Goal: Information Seeking & Learning: Learn about a topic

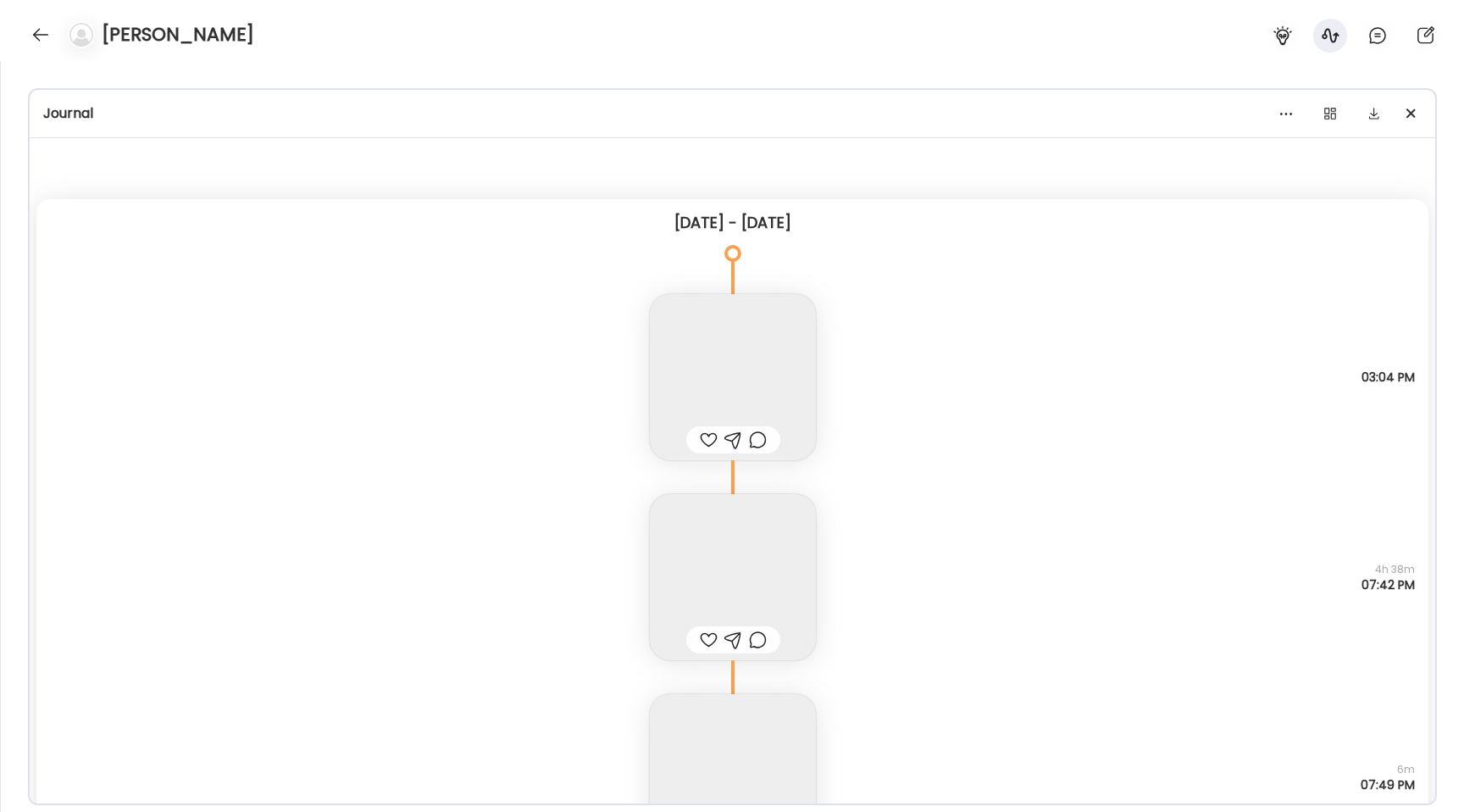
scroll to position [17682, 0]
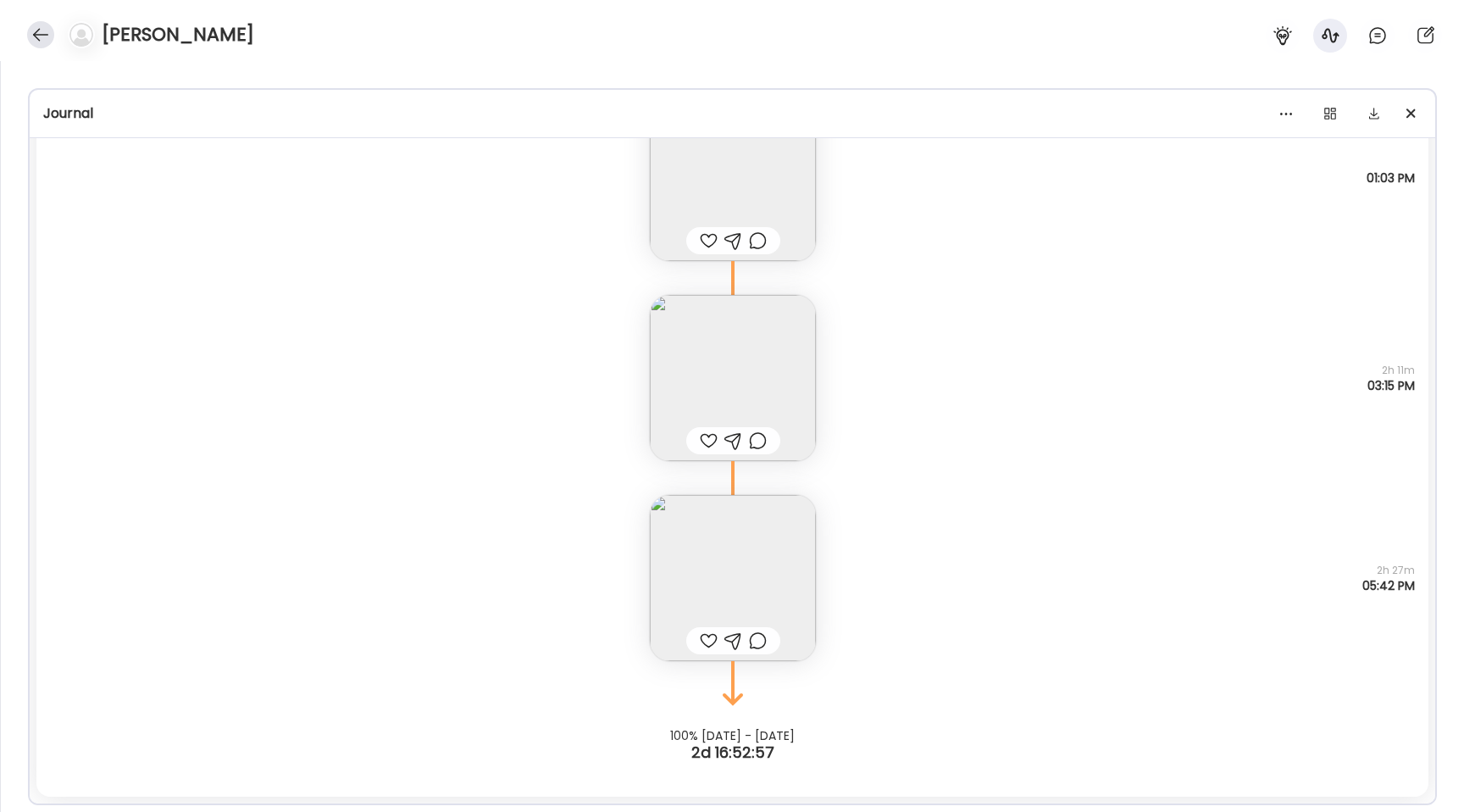
click at [46, 30] on div at bounding box center [41, 34] width 27 height 27
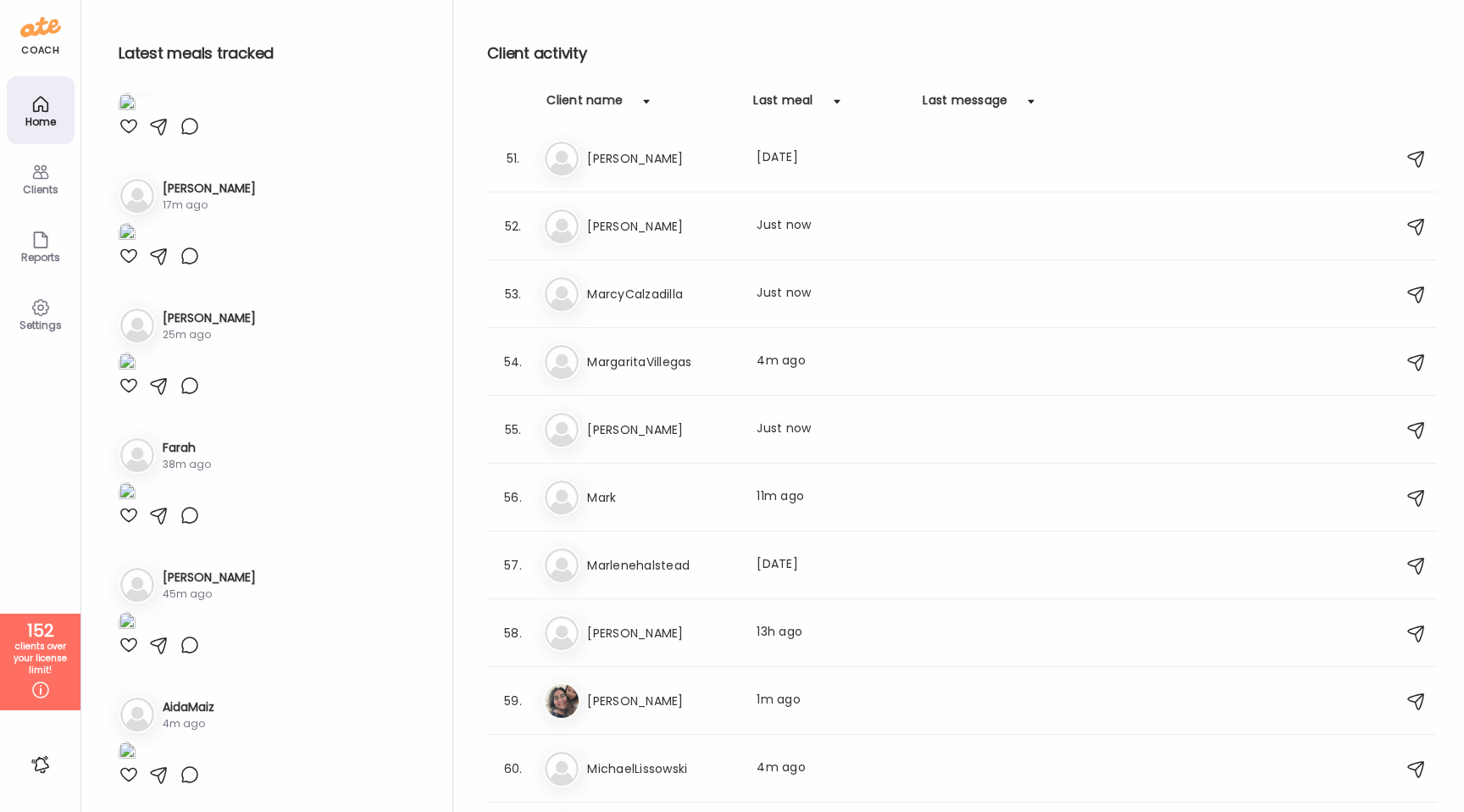
scroll to position [3848, 0]
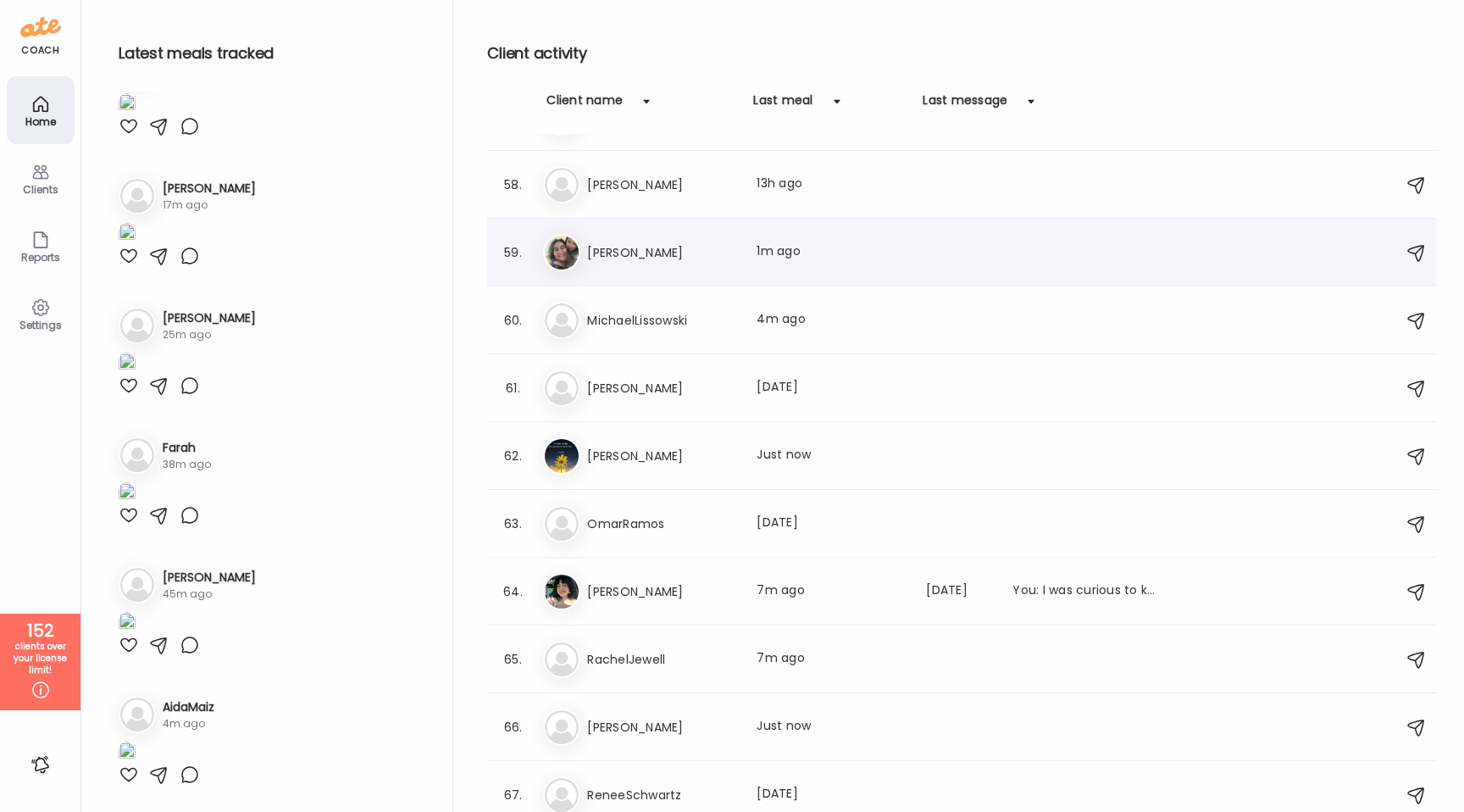
click at [694, 251] on h3 "[PERSON_NAME]" at bounding box center [662, 252] width 150 height 20
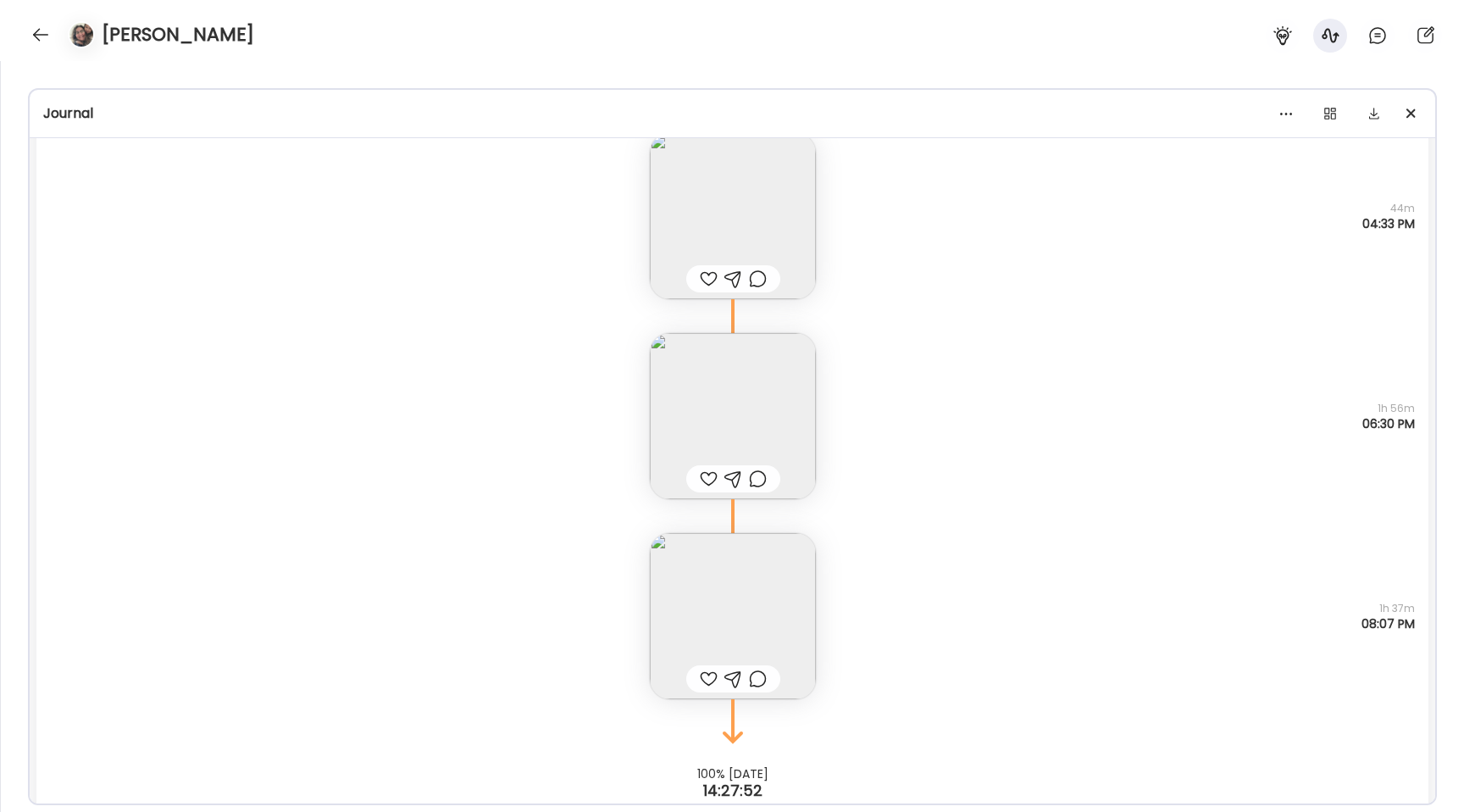
scroll to position [35680, 0]
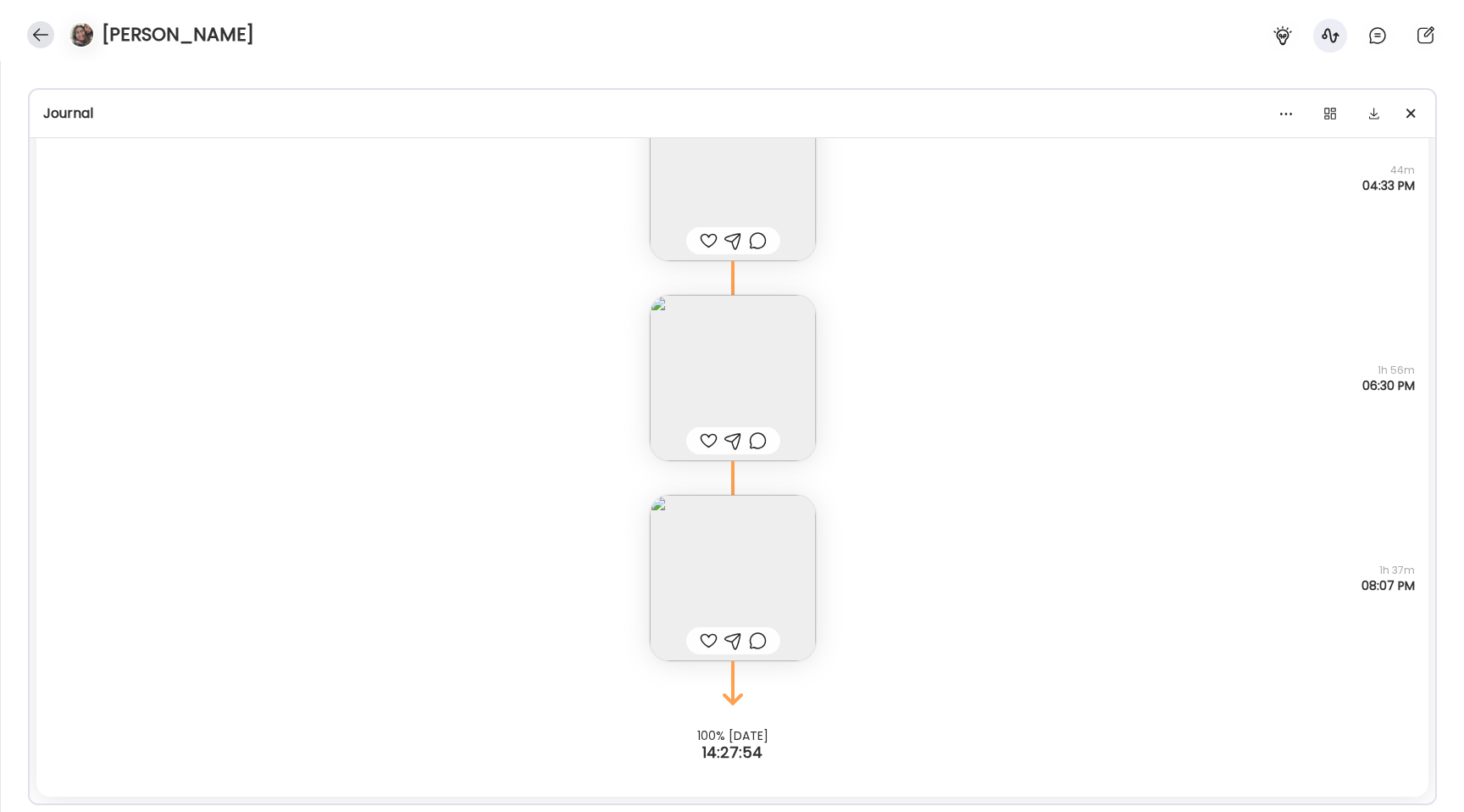
click at [28, 37] on div at bounding box center [41, 34] width 27 height 27
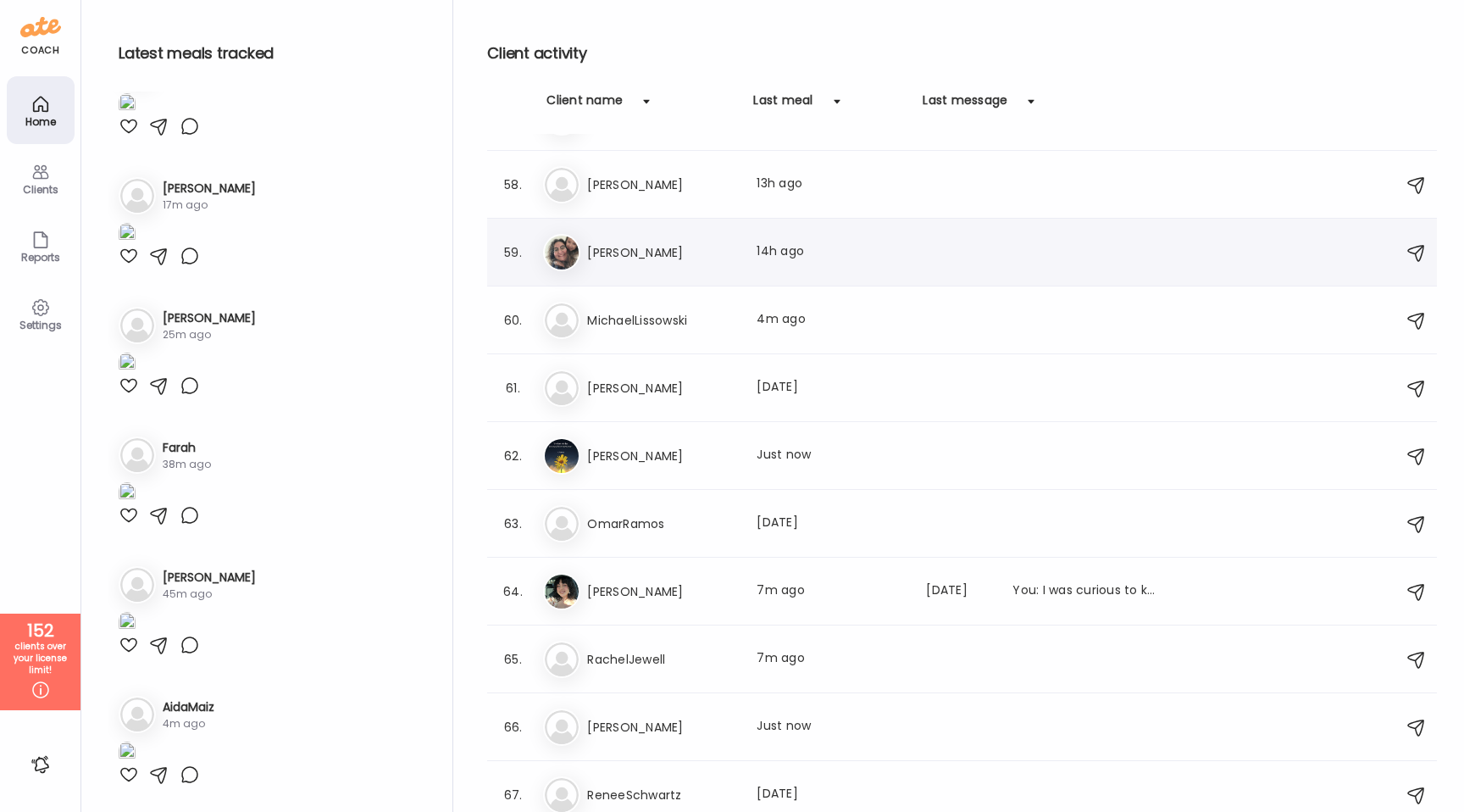
click at [668, 259] on h3 "[PERSON_NAME]" at bounding box center [662, 252] width 150 height 20
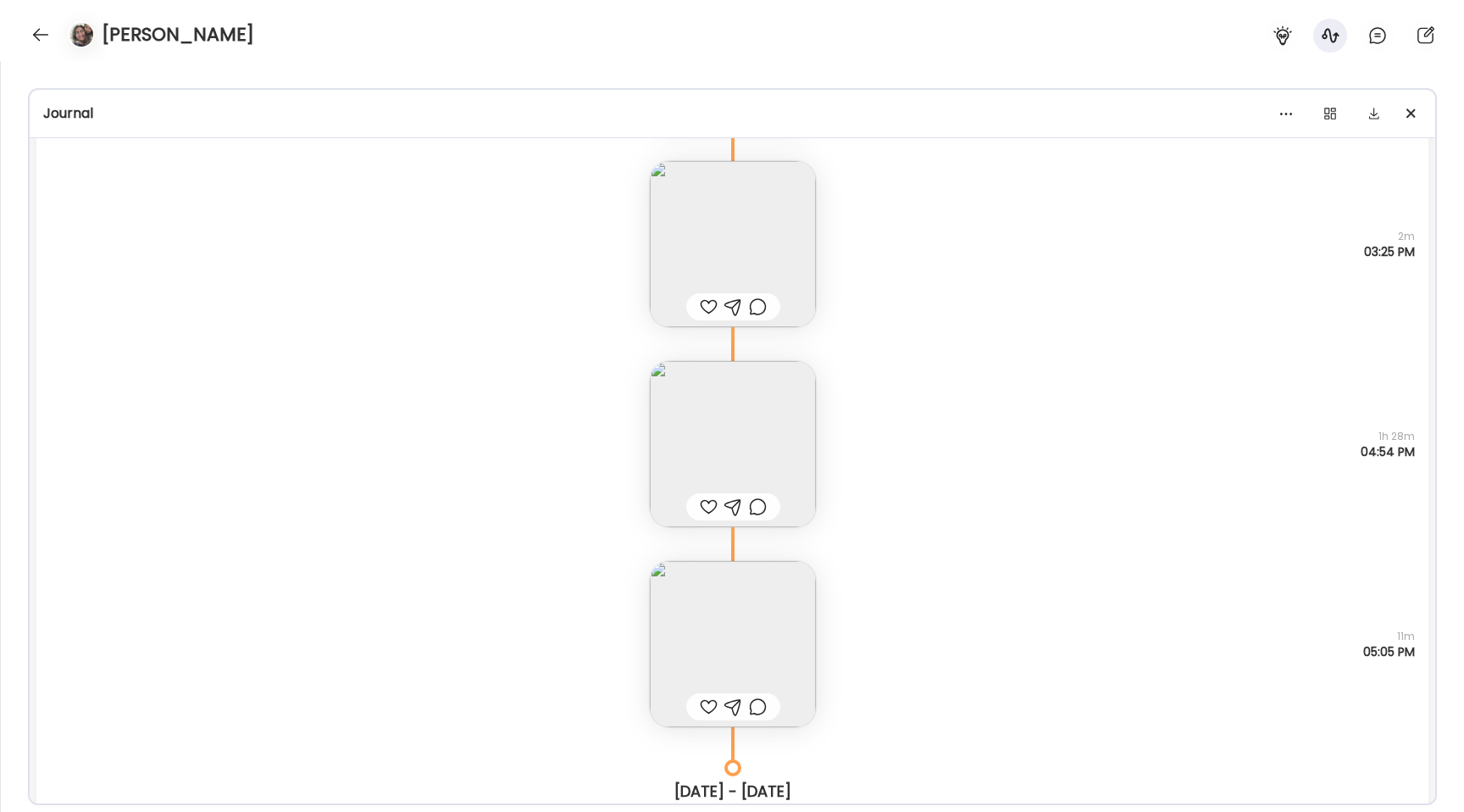
scroll to position [27947, 0]
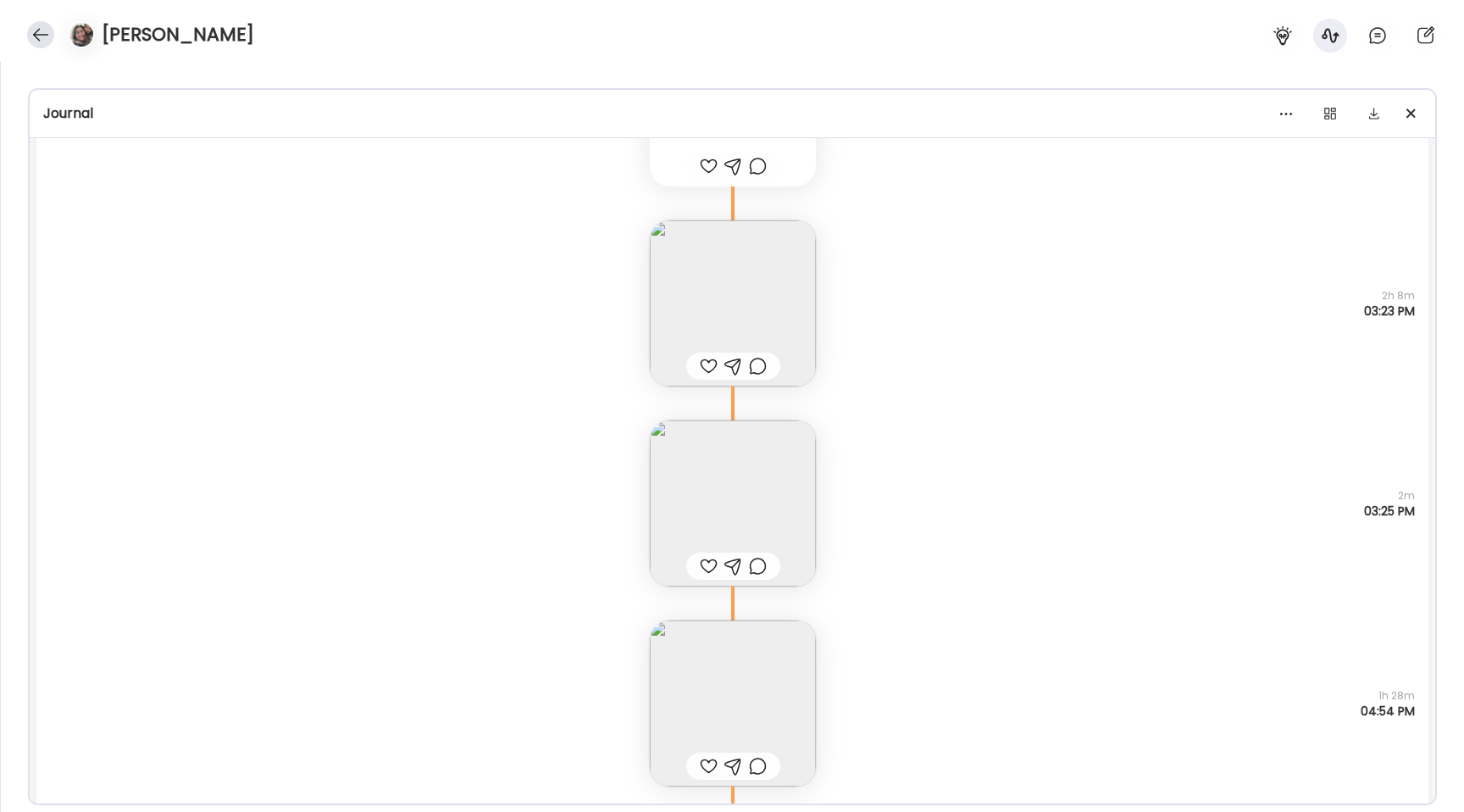
click at [35, 35] on div at bounding box center [41, 34] width 27 height 27
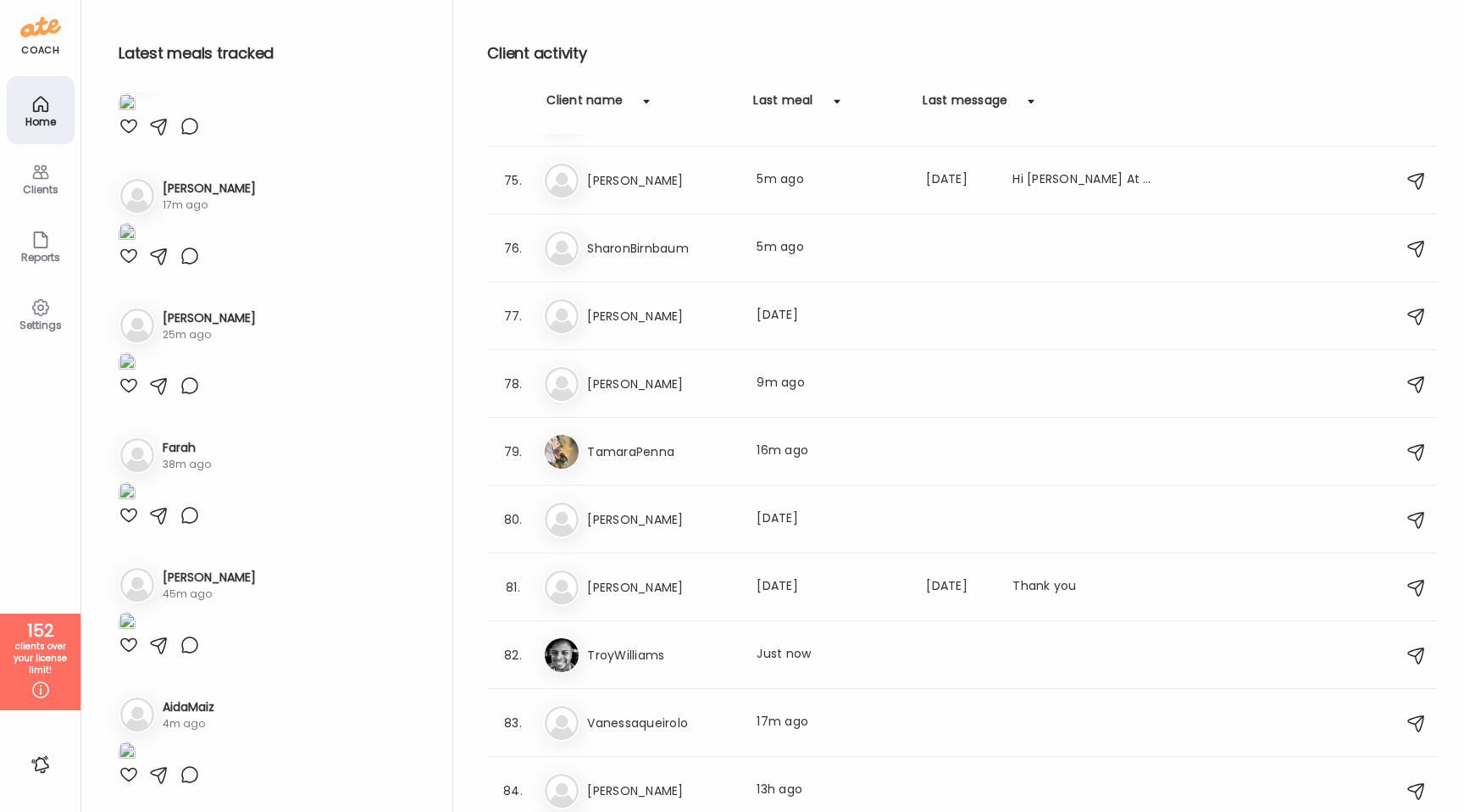
scroll to position [4980, 0]
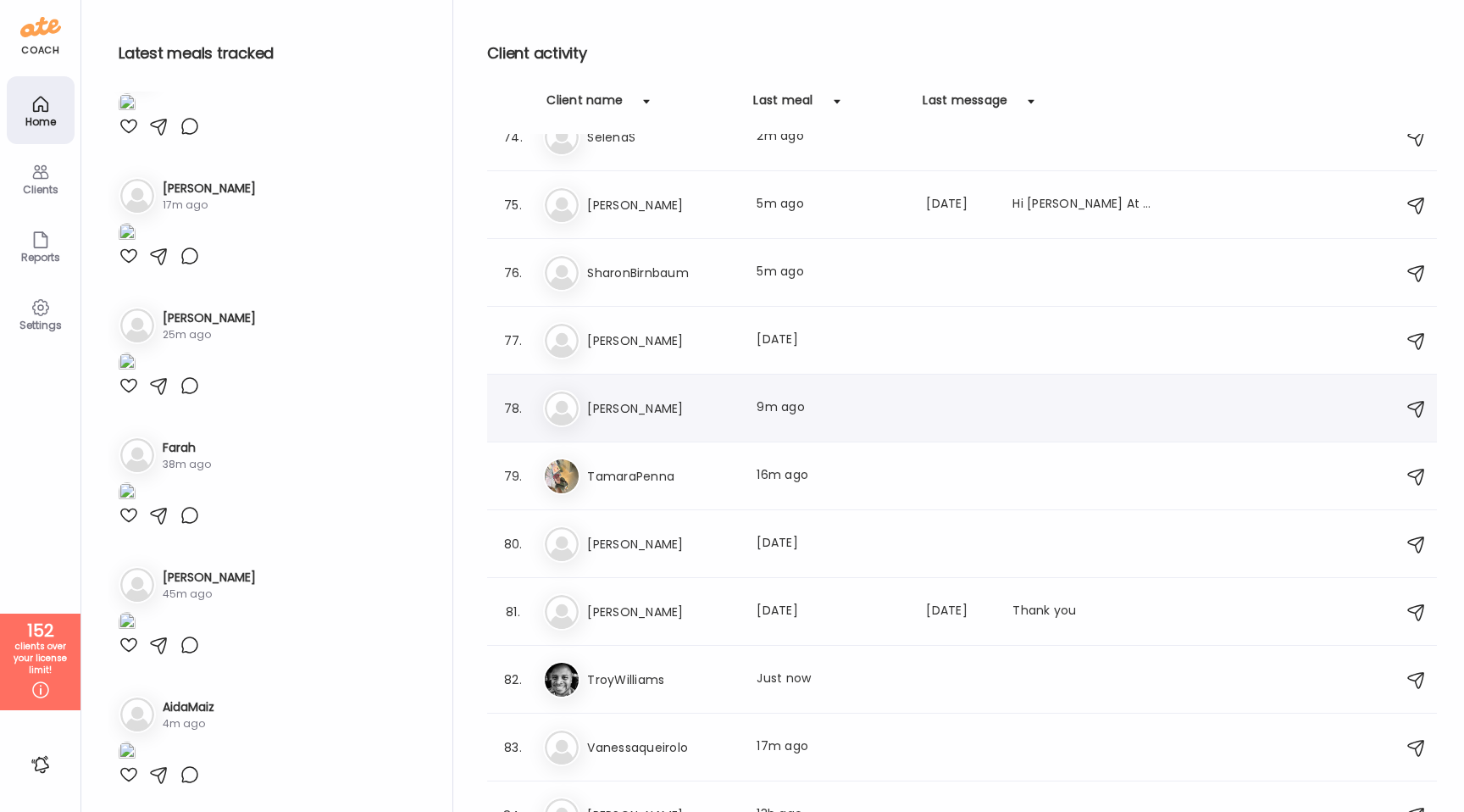
click at [638, 419] on div "St [PERSON_NAME] Last meal: 9m ago" at bounding box center [964, 408] width 843 height 37
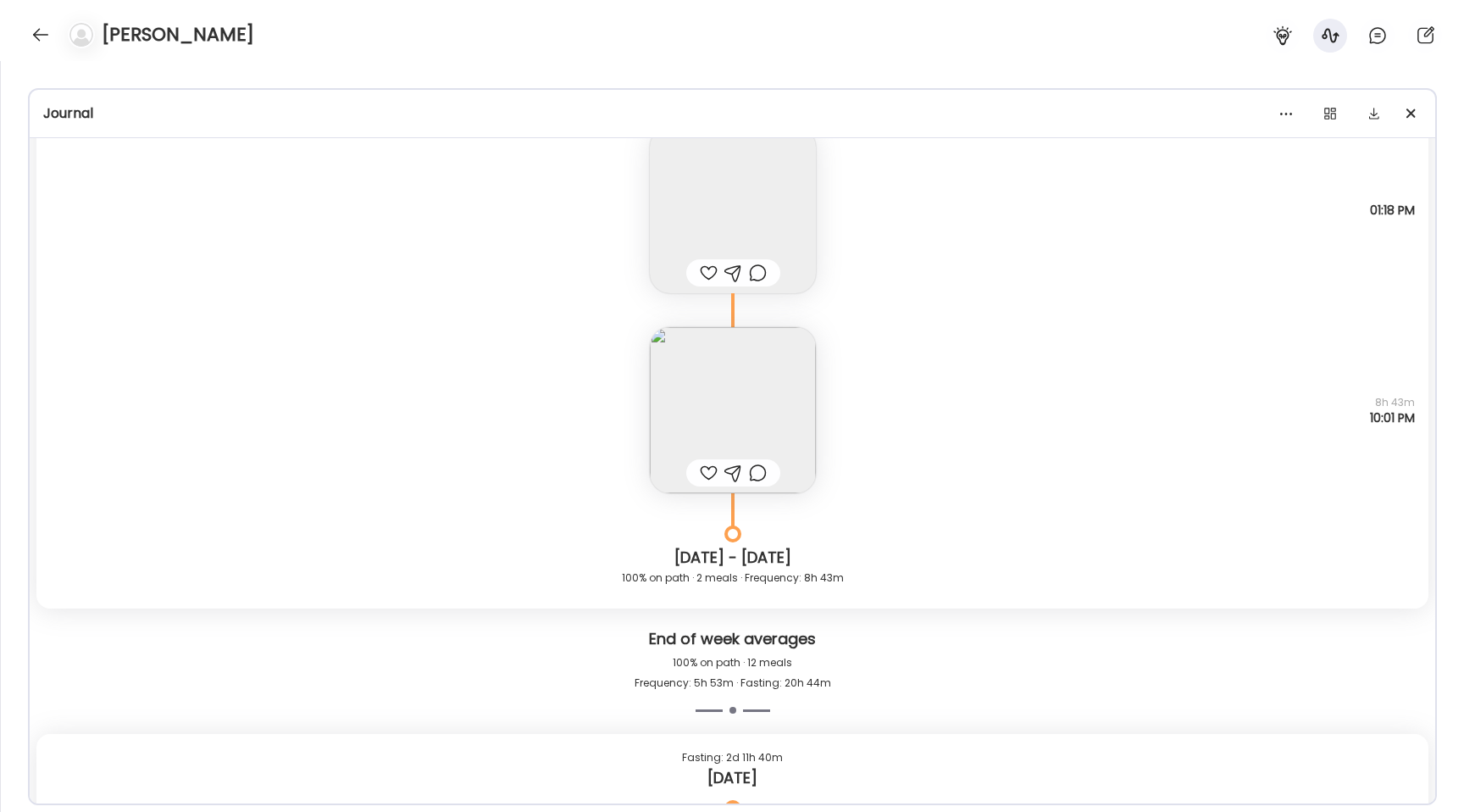
scroll to position [6414, 0]
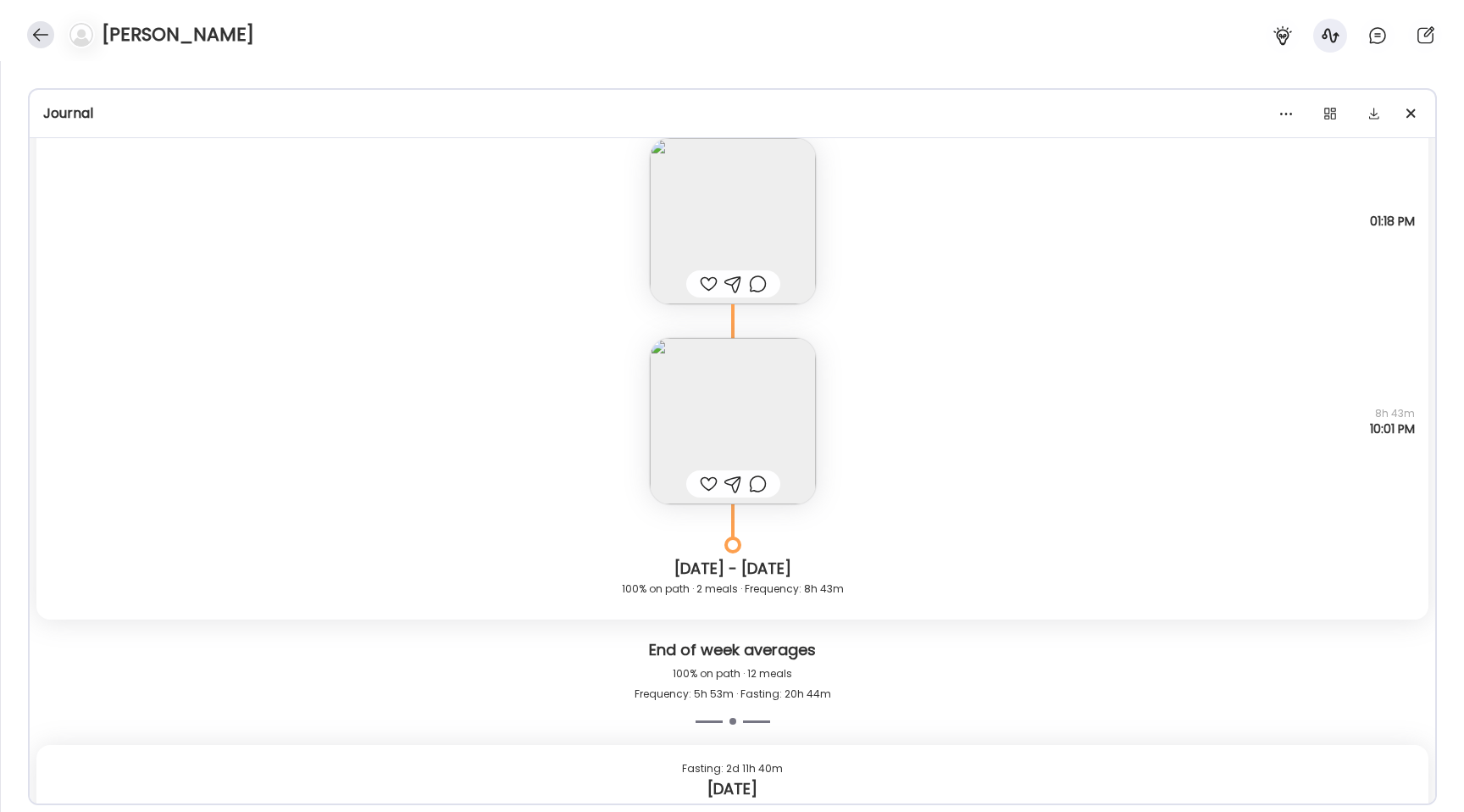
click at [44, 35] on div at bounding box center [41, 34] width 27 height 27
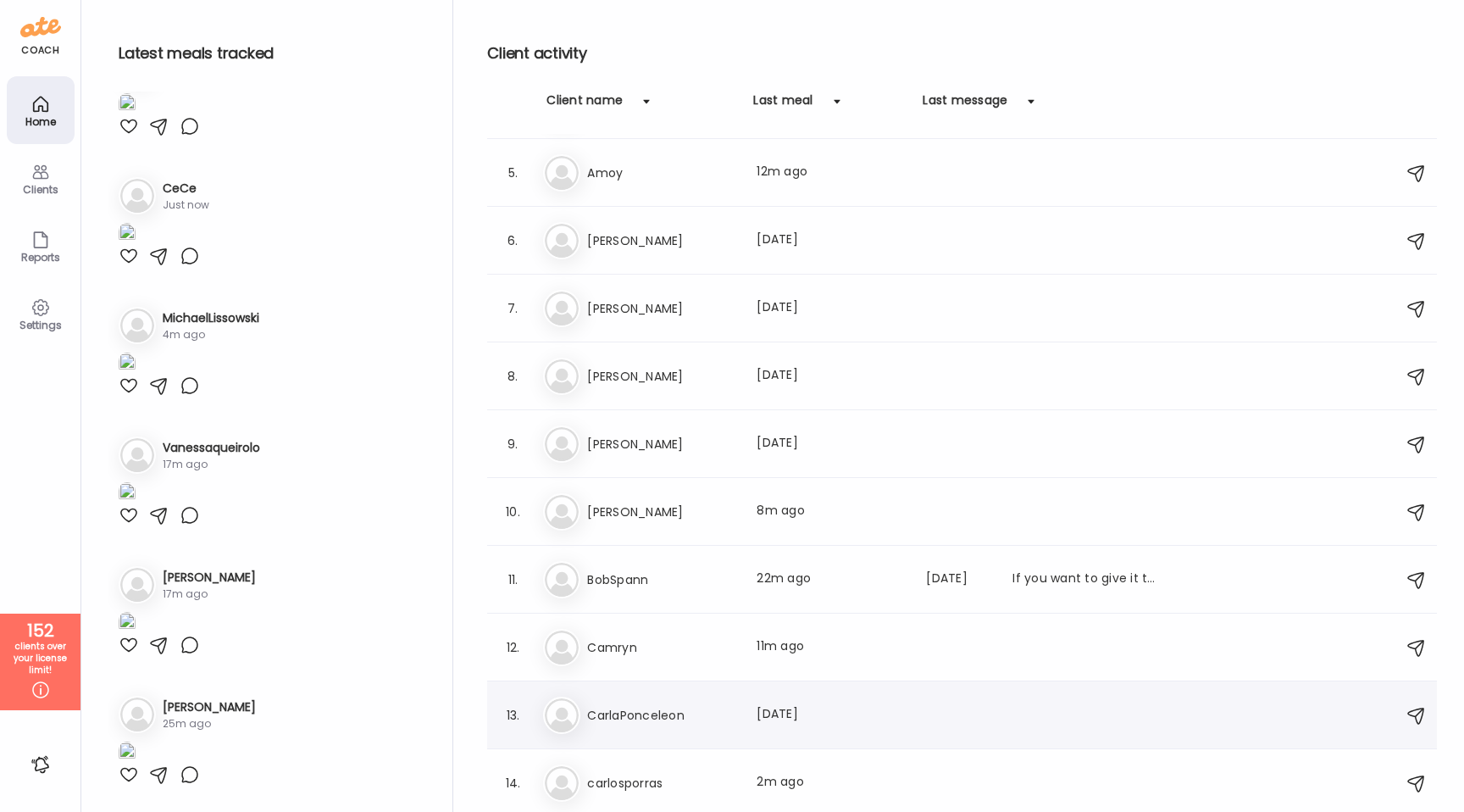
scroll to position [327, 0]
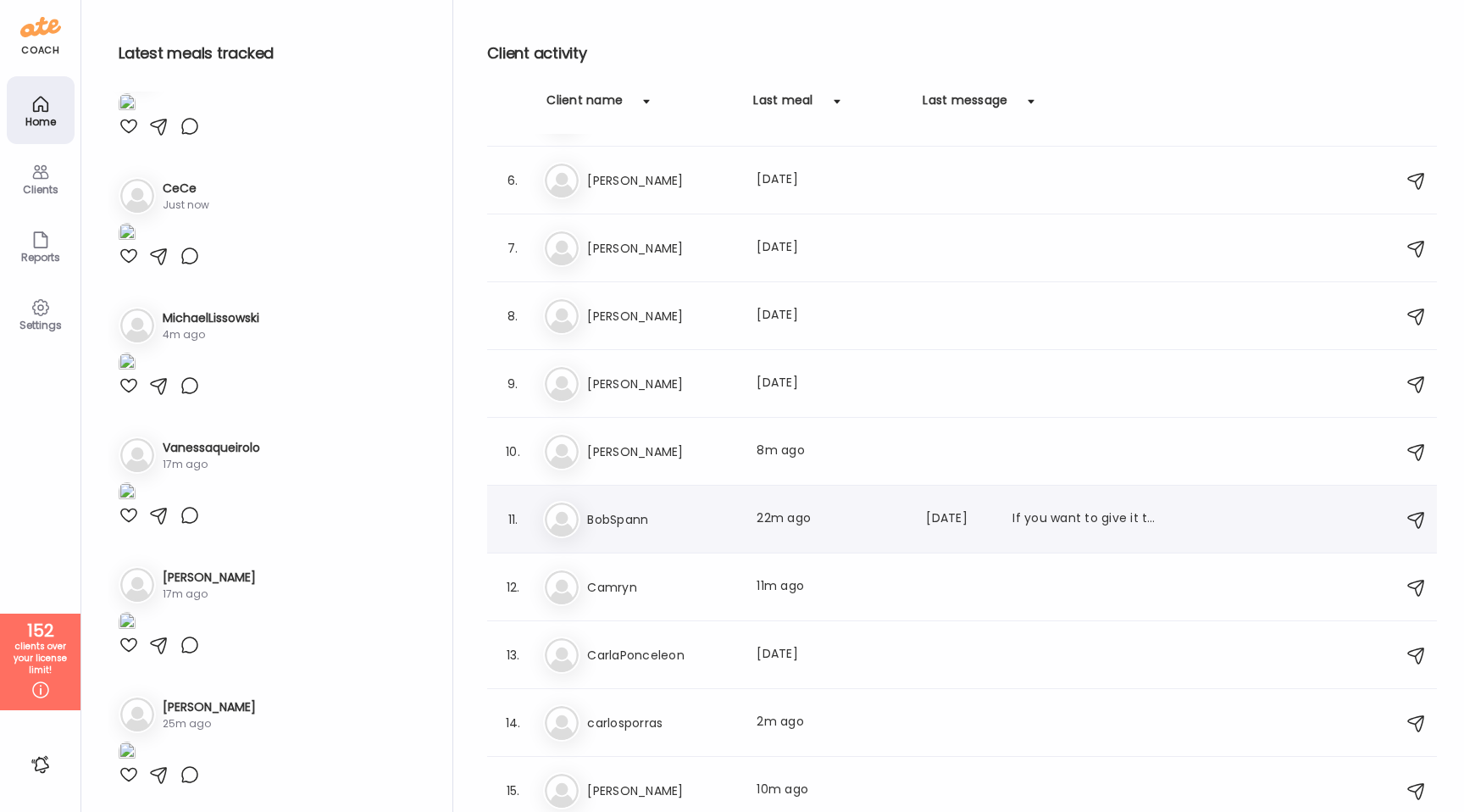
click at [685, 515] on h3 "BobSpann" at bounding box center [662, 519] width 150 height 20
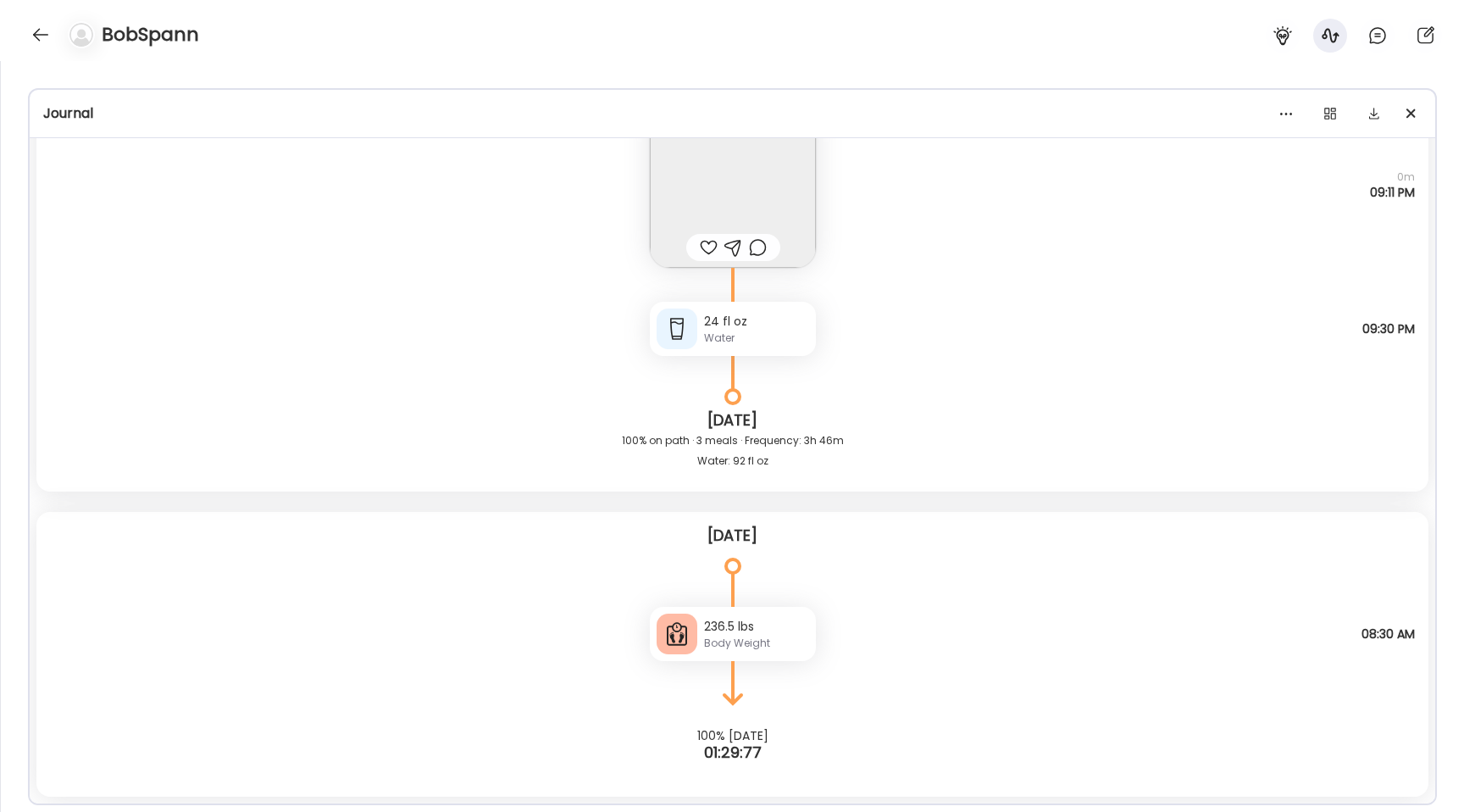
scroll to position [24770, 0]
drag, startPoint x: 734, startPoint y: 627, endPoint x: 699, endPoint y: 627, distance: 35.0
click at [699, 627] on div "236.5 lbs Body Weight" at bounding box center [733, 633] width 167 height 54
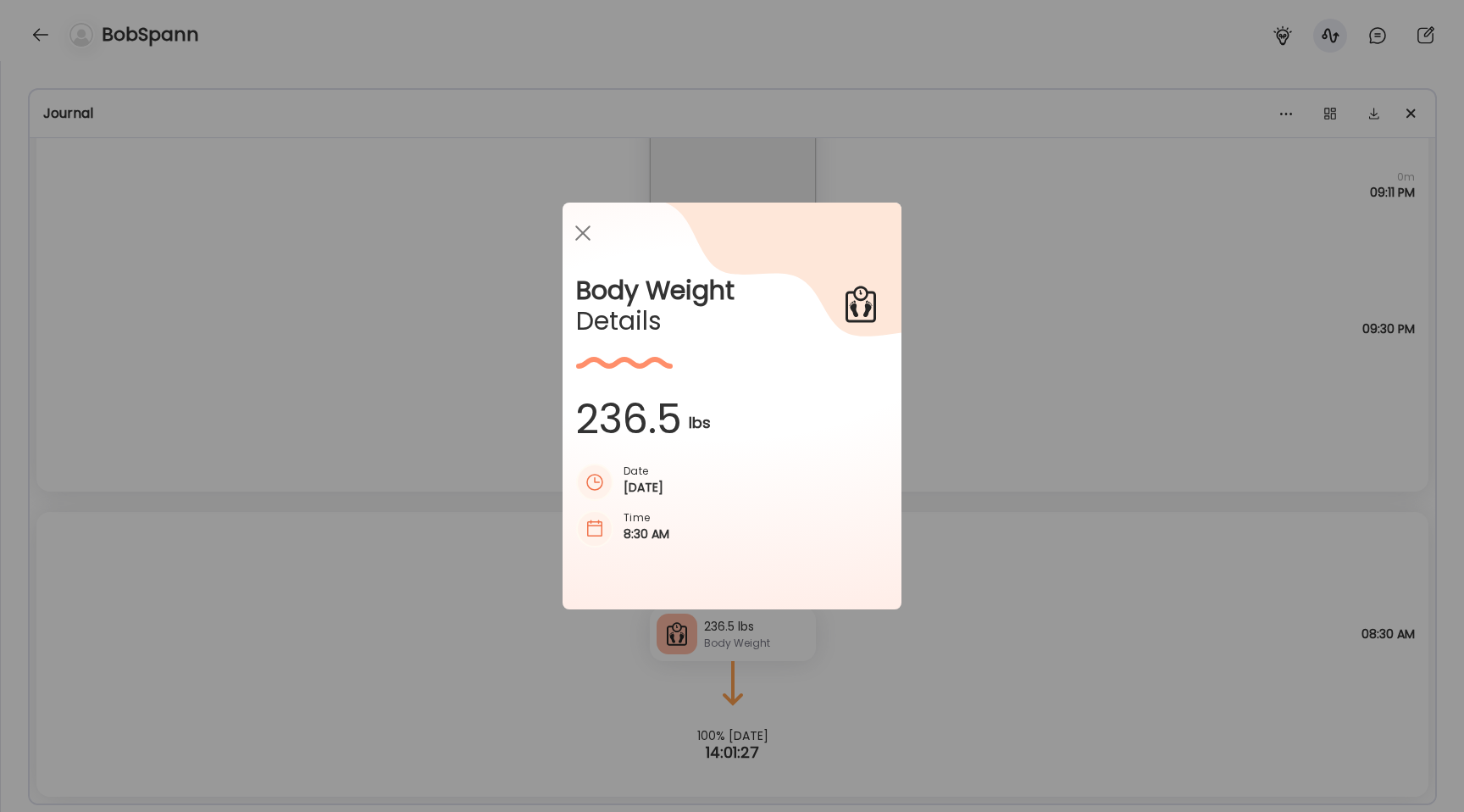
click at [649, 428] on icon at bounding box center [743, 371] width 318 height 337
click at [661, 426] on icon at bounding box center [743, 371] width 318 height 337
drag, startPoint x: 678, startPoint y: 426, endPoint x: 598, endPoint y: 426, distance: 80.0
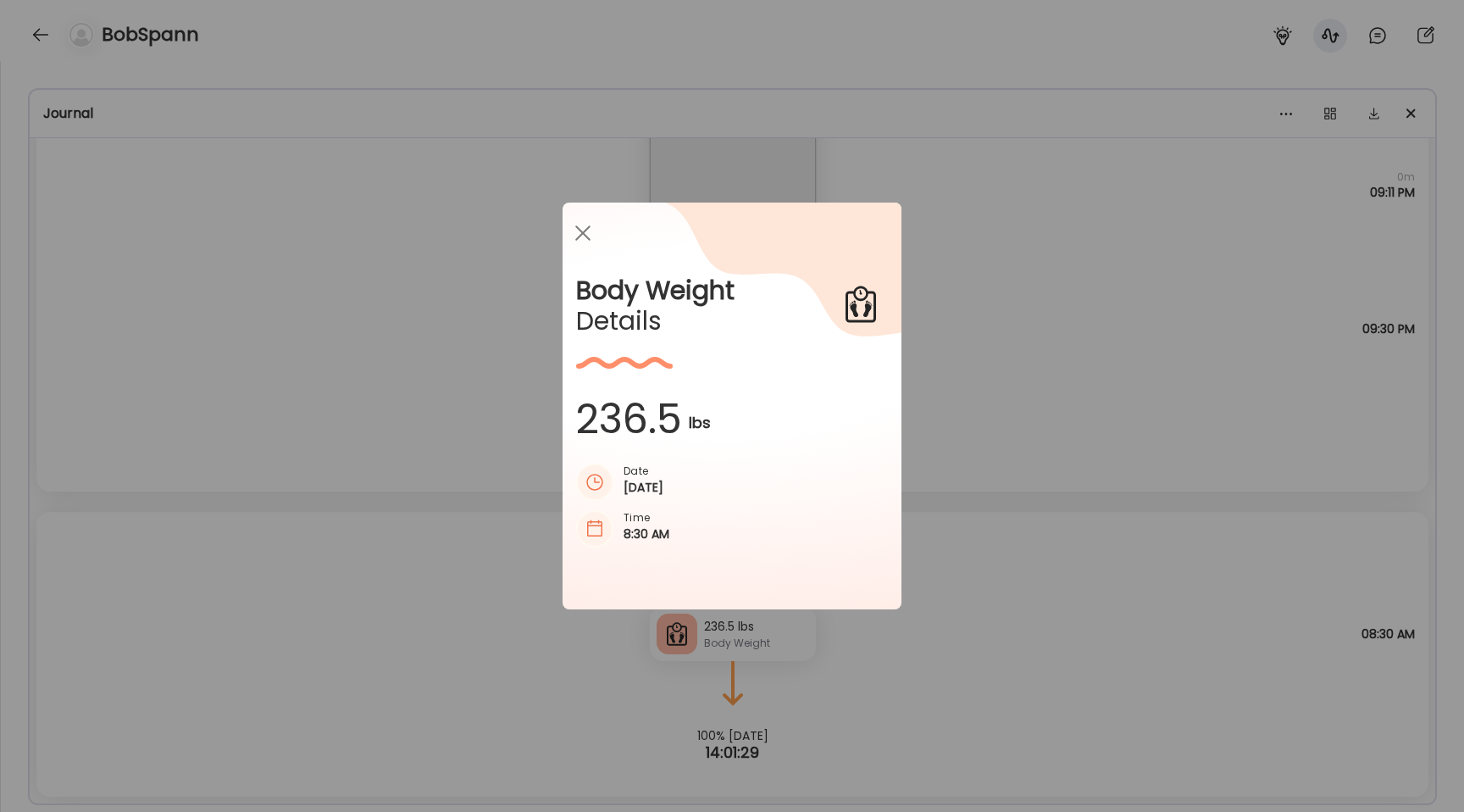
click at [598, 426] on icon at bounding box center [743, 371] width 318 height 337
click at [493, 273] on div "Ate Coach Dashboard Wahoo! It’s official Take a moment to set up your Coach Pro…" at bounding box center [732, 406] width 1464 height 812
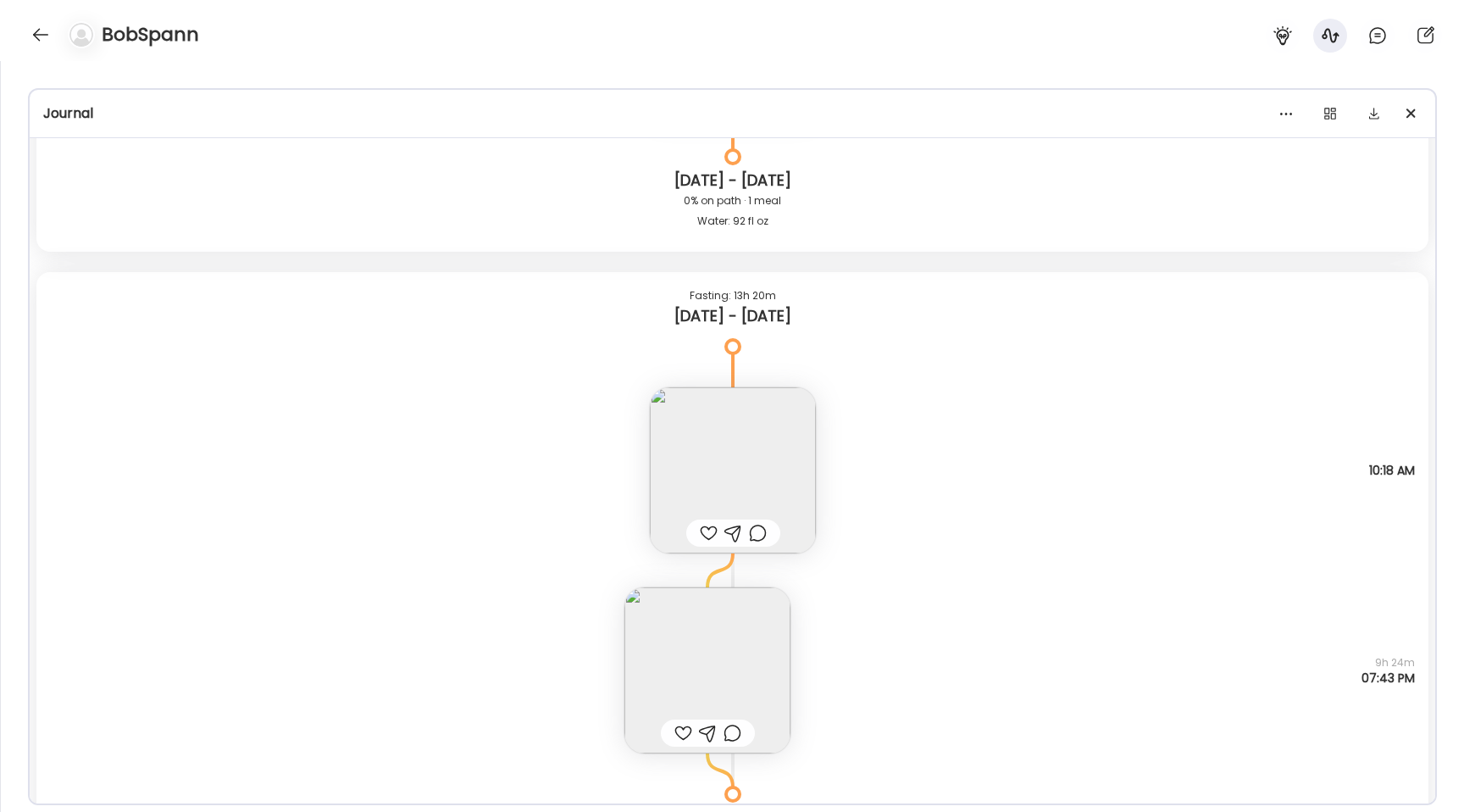
scroll to position [36690, 0]
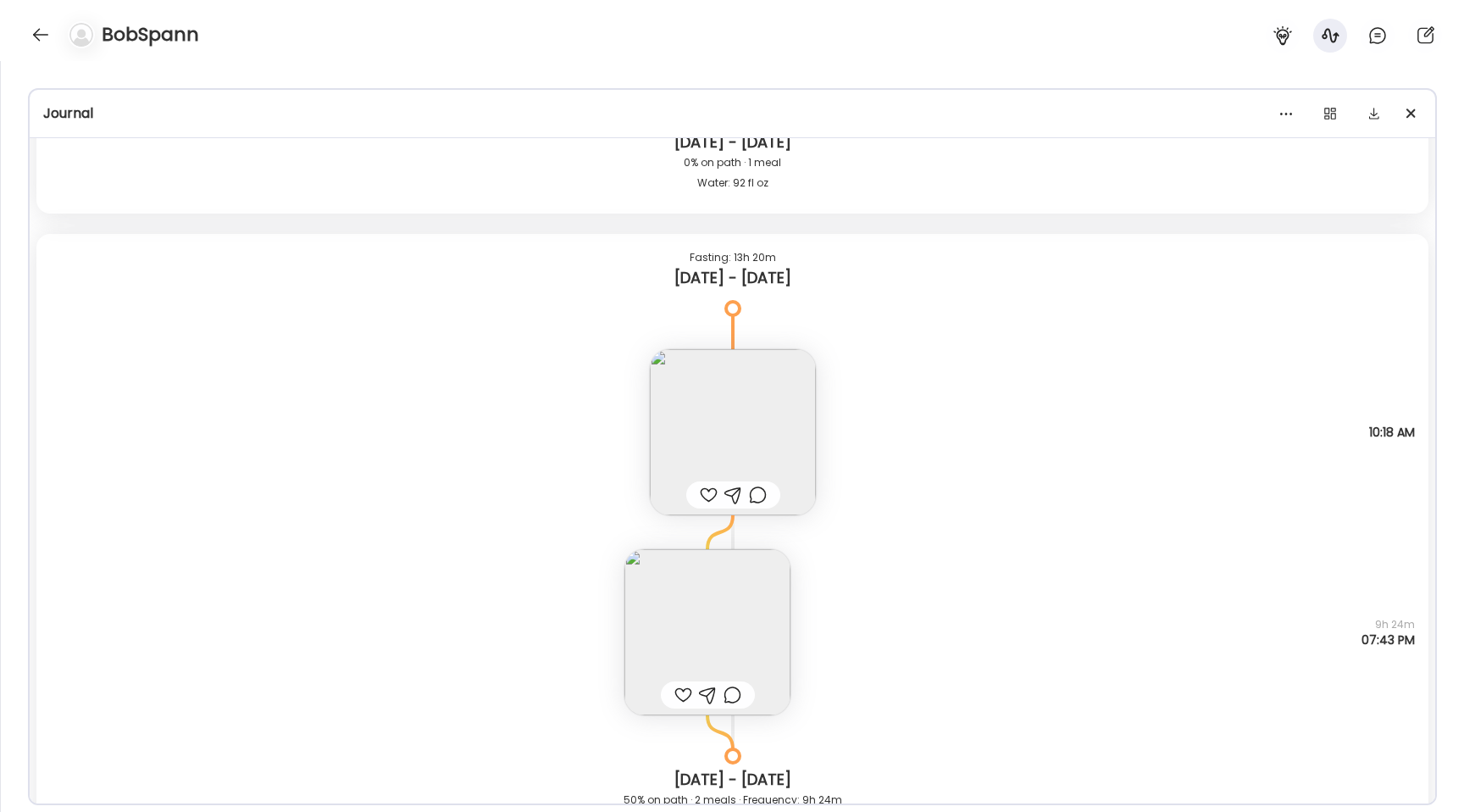
click at [682, 645] on img at bounding box center [708, 632] width 167 height 167
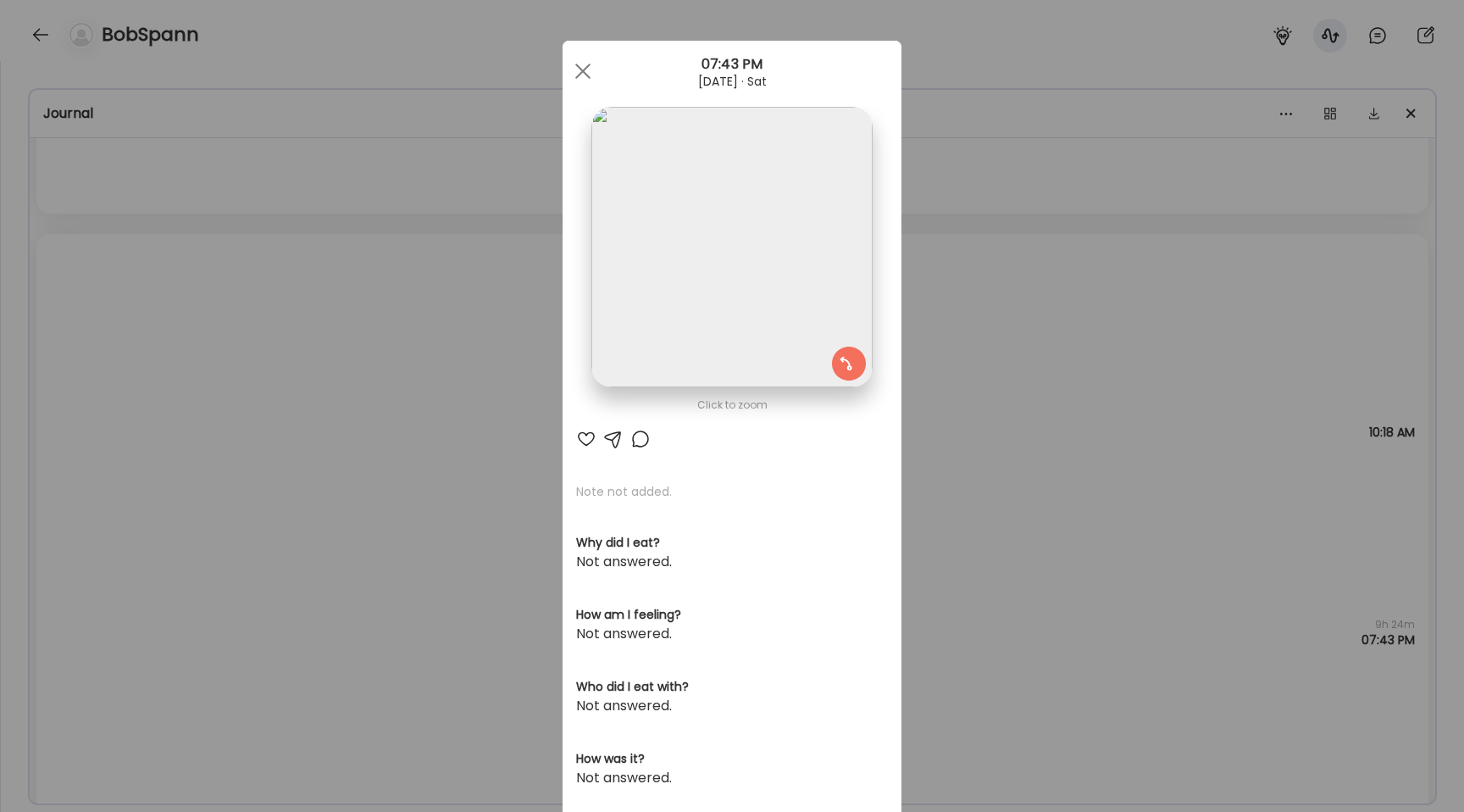
click at [607, 360] on img at bounding box center [732, 247] width 280 height 280
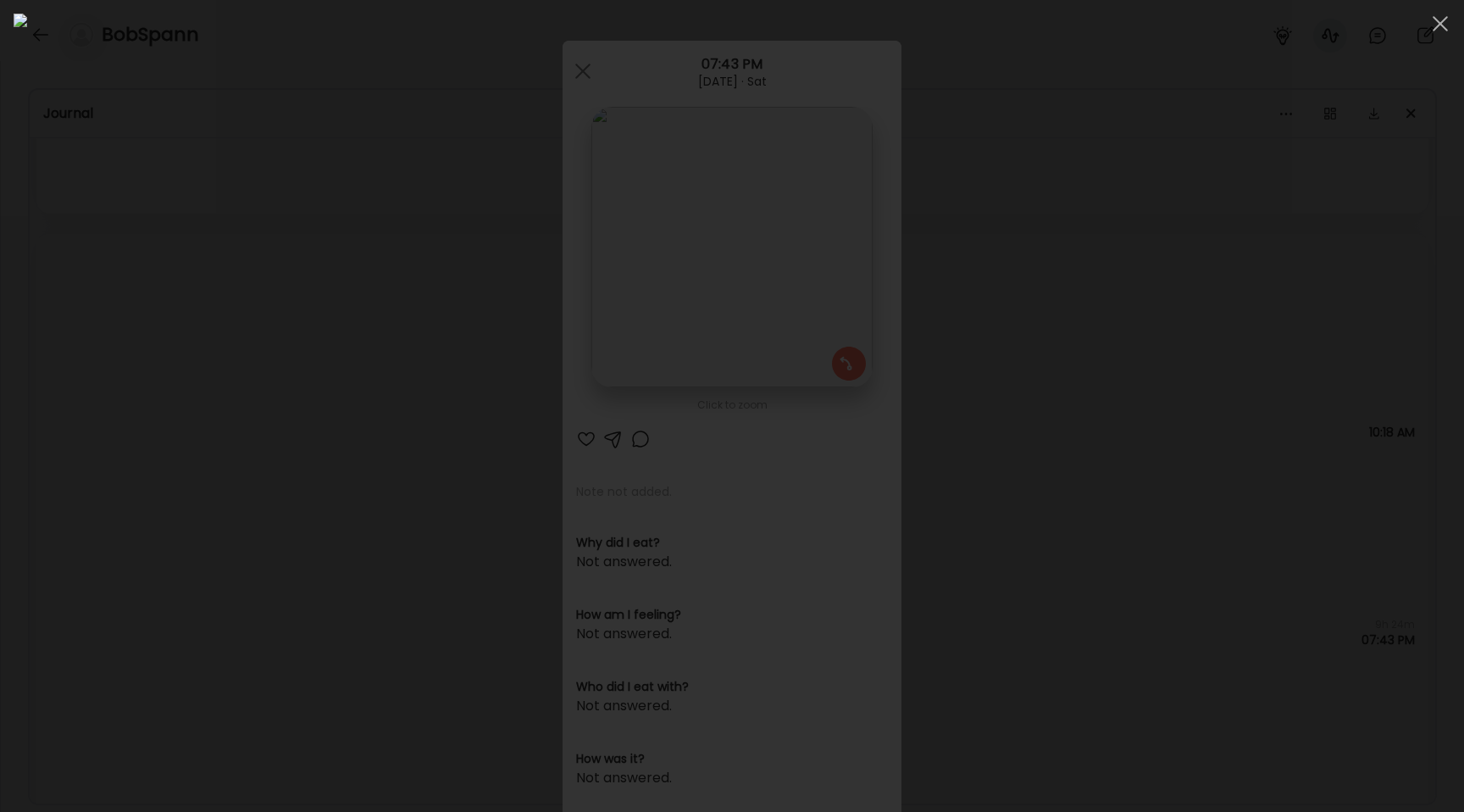
click at [208, 331] on div at bounding box center [732, 405] width 1438 height 785
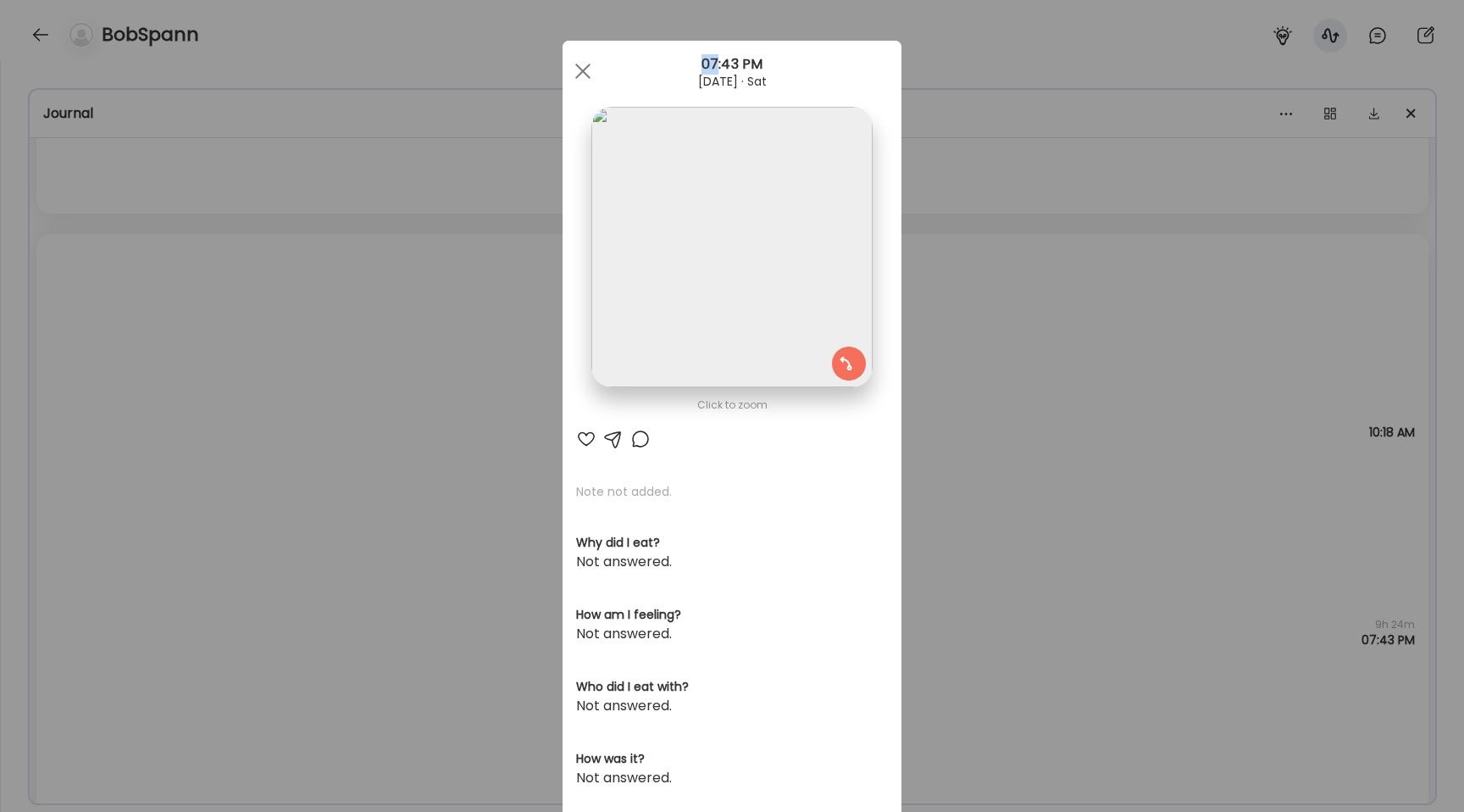
click at [208, 331] on div "Ate Coach Dashboard Wahoo! It’s official Take a moment to set up your Coach Pro…" at bounding box center [732, 406] width 1464 height 812
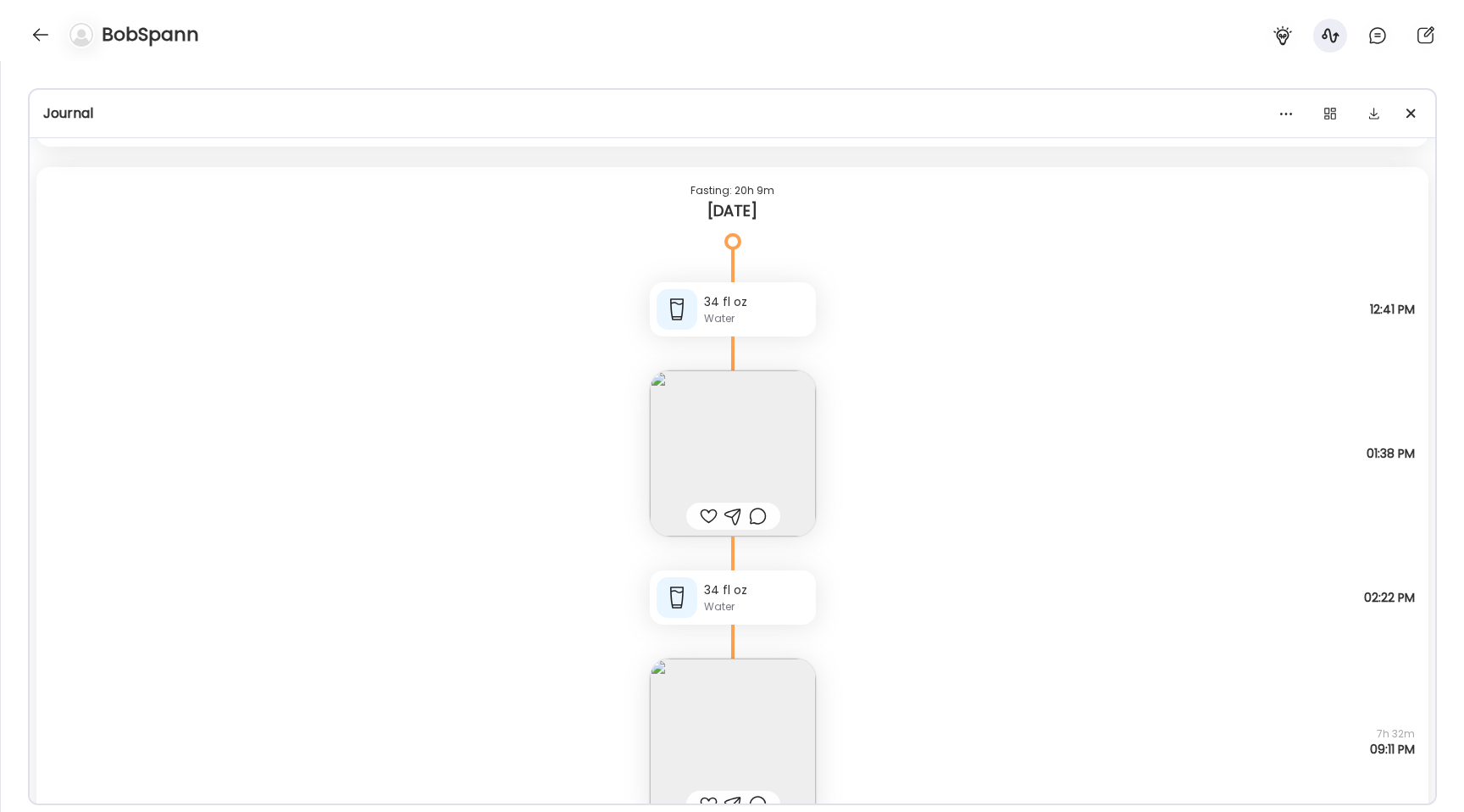
scroll to position [40458, 0]
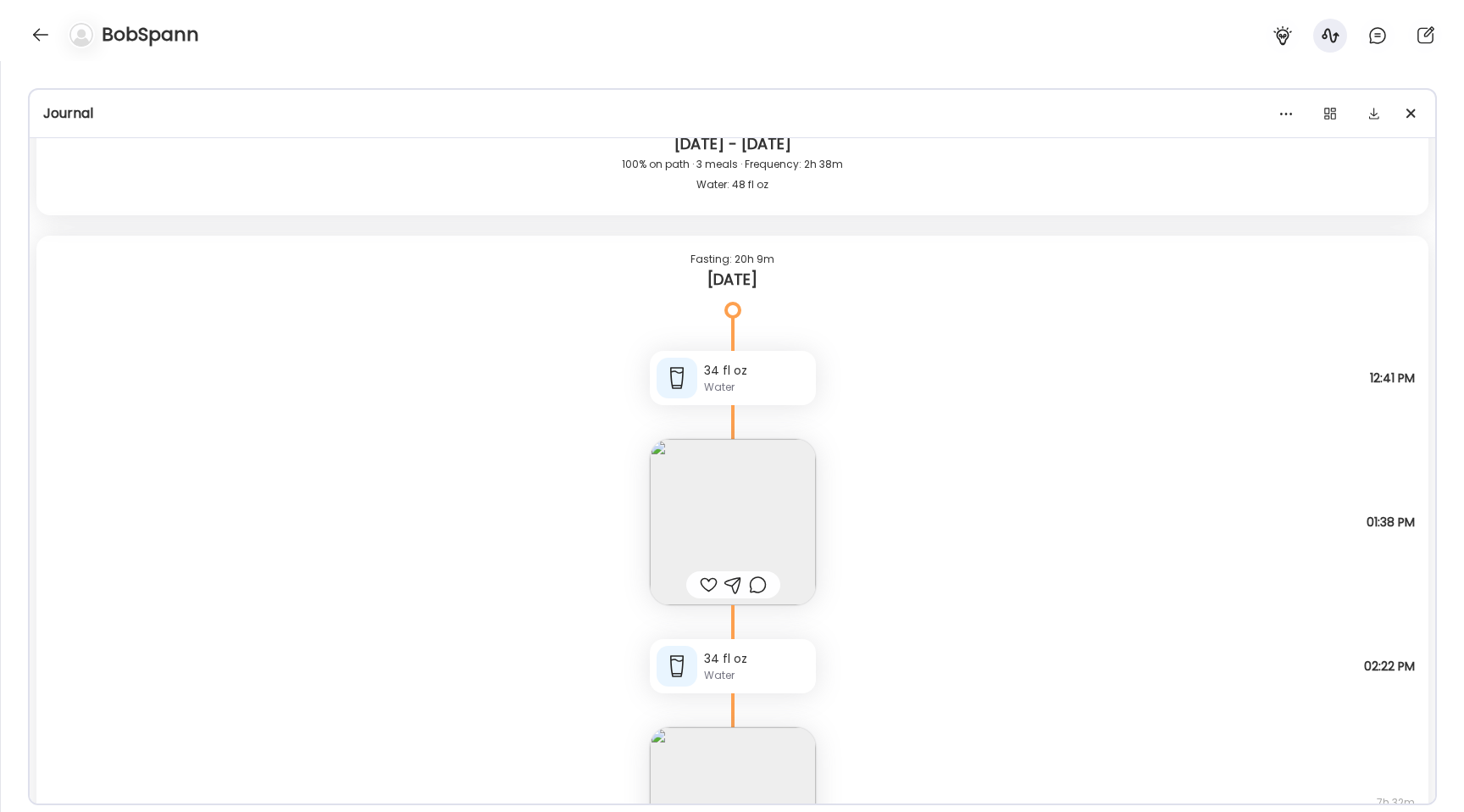
click at [688, 519] on img at bounding box center [733, 522] width 167 height 167
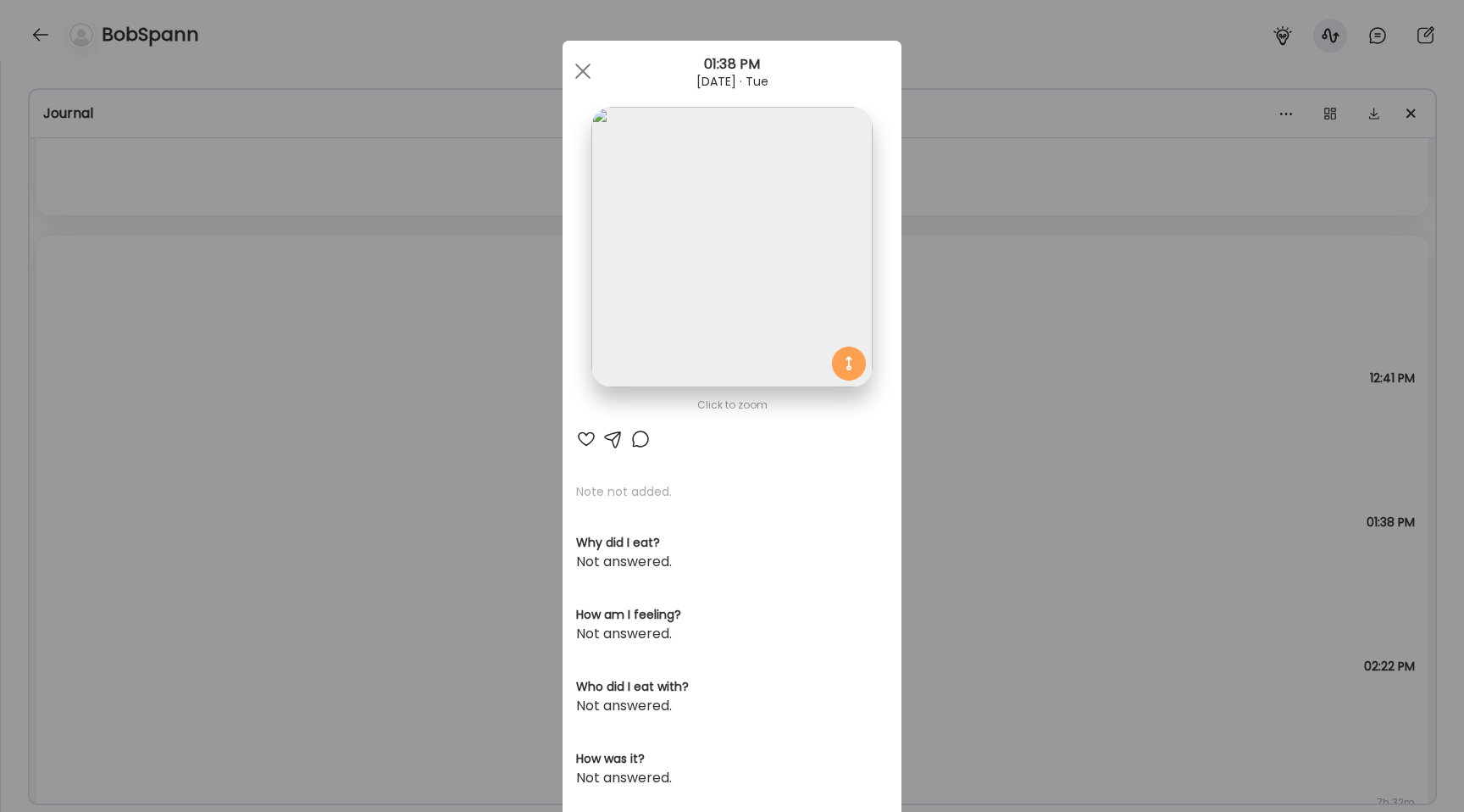
click at [667, 320] on img at bounding box center [732, 247] width 280 height 280
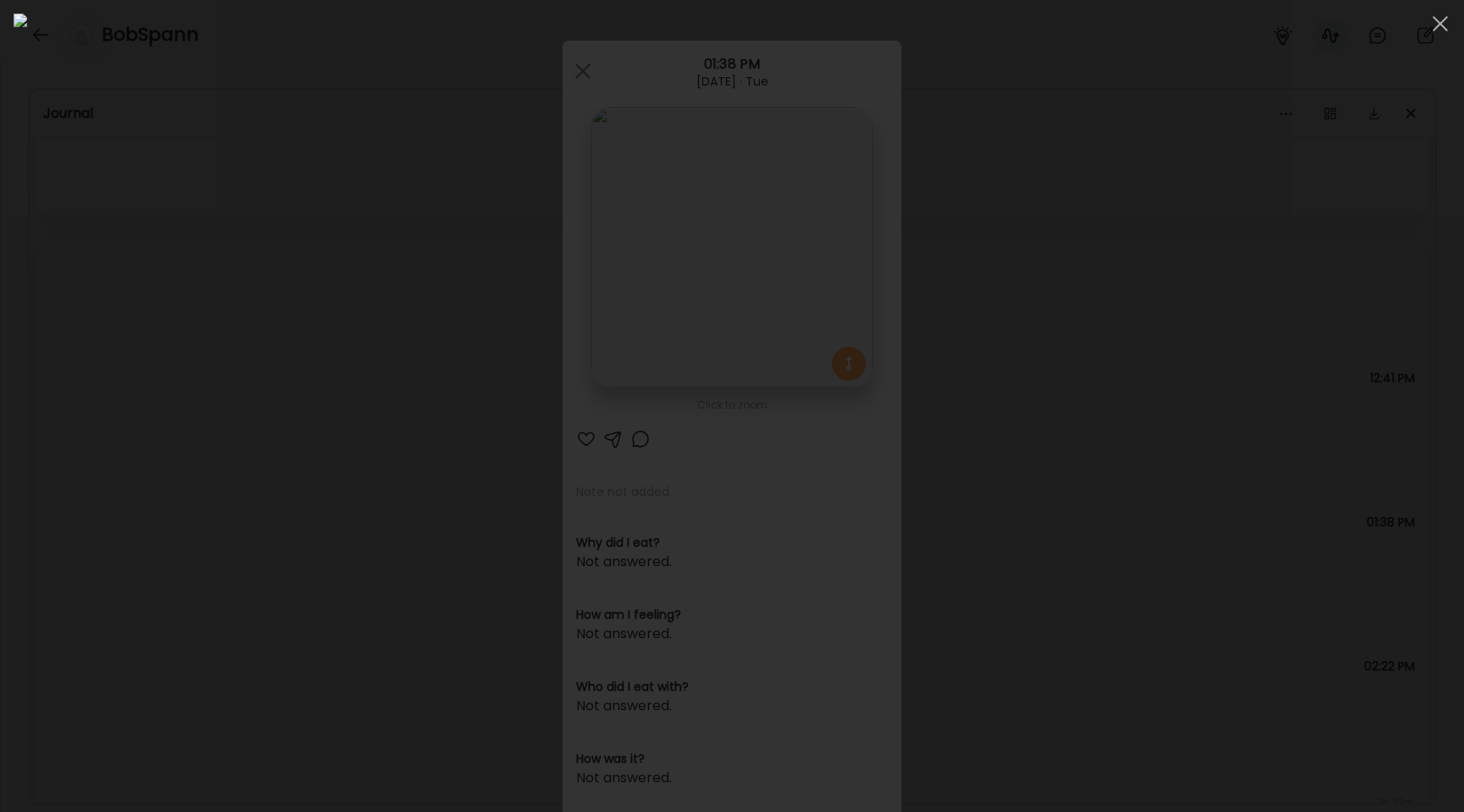
click at [338, 406] on div at bounding box center [732, 405] width 1438 height 785
click at [338, 406] on div "Ate Coach Dashboard Wahoo! It’s official Take a moment to set up your Coach Pro…" at bounding box center [732, 406] width 1464 height 812
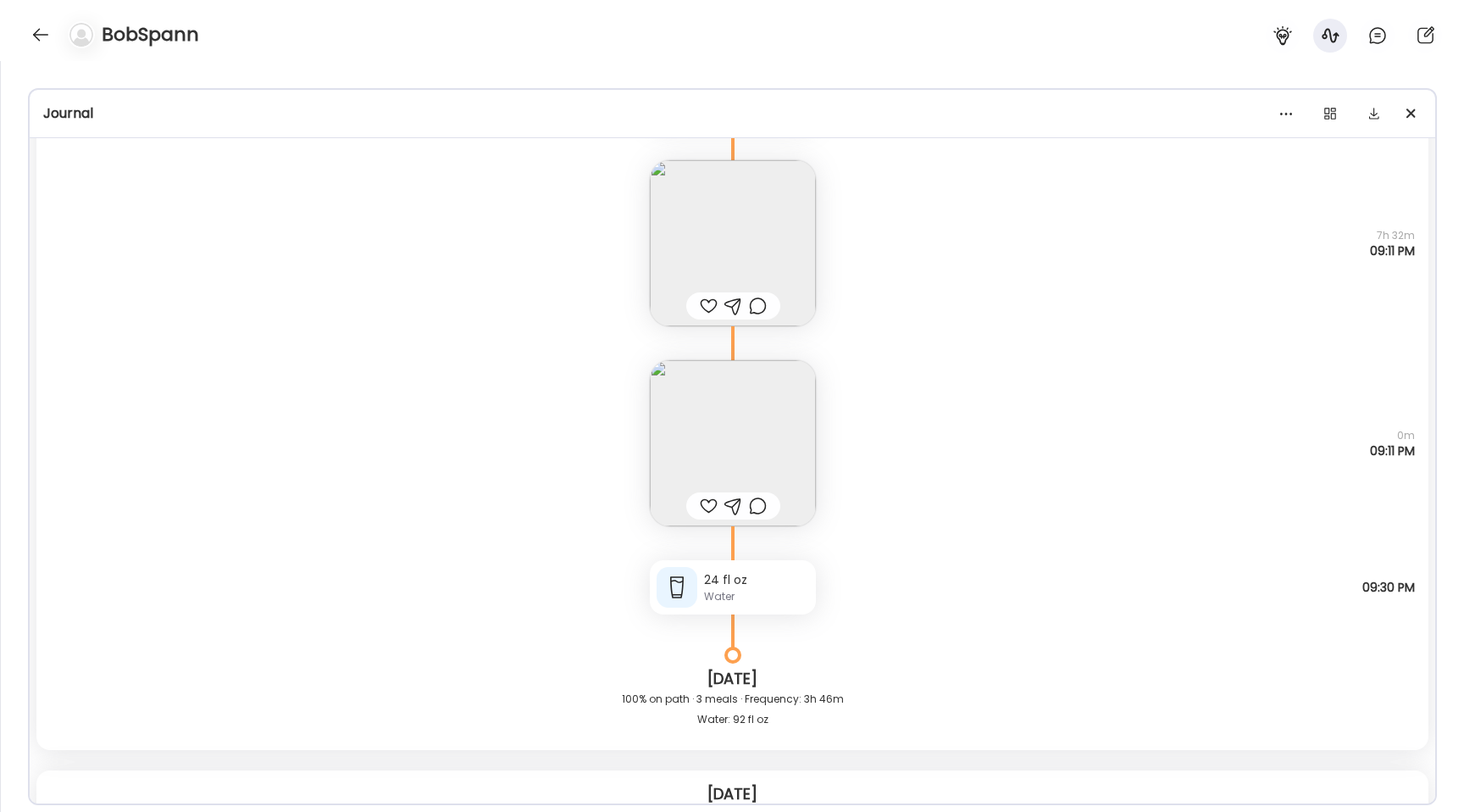
scroll to position [41005, 0]
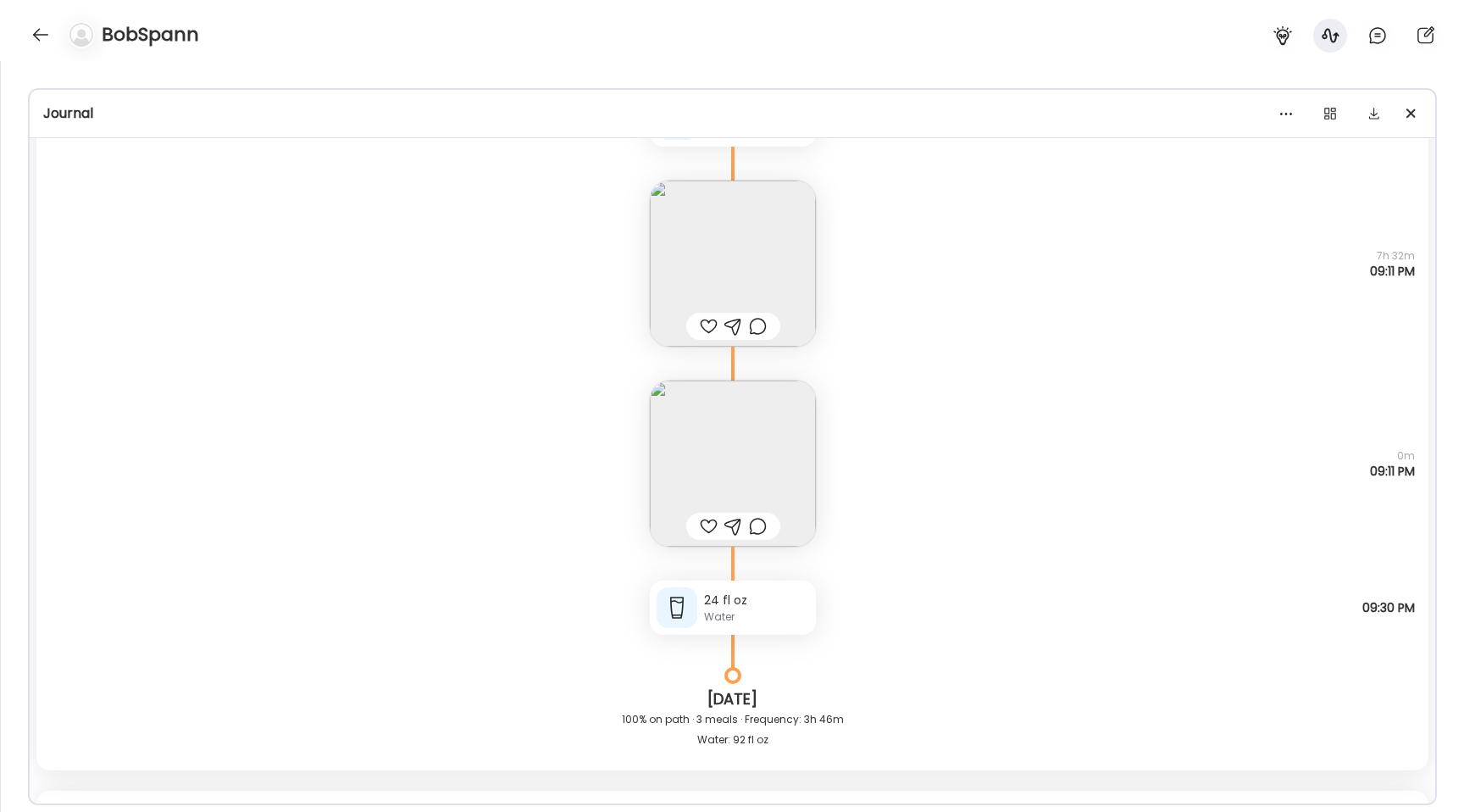
click at [619, 427] on div "Note not added Questions not answered 0m 09:11 PM" at bounding box center [732, 446] width 1392 height 200
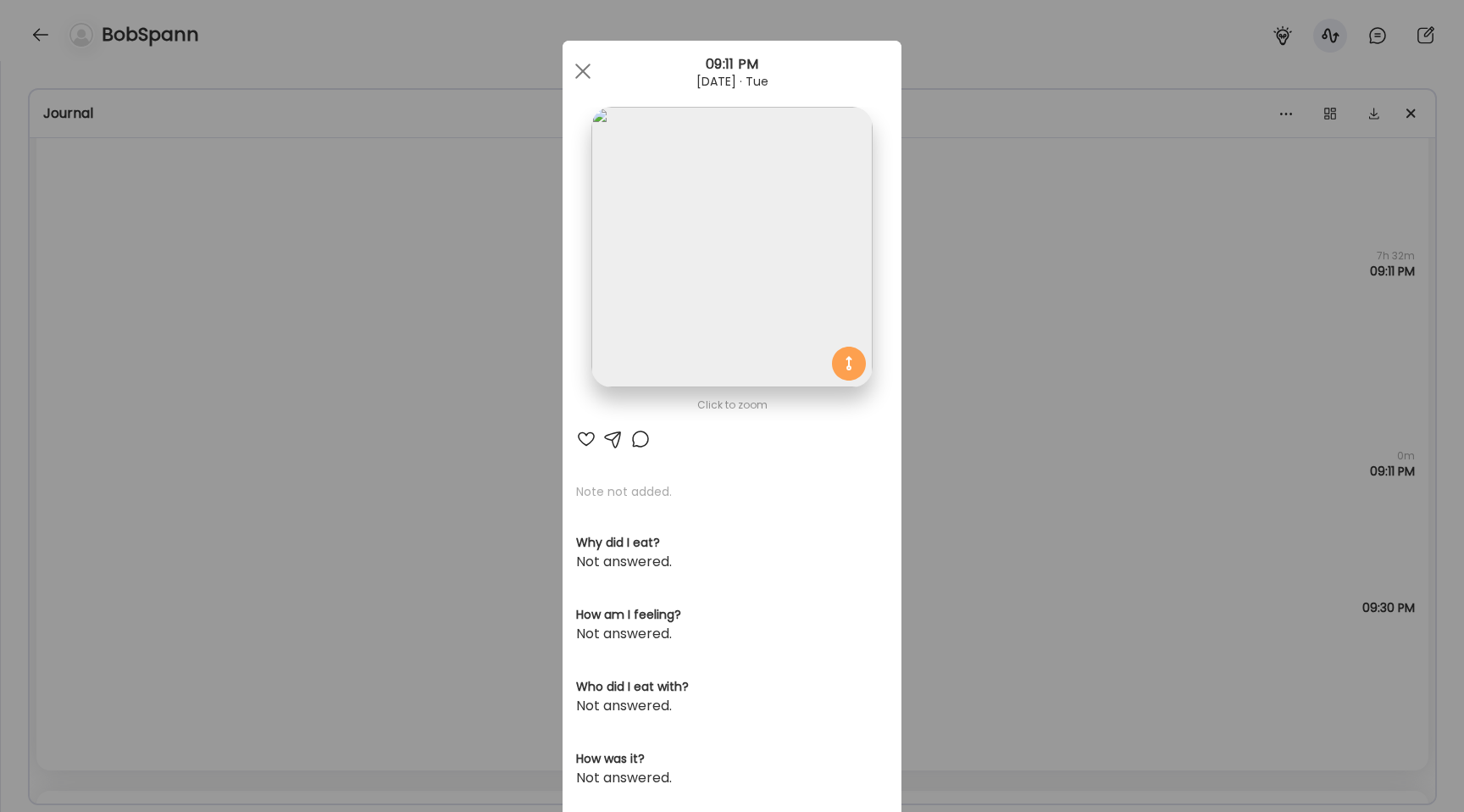
click at [680, 432] on div "Click to zoom AteMate AI Note not added. Why did I eat? Not answered. How am I …" at bounding box center [732, 503] width 339 height 926
click at [664, 314] on img at bounding box center [732, 247] width 280 height 280
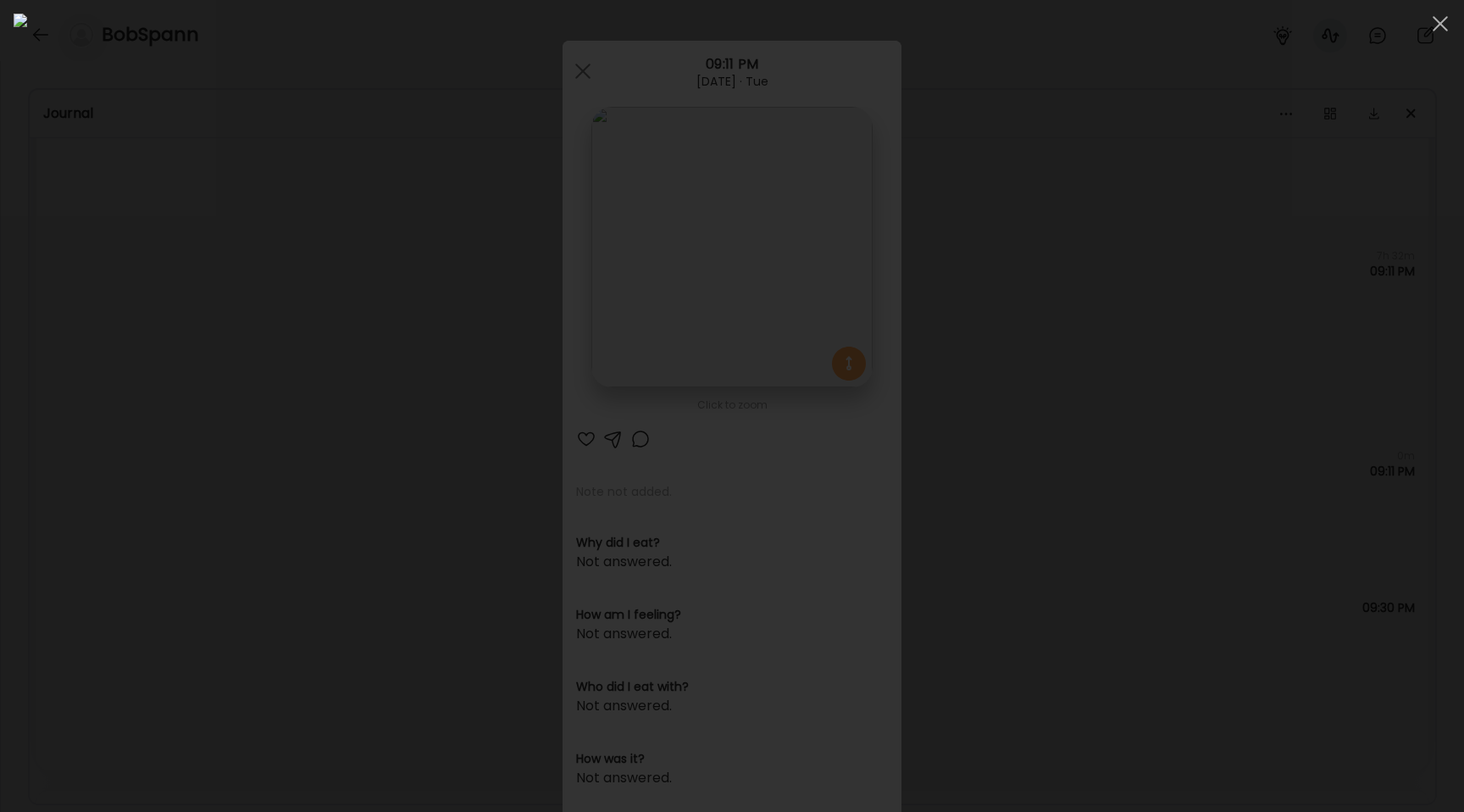
click at [280, 415] on div at bounding box center [732, 405] width 1438 height 785
click at [280, 415] on div "Ate Coach Dashboard Wahoo! It’s official Take a moment to set up your Coach Pro…" at bounding box center [732, 406] width 1464 height 812
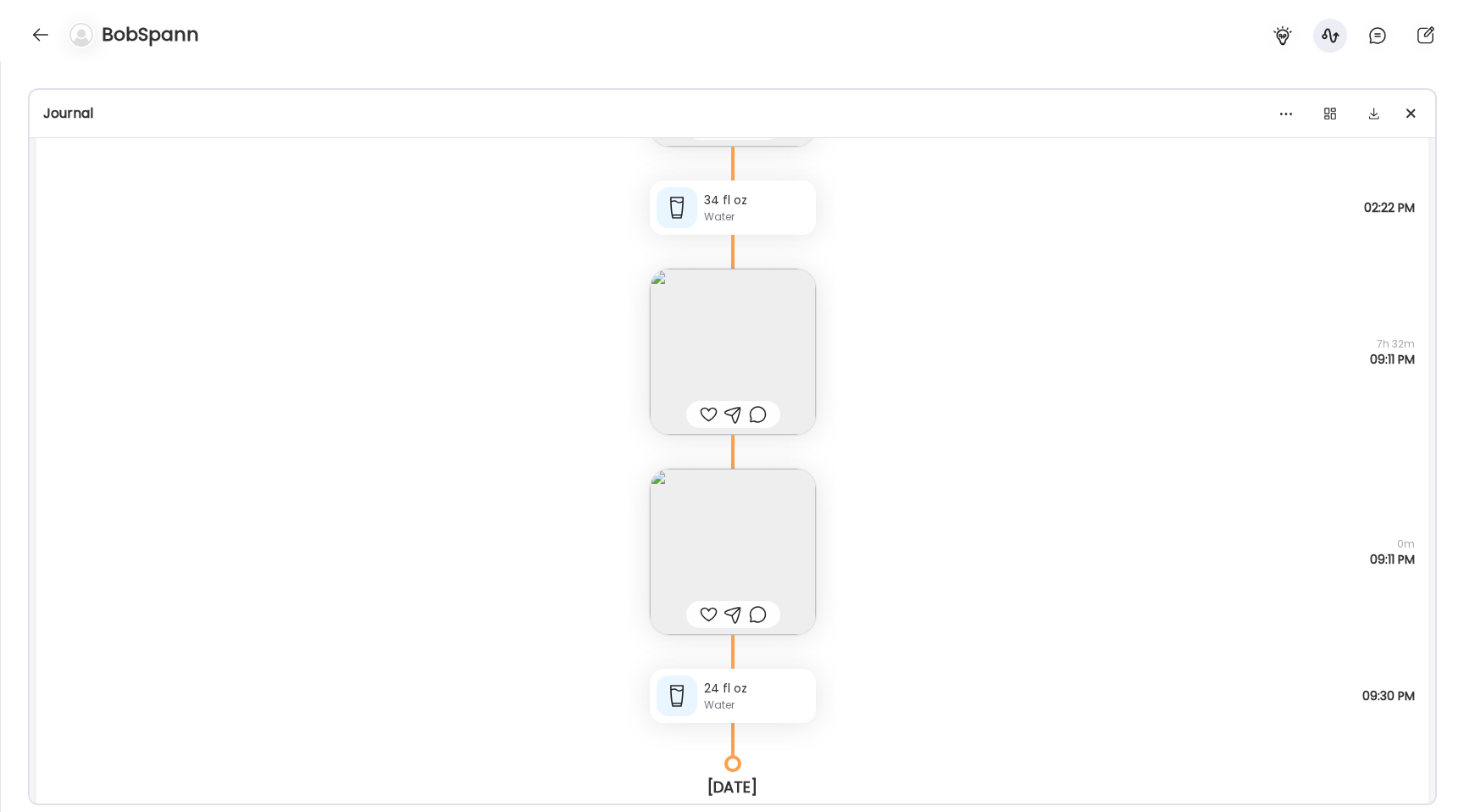
scroll to position [40864, 0]
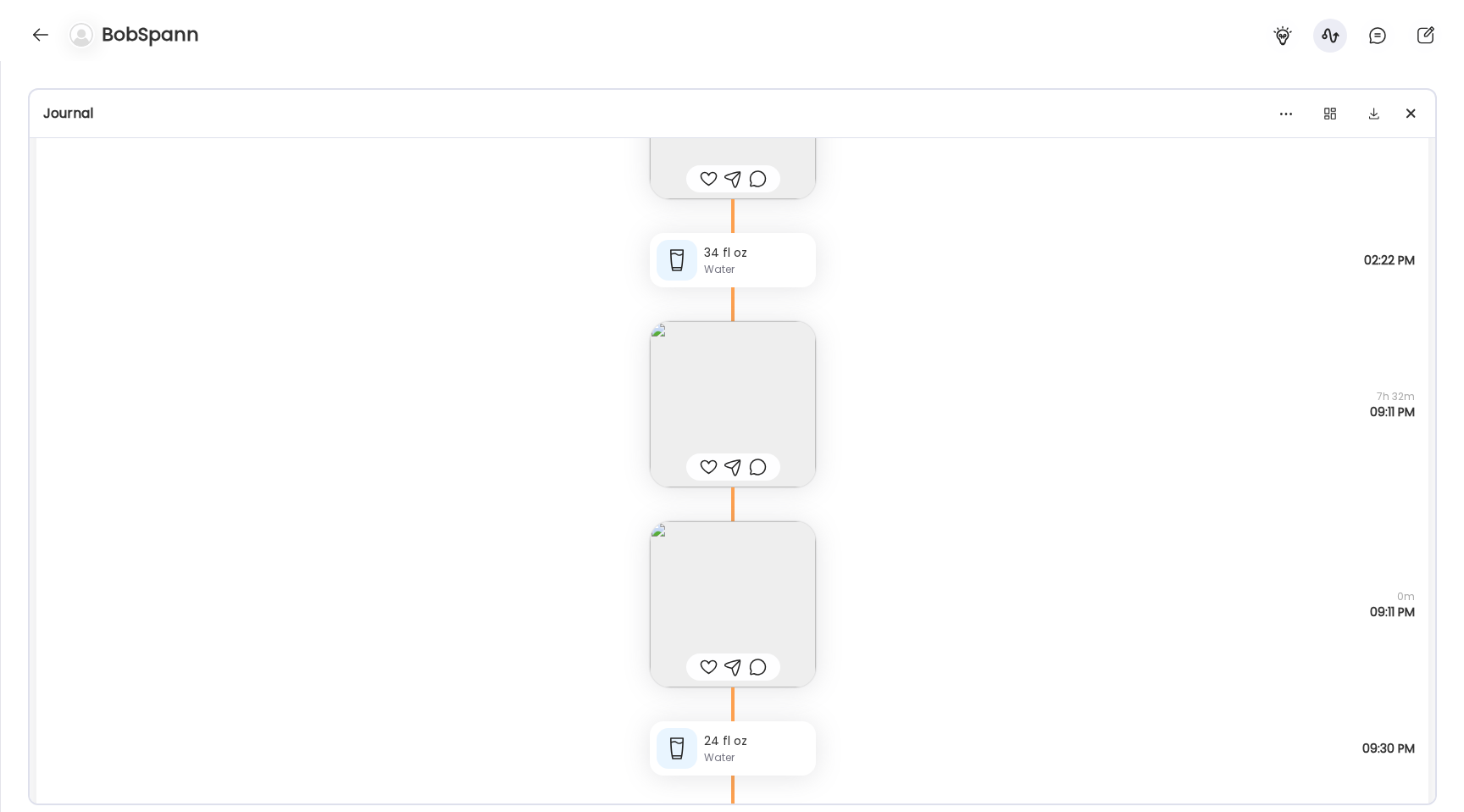
click at [677, 400] on img at bounding box center [733, 404] width 167 height 167
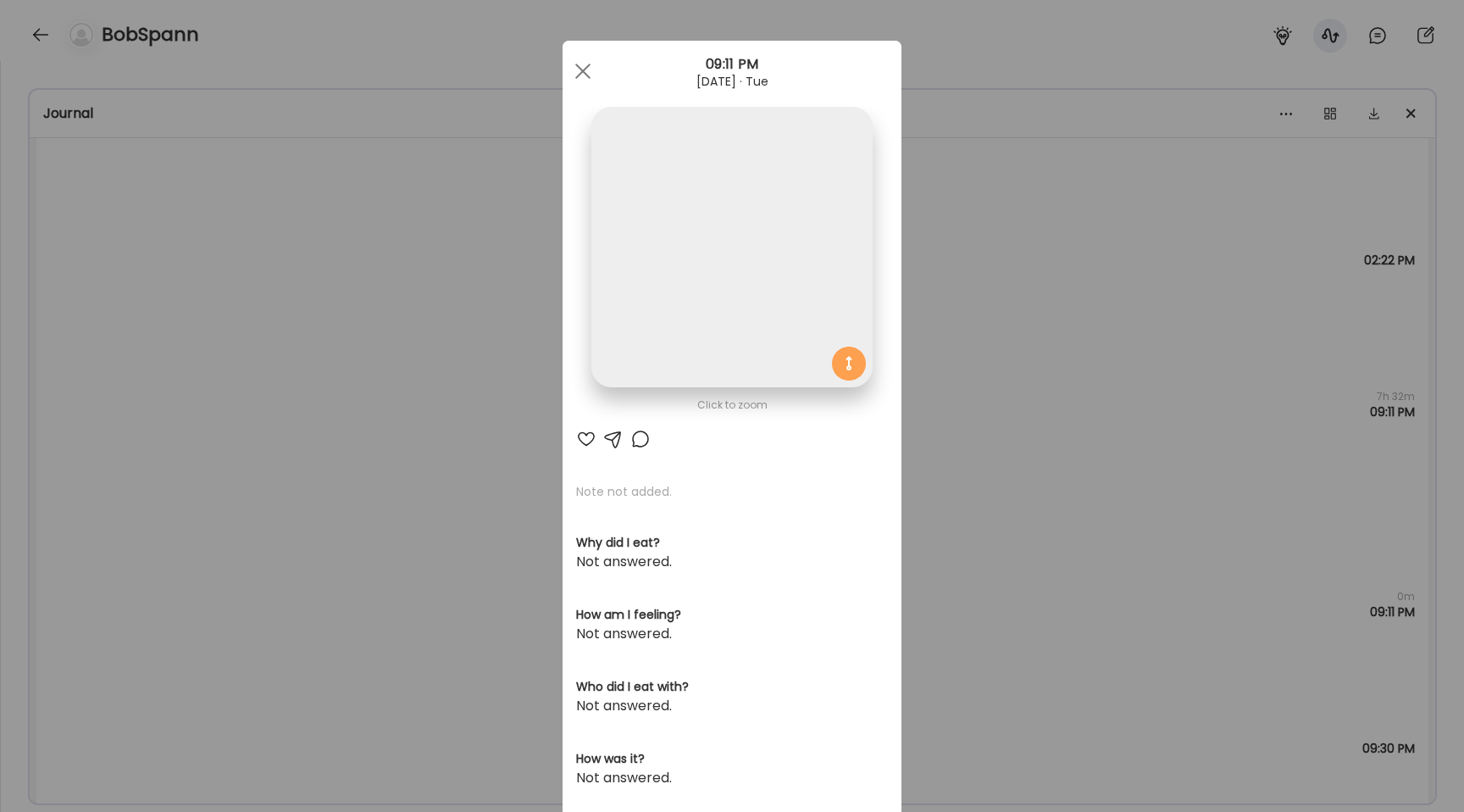
click at [679, 286] on img at bounding box center [732, 247] width 280 height 280
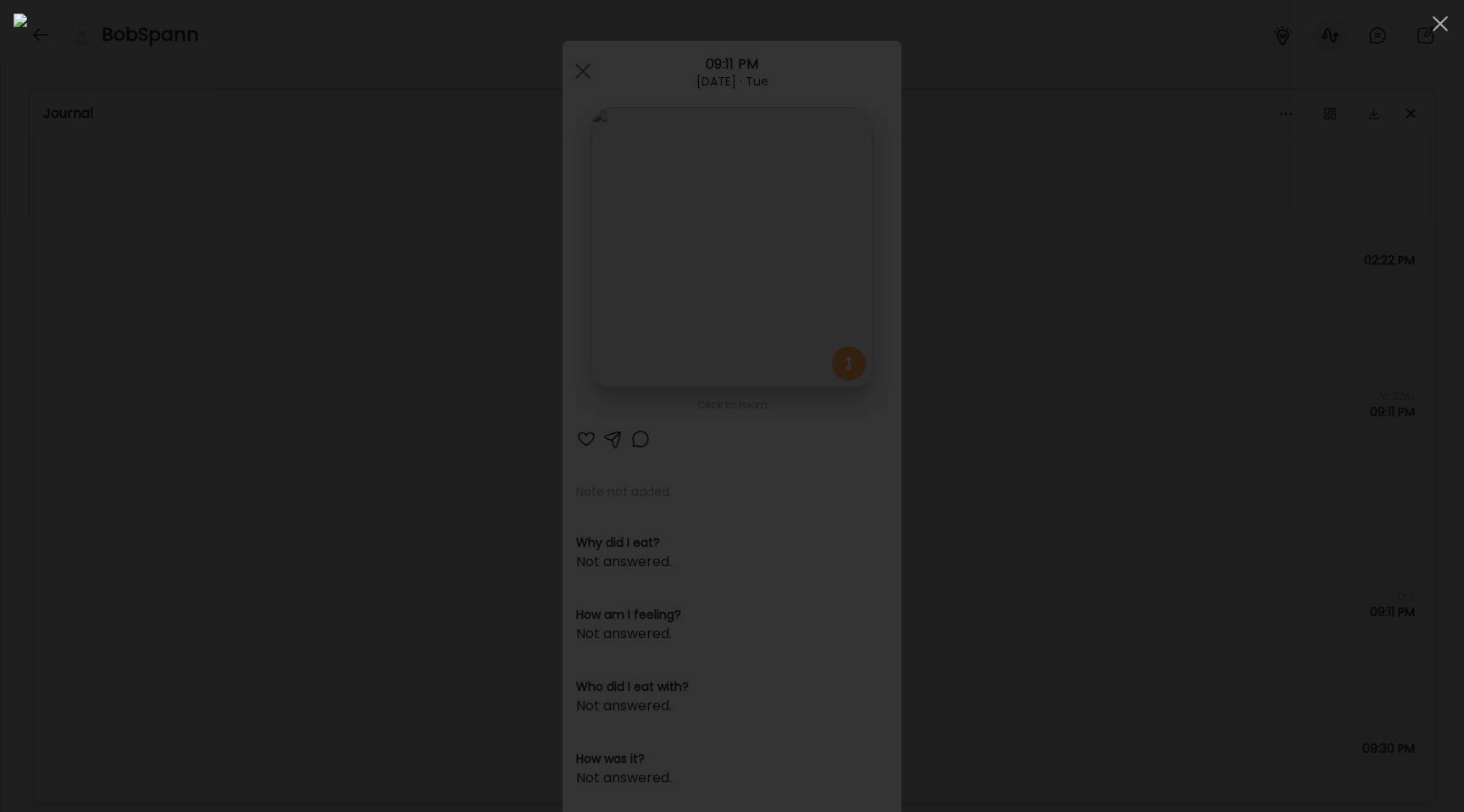
click at [360, 384] on img at bounding box center [732, 405] width 1438 height 785
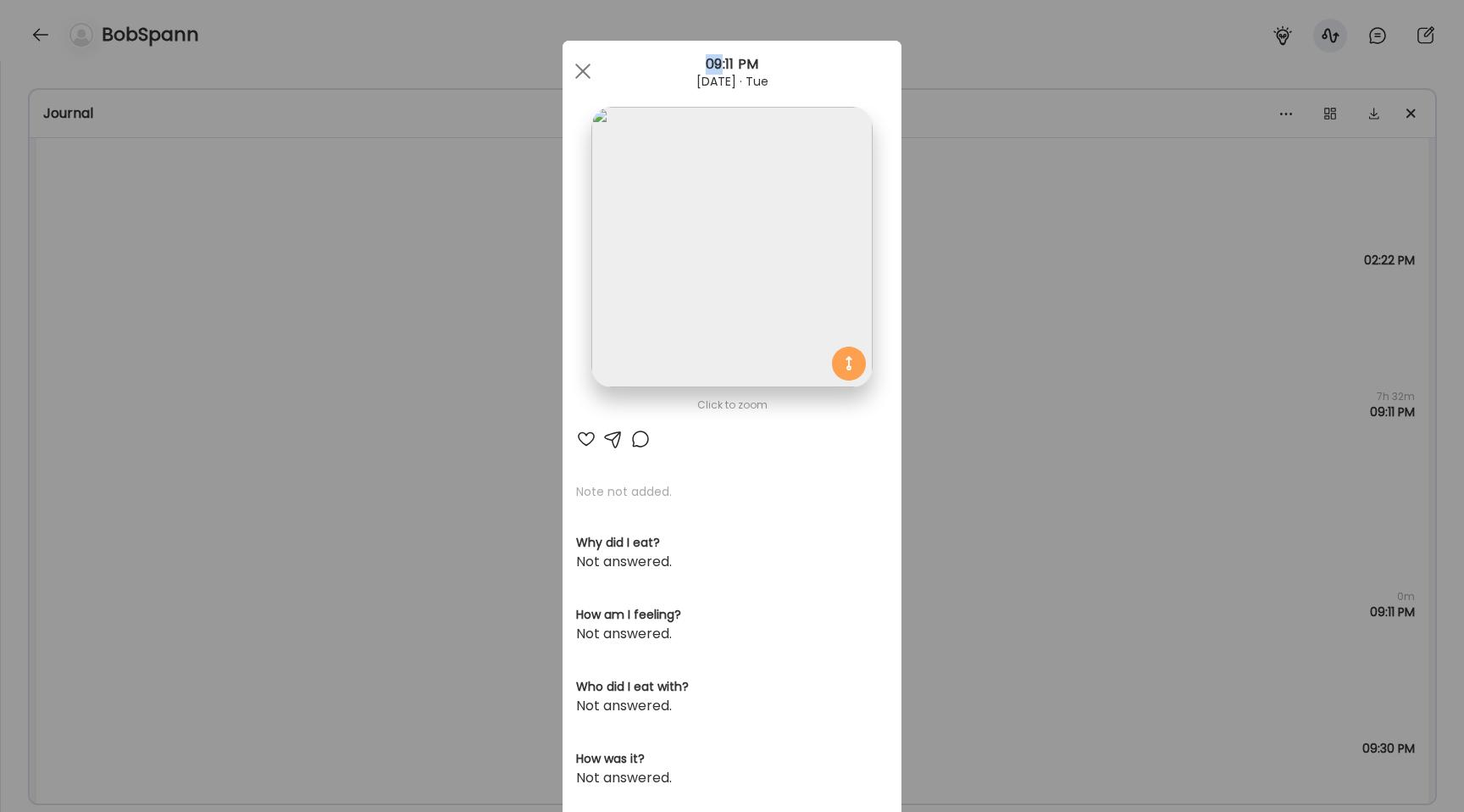
click at [360, 384] on div "Ate Coach Dashboard Wahoo! It’s official Take a moment to set up your Coach Pro…" at bounding box center [732, 406] width 1464 height 812
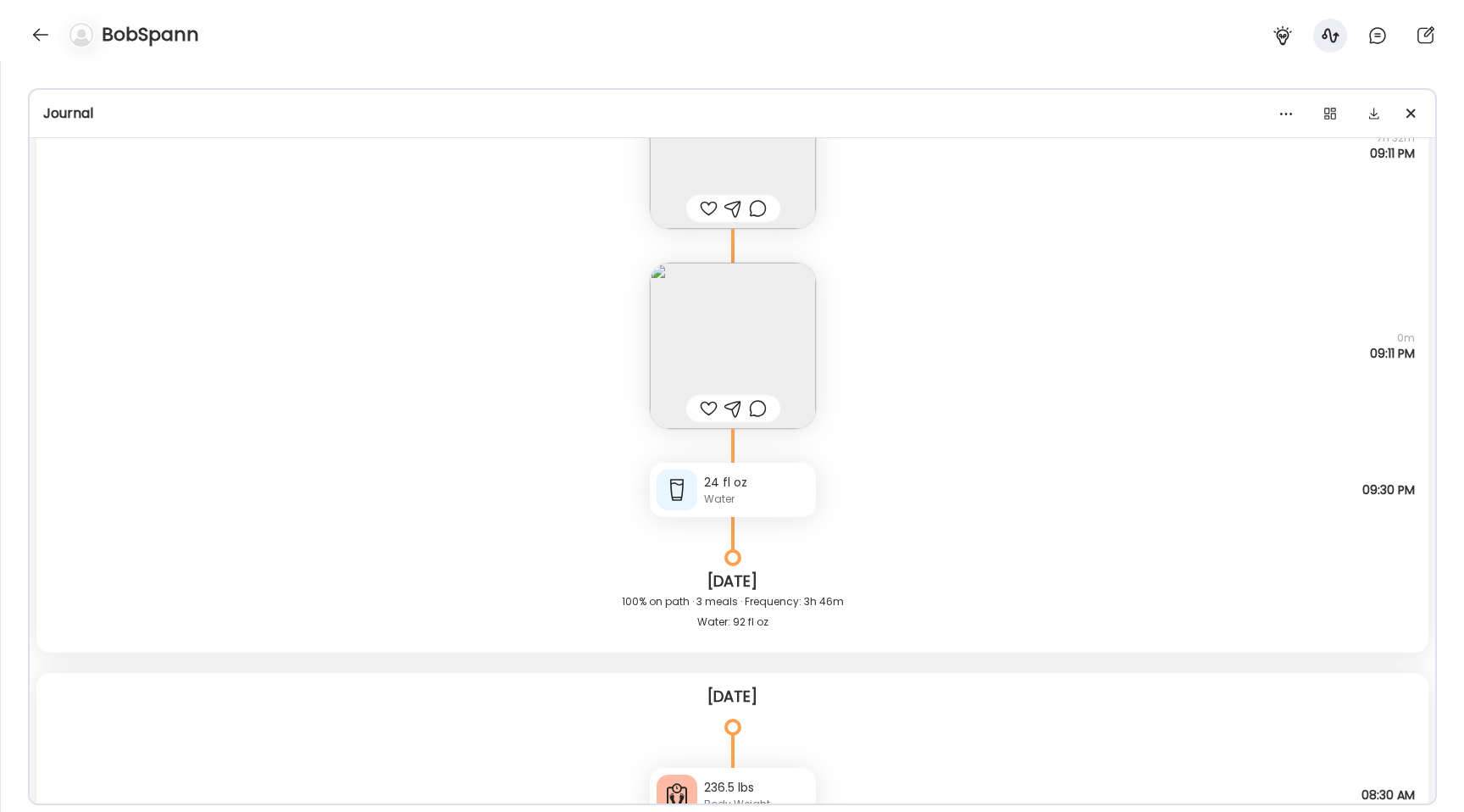
scroll to position [41162, 0]
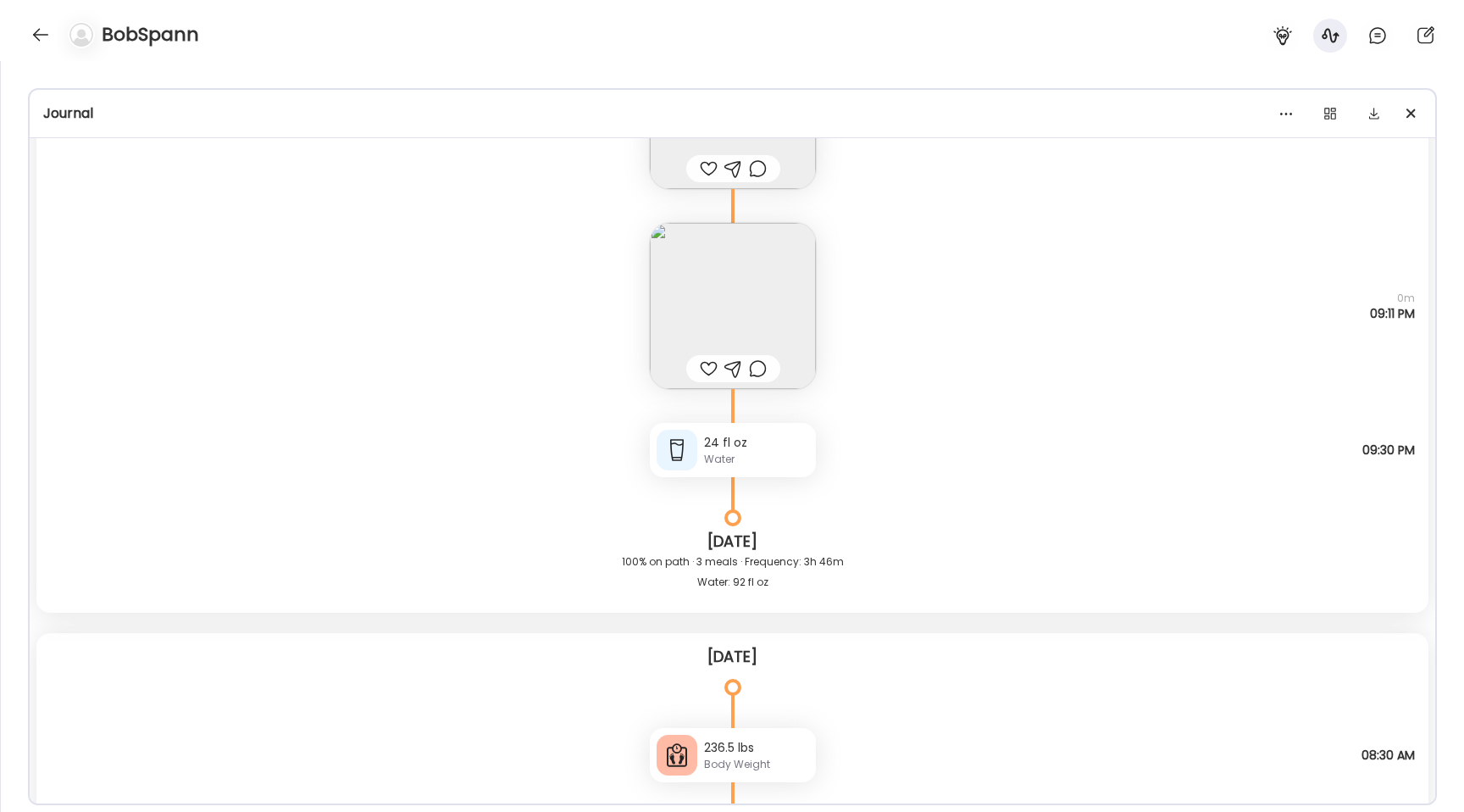
click at [737, 293] on img at bounding box center [733, 307] width 167 height 167
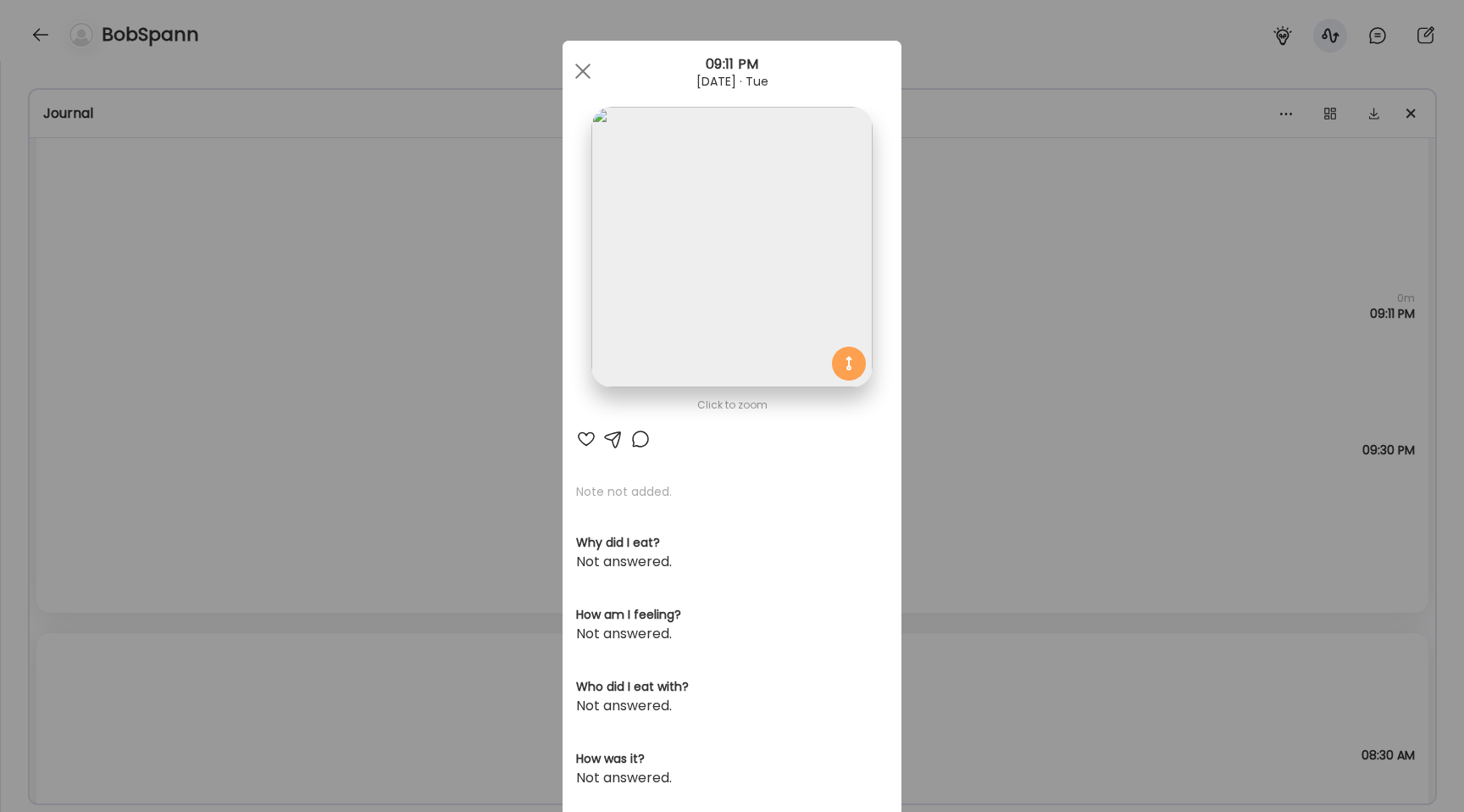
click at [709, 241] on img at bounding box center [732, 247] width 280 height 280
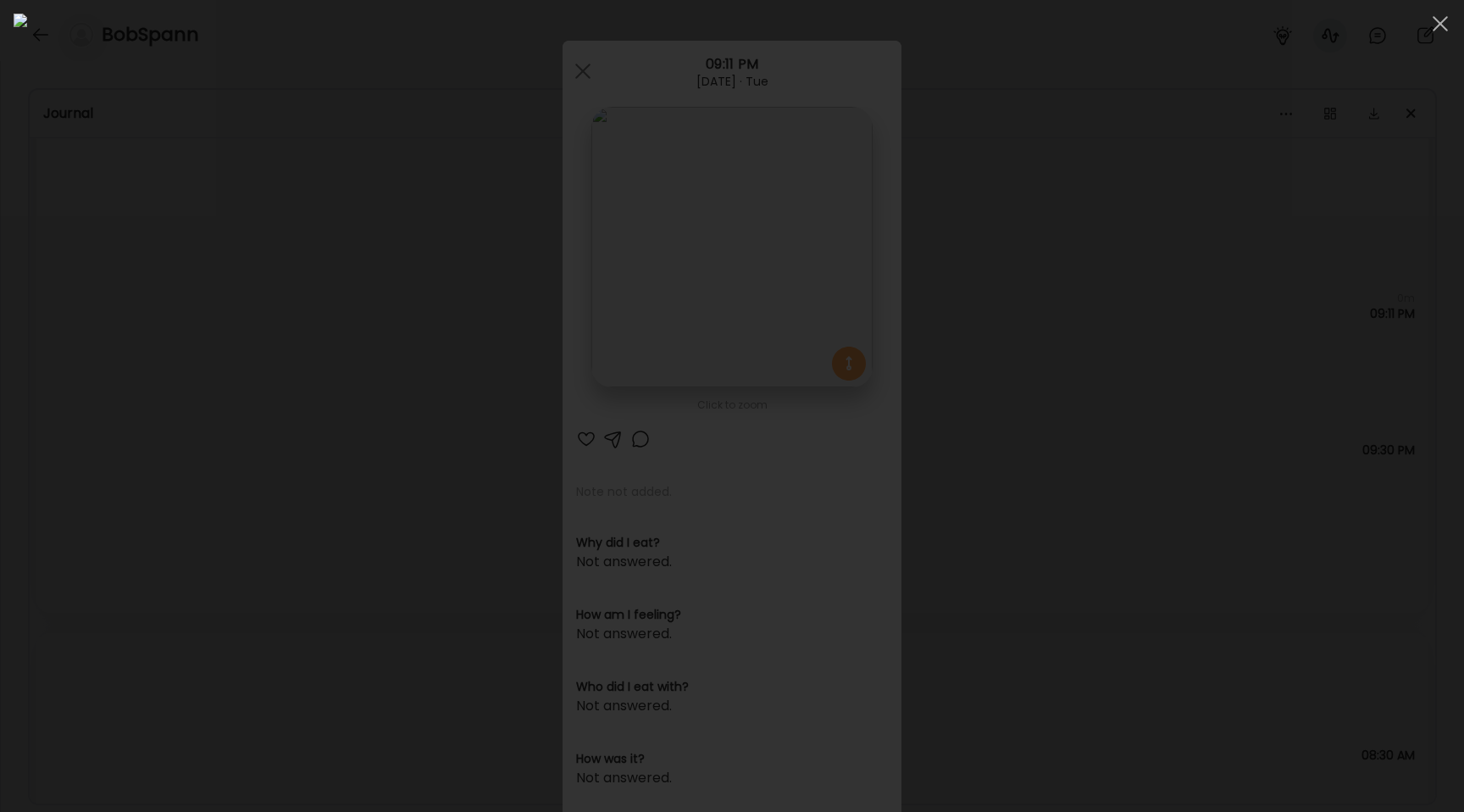
click at [304, 337] on div at bounding box center [732, 405] width 1438 height 785
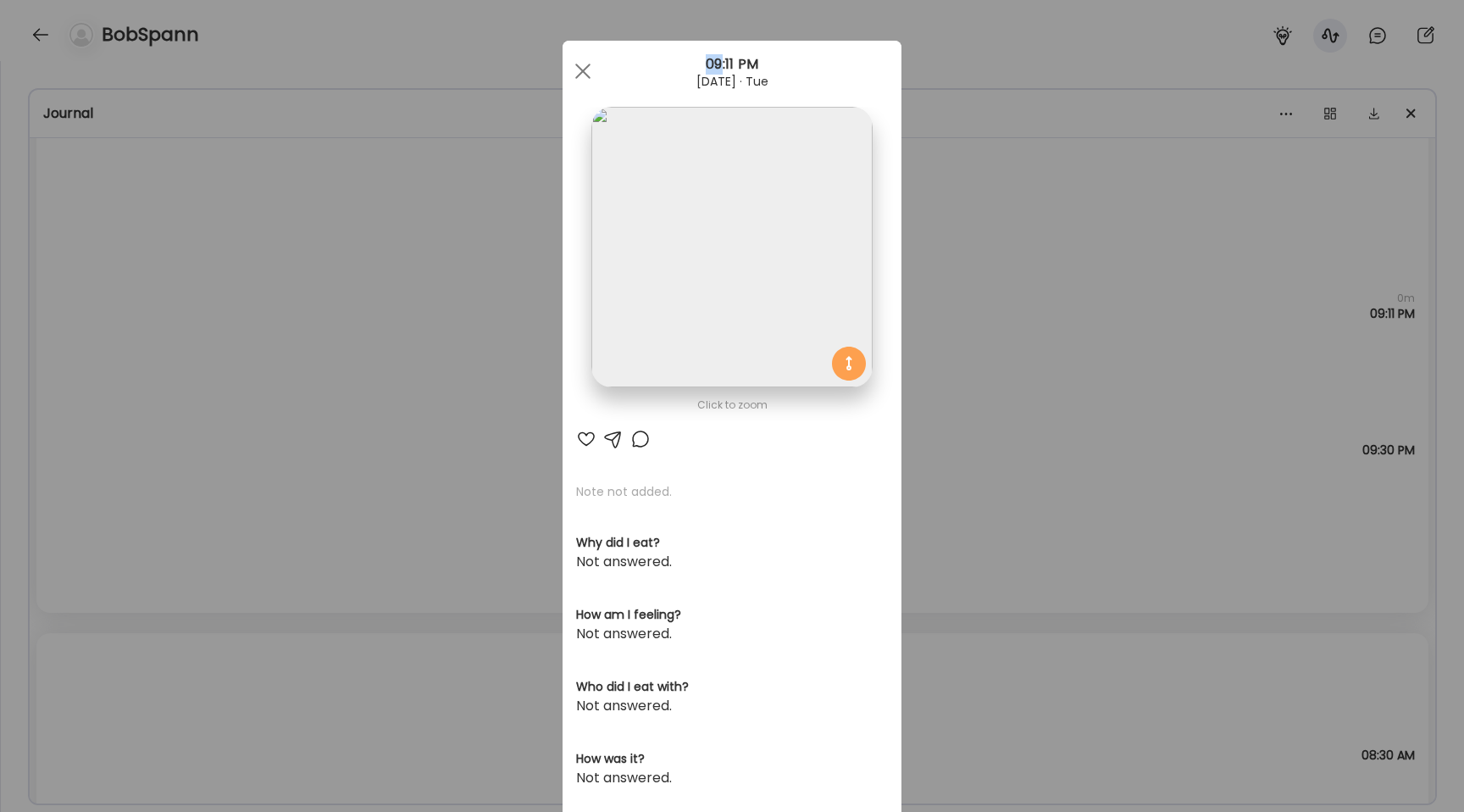
click at [304, 337] on div "Ate Coach Dashboard Wahoo! It’s official Take a moment to set up your Coach Pro…" at bounding box center [732, 406] width 1464 height 812
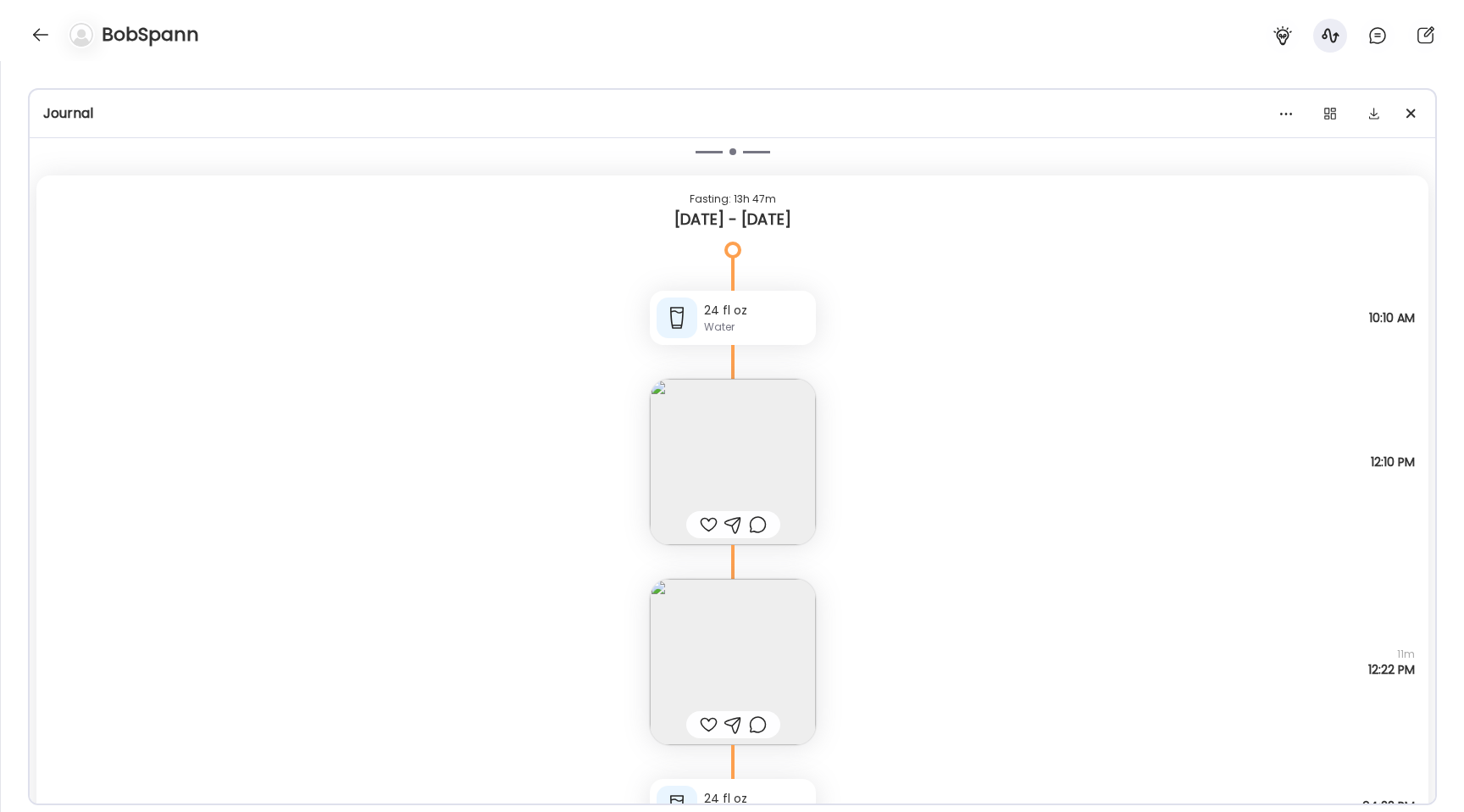
scroll to position [39514, 0]
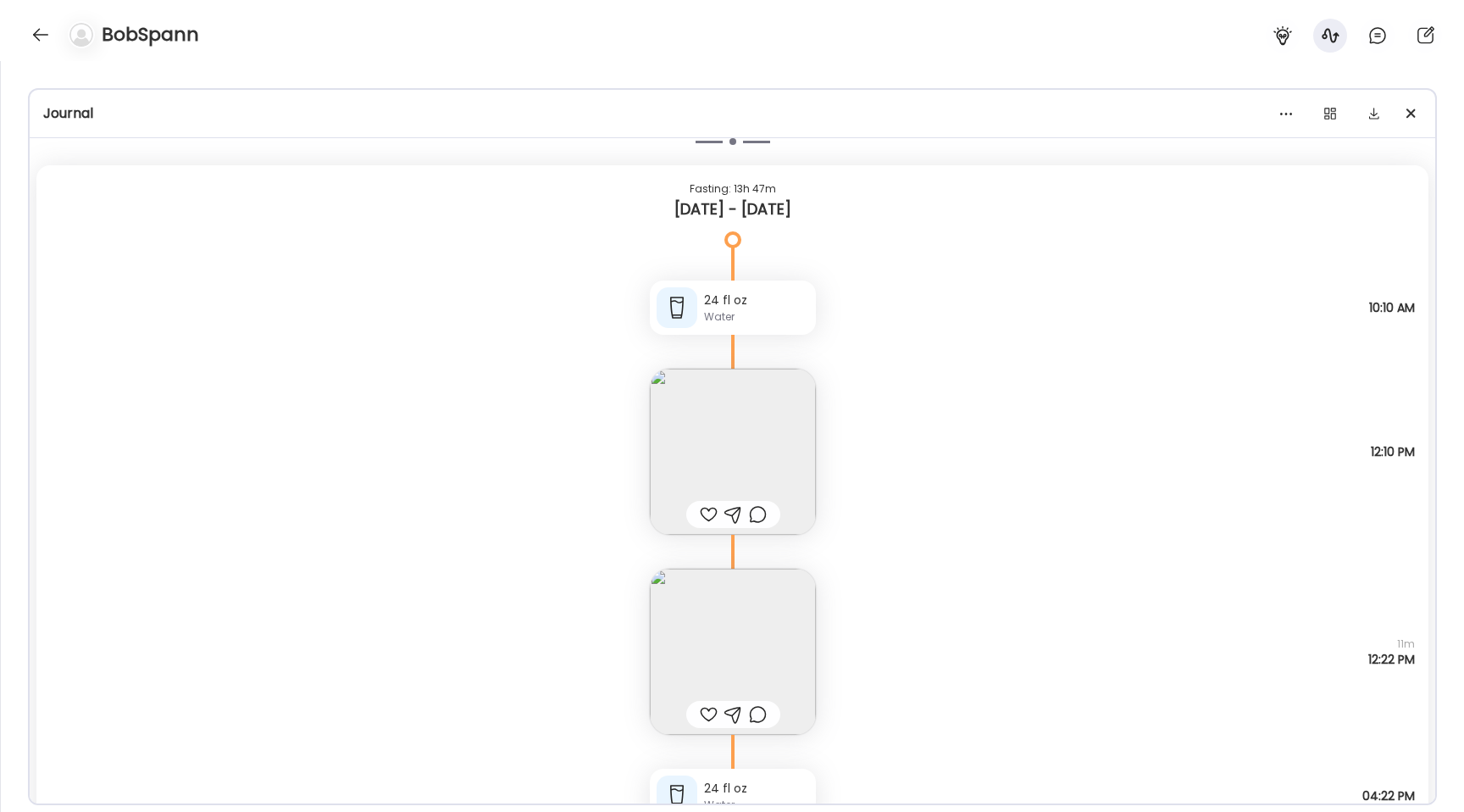
click at [514, 508] on div "Note not added Questions not answered 12:10 PM" at bounding box center [732, 434] width 1392 height 200
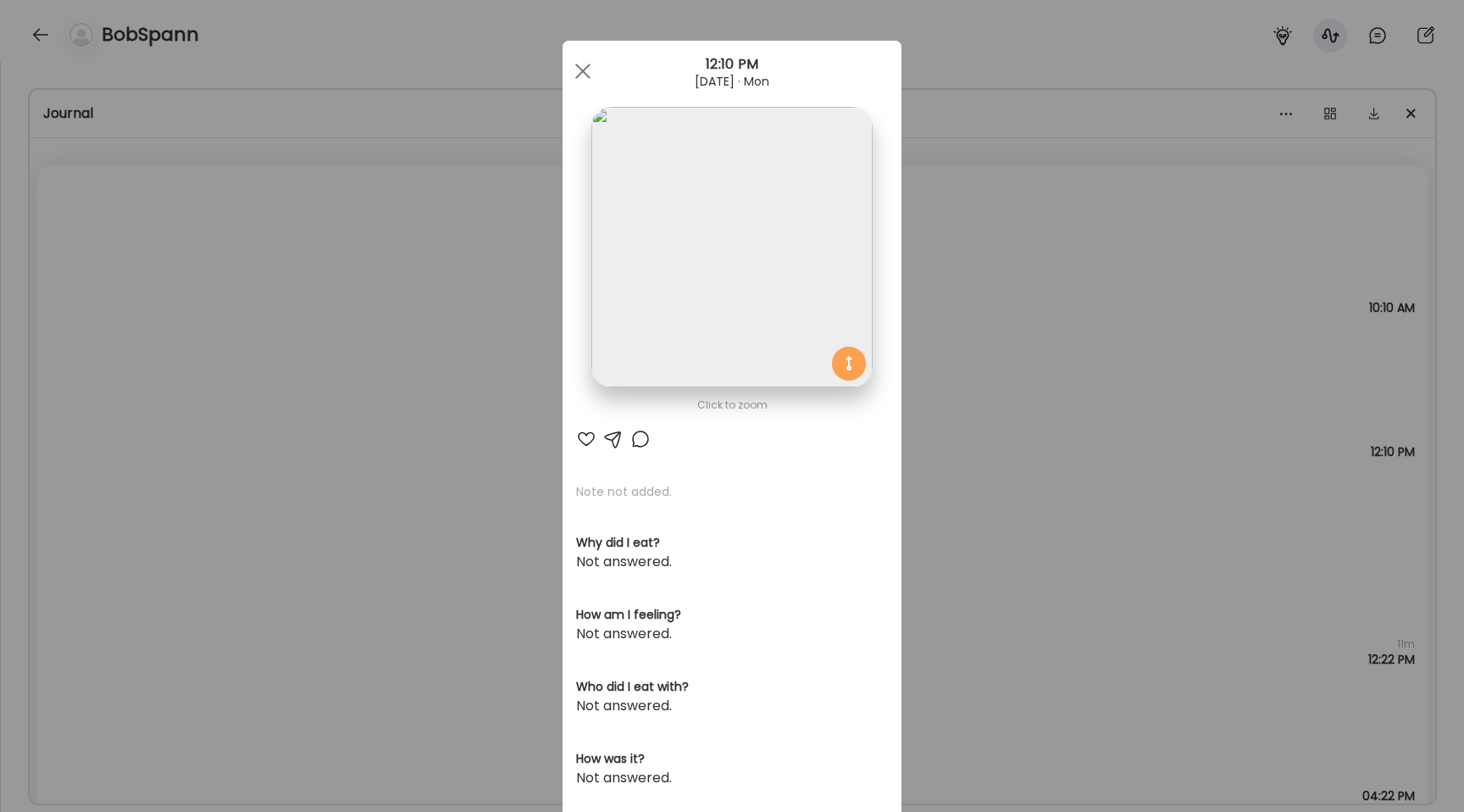
click at [475, 486] on div "Ate Coach Dashboard Wahoo! It’s official Take a moment to set up your Coach Pro…" at bounding box center [732, 406] width 1464 height 812
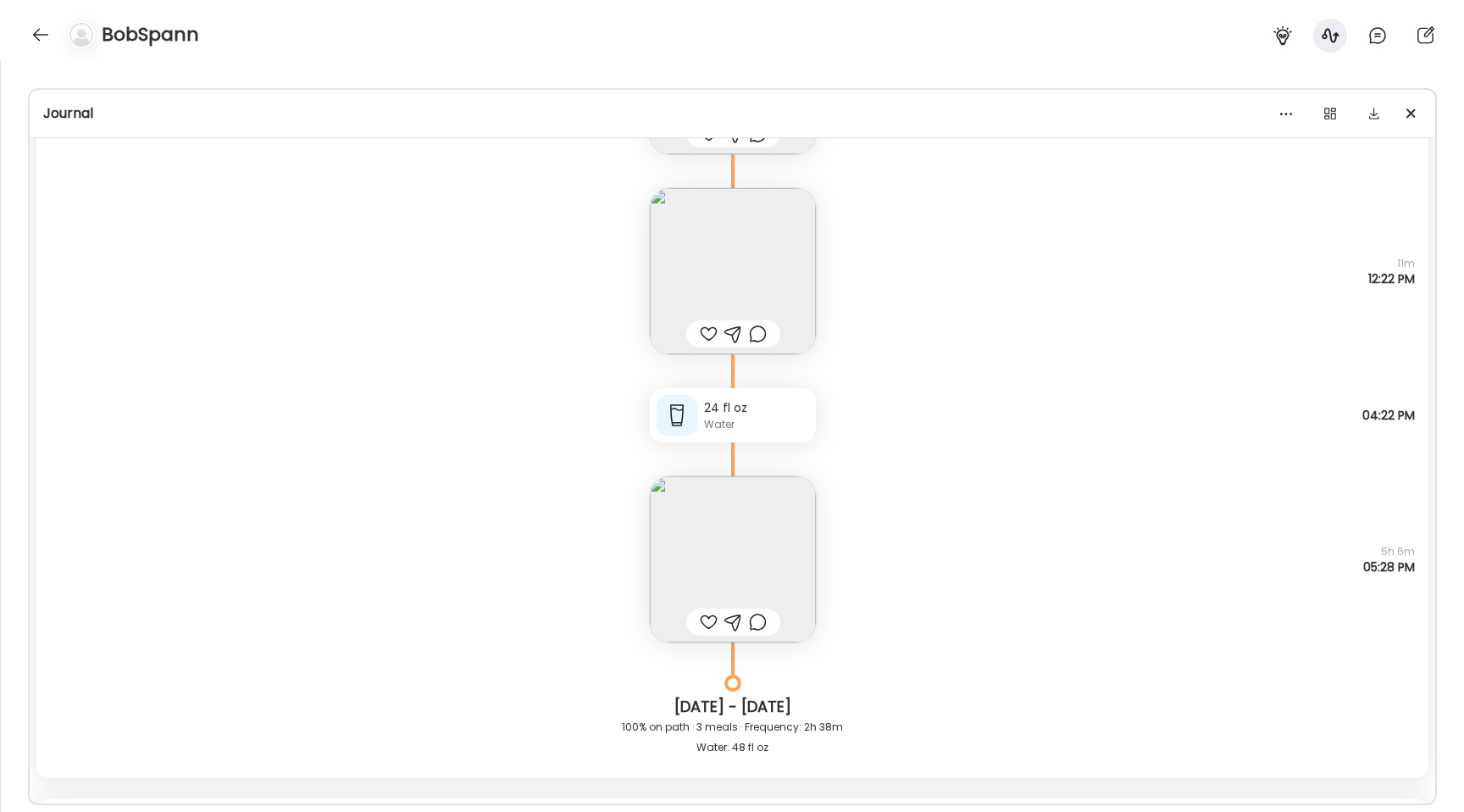
scroll to position [39922, 0]
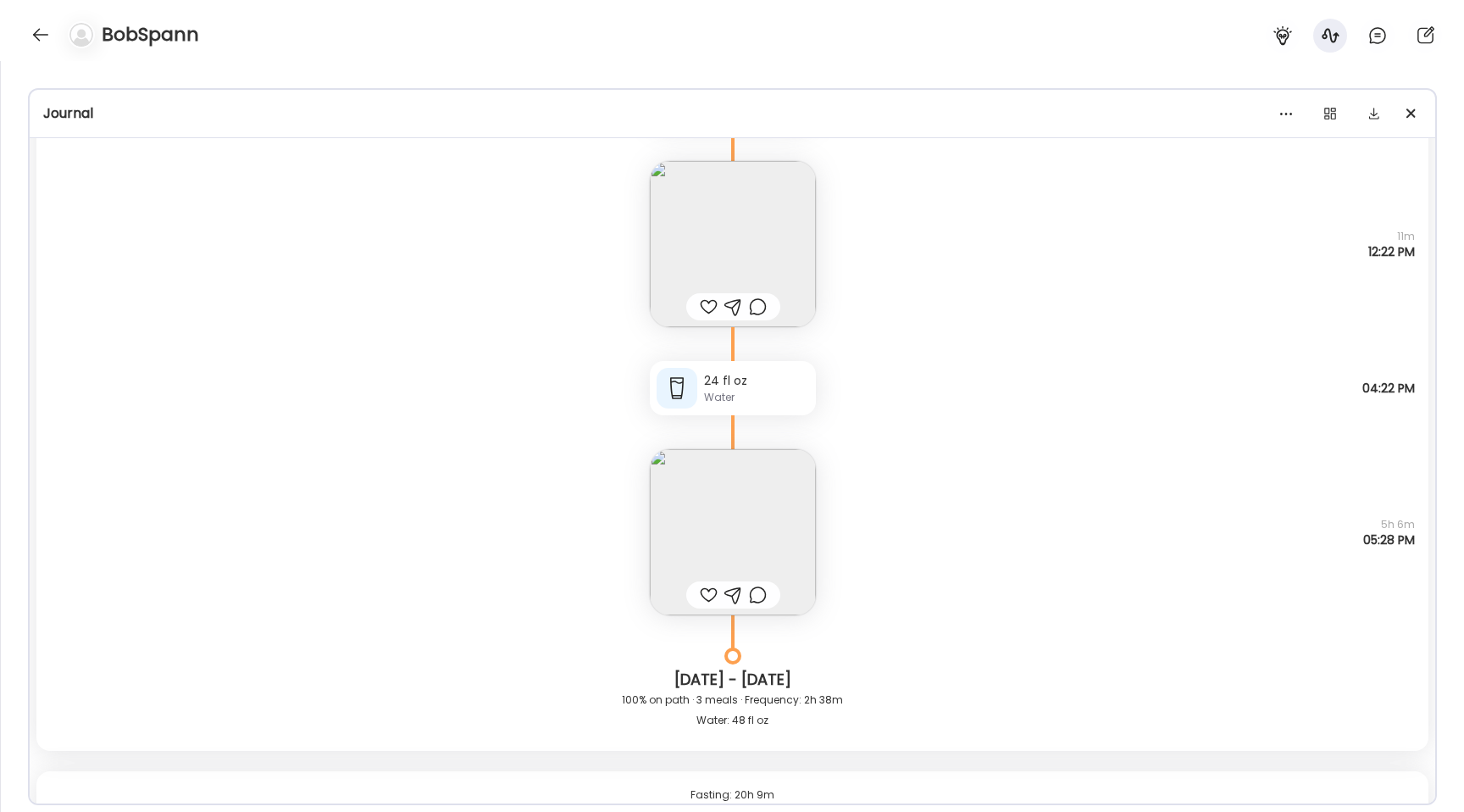
click at [740, 491] on img at bounding box center [733, 533] width 167 height 167
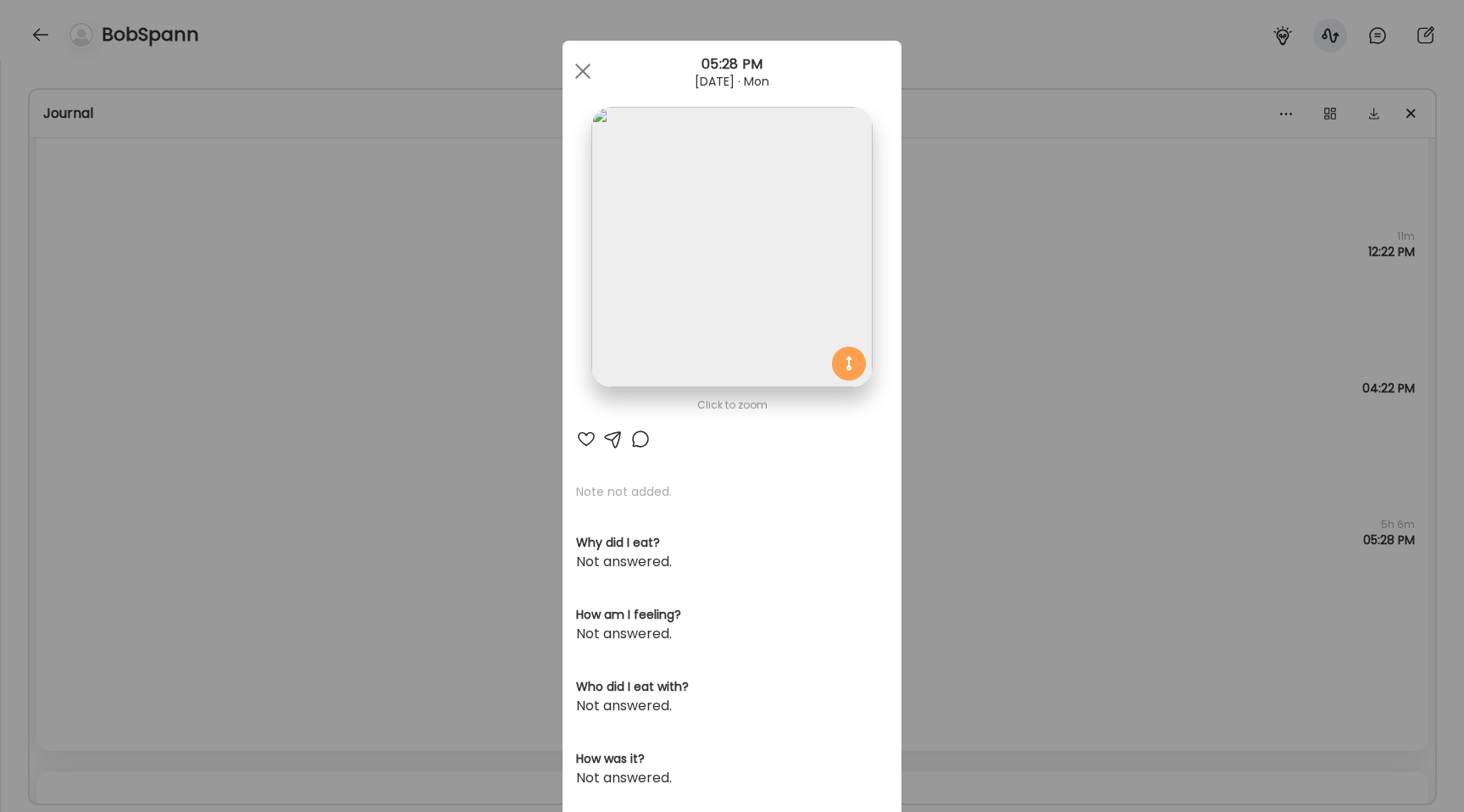
click at [479, 331] on div "Ate Coach Dashboard Wahoo! It’s official Take a moment to set up your Coach Pro…" at bounding box center [732, 406] width 1464 height 812
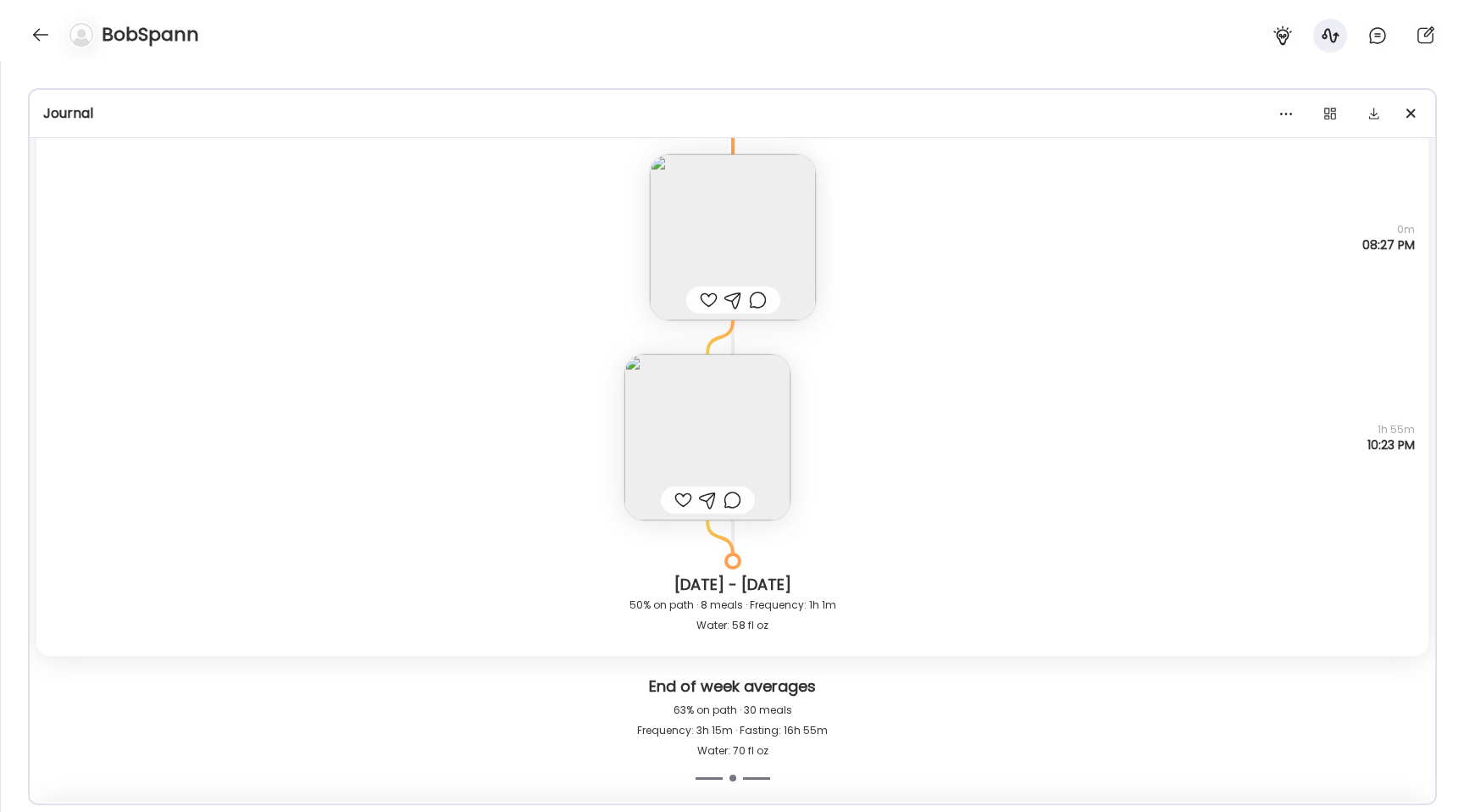
scroll to position [39006, 0]
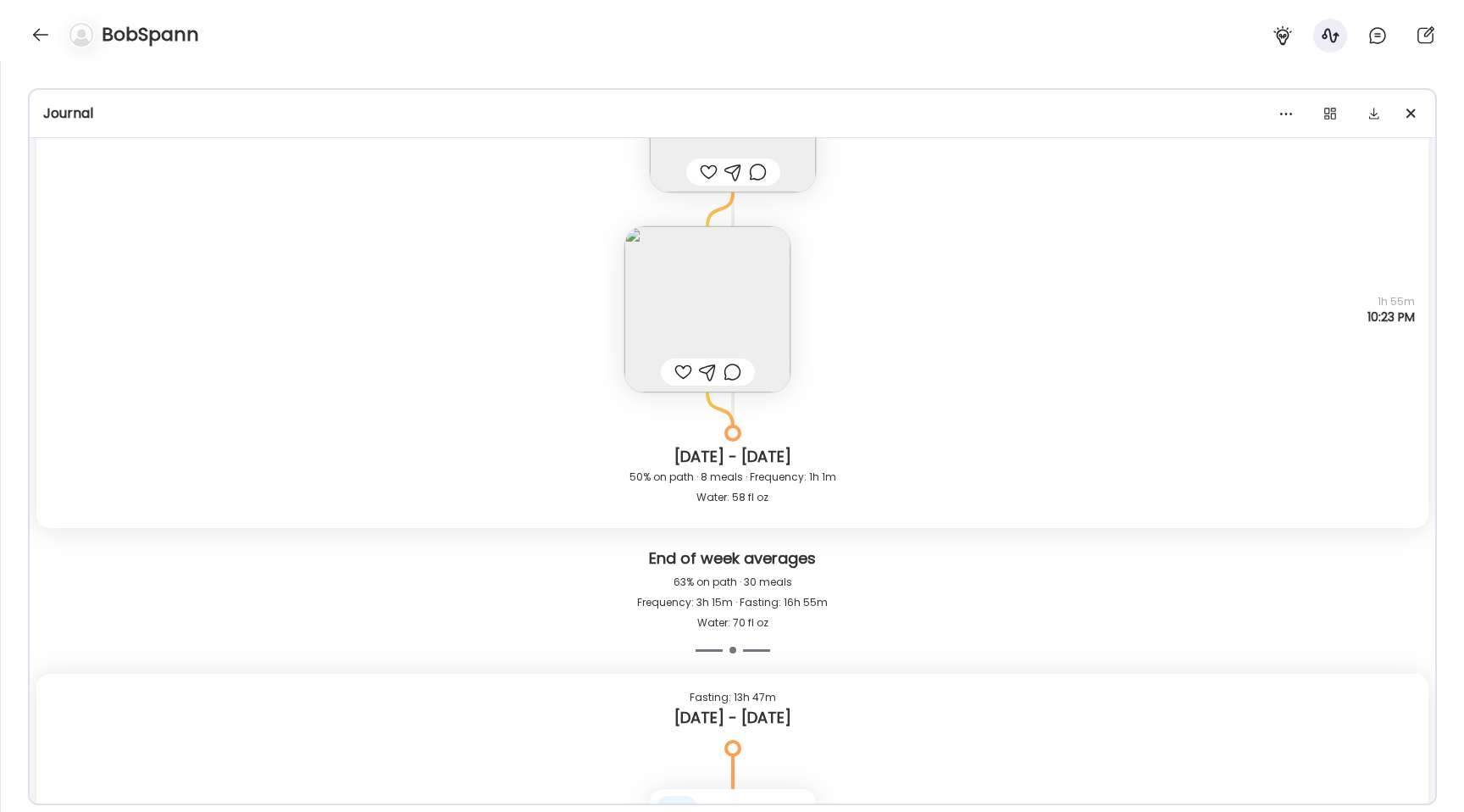
click at [670, 327] on img at bounding box center [708, 309] width 167 height 167
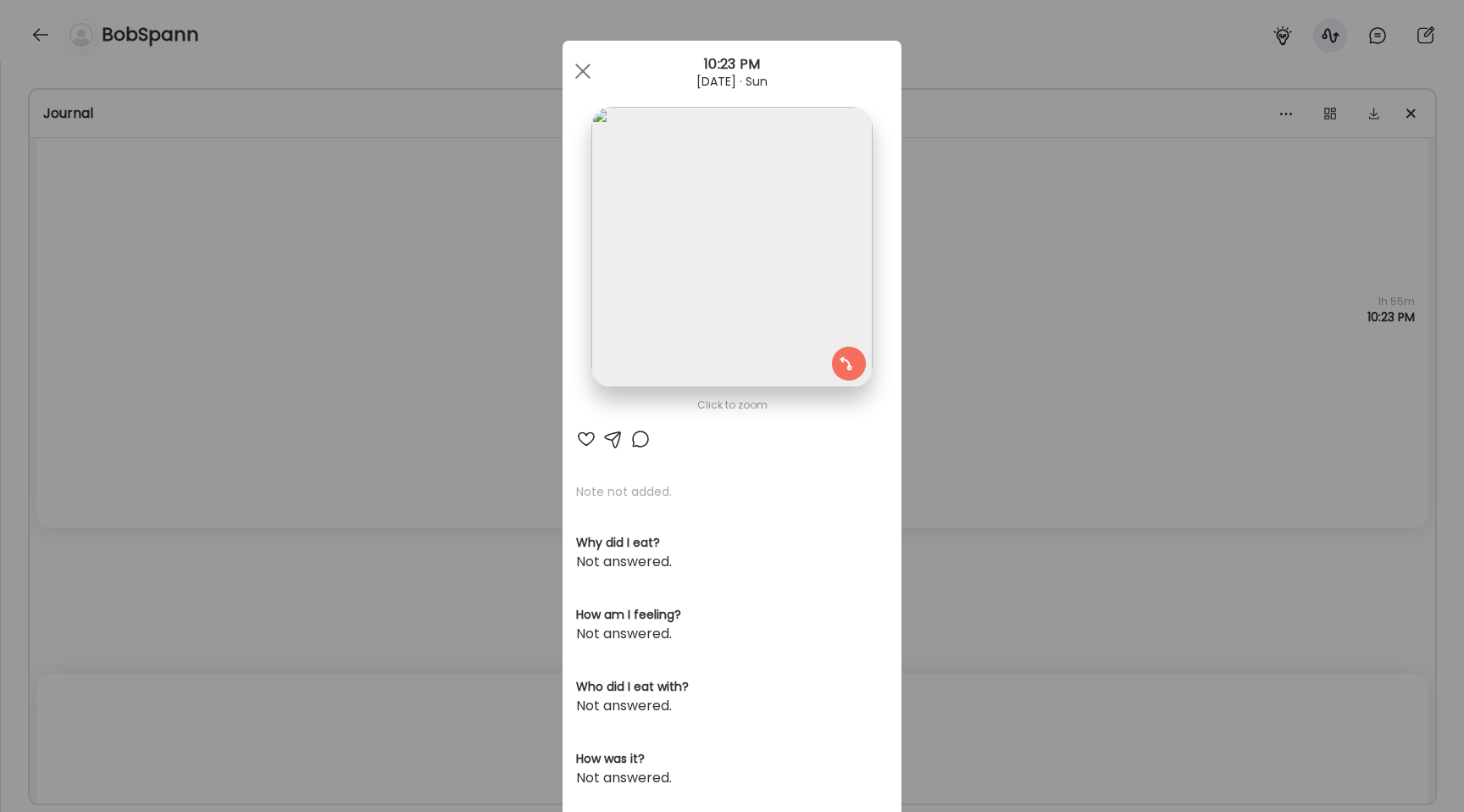
scroll to position [195, 0]
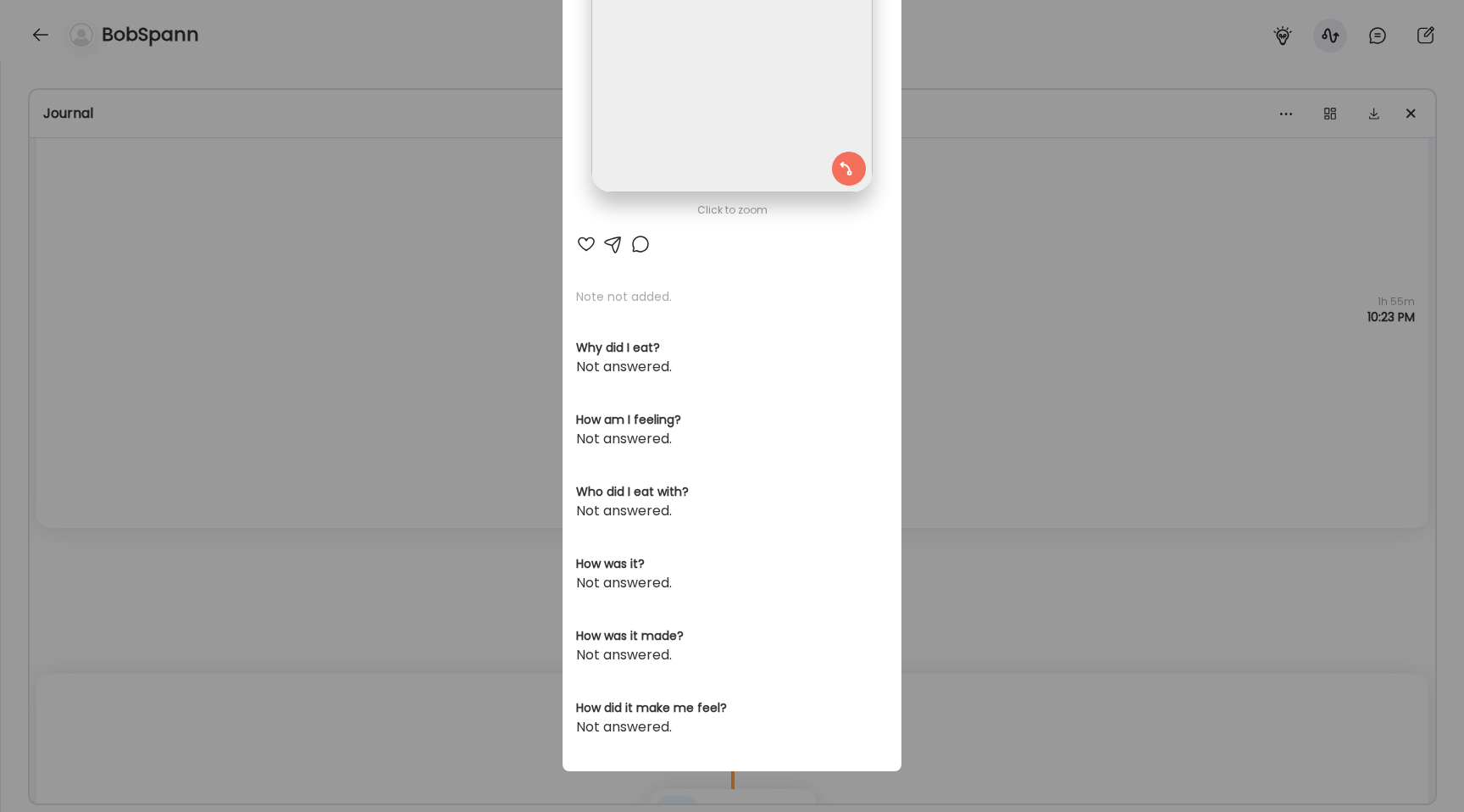
click at [355, 358] on div "Ate Coach Dashboard Wahoo! It’s official Take a moment to set up your Coach Pro…" at bounding box center [732, 406] width 1464 height 812
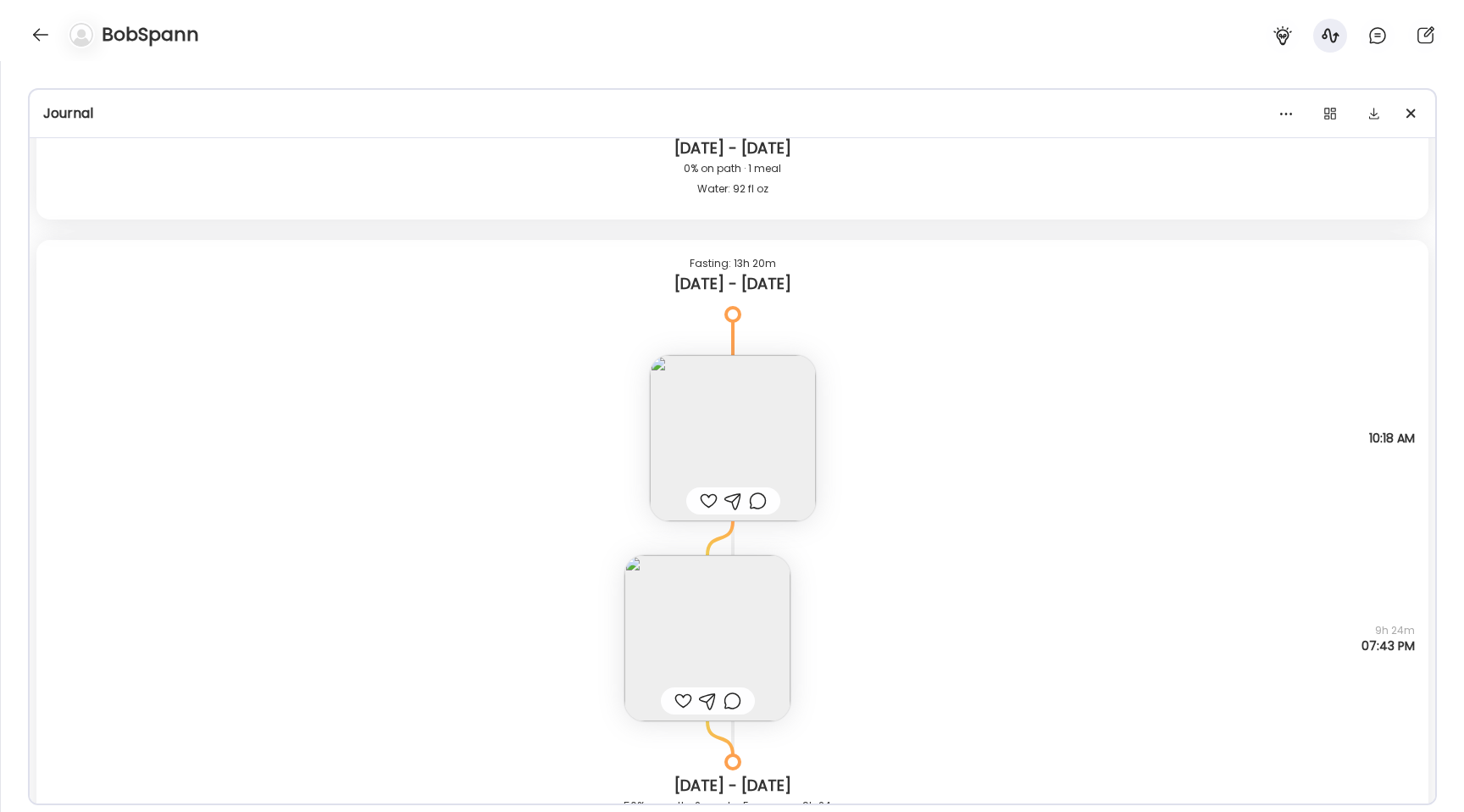
scroll to position [36713, 0]
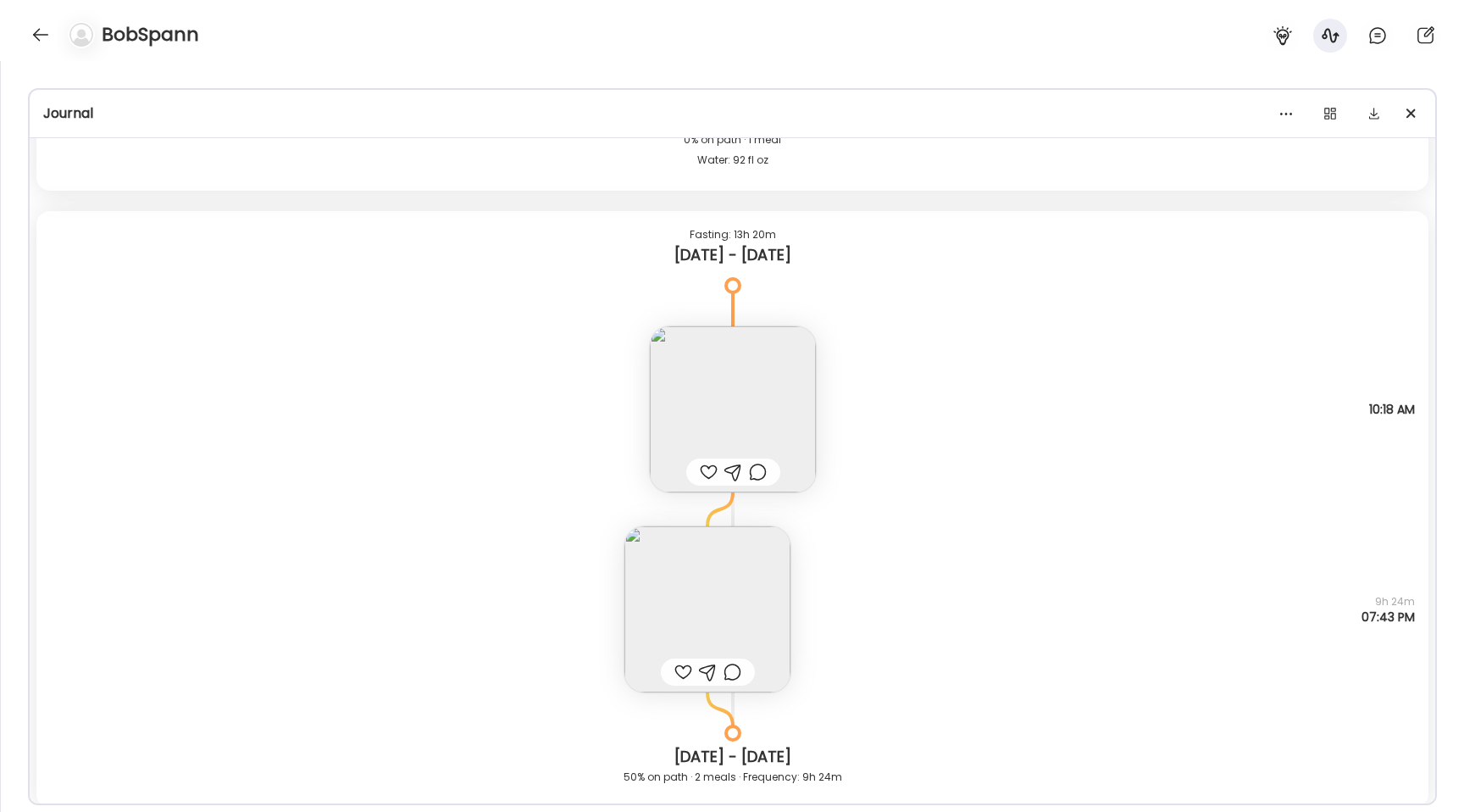
click at [704, 587] on img at bounding box center [708, 609] width 167 height 167
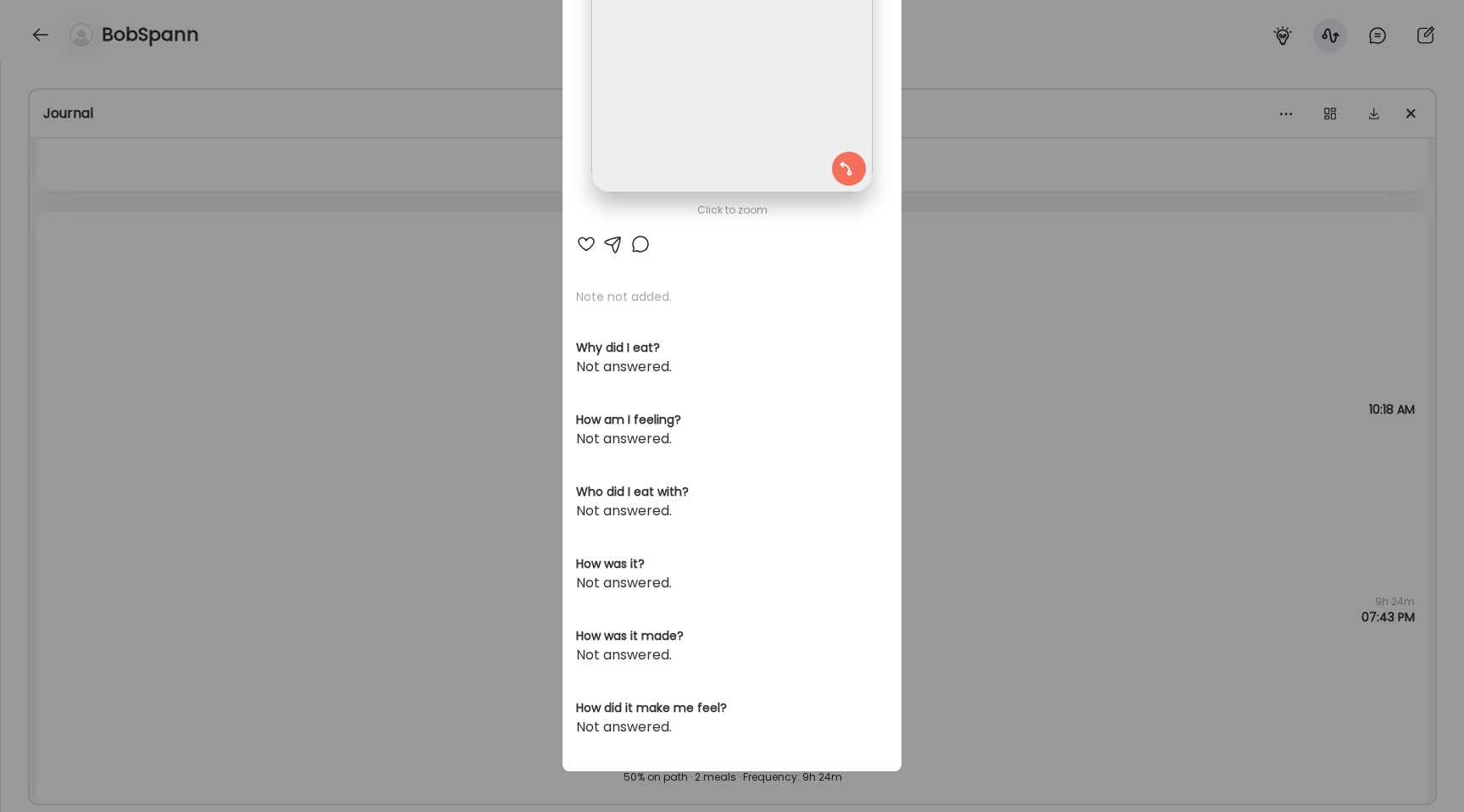
click at [644, 182] on img at bounding box center [732, 52] width 280 height 280
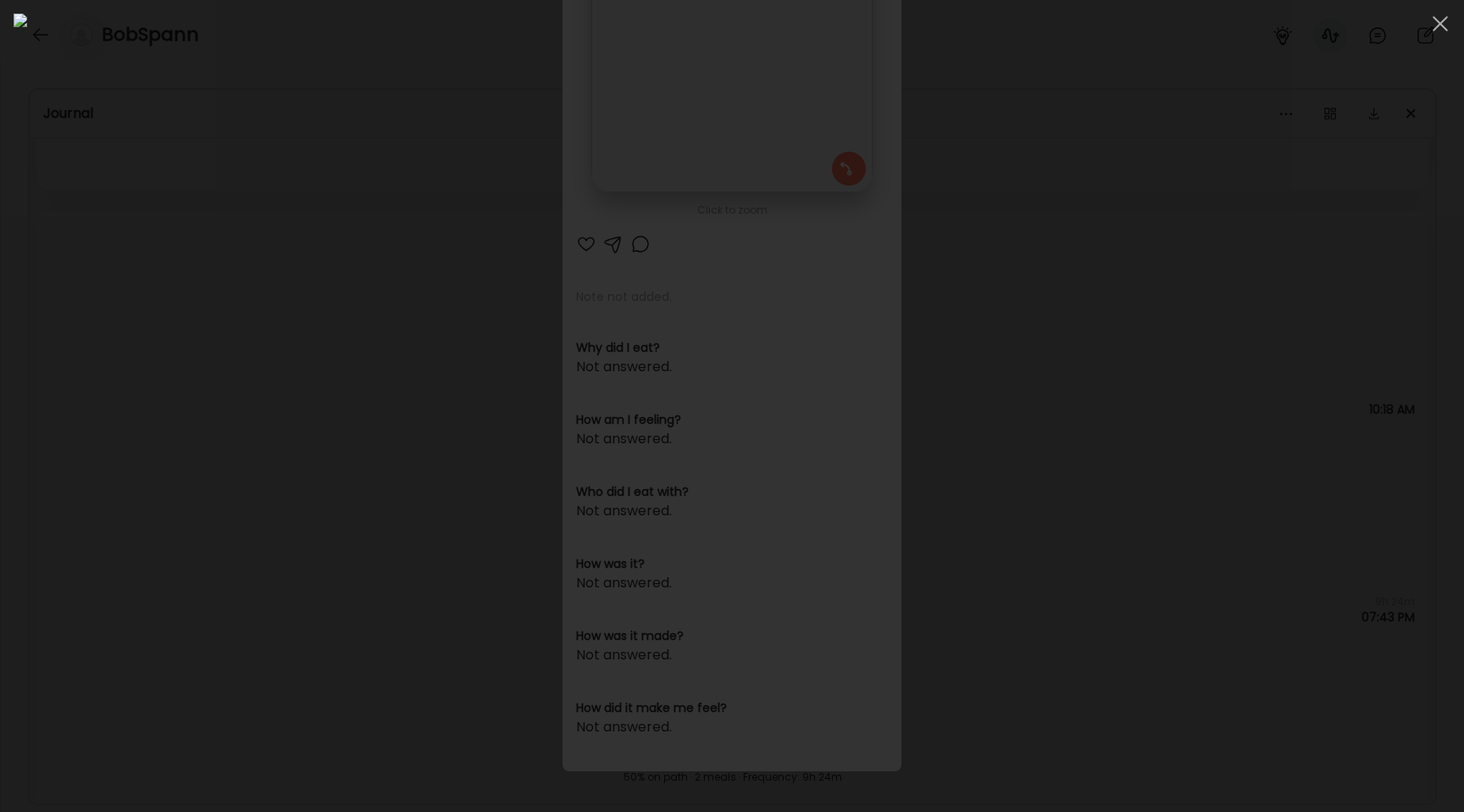
click at [246, 219] on div at bounding box center [732, 405] width 1438 height 785
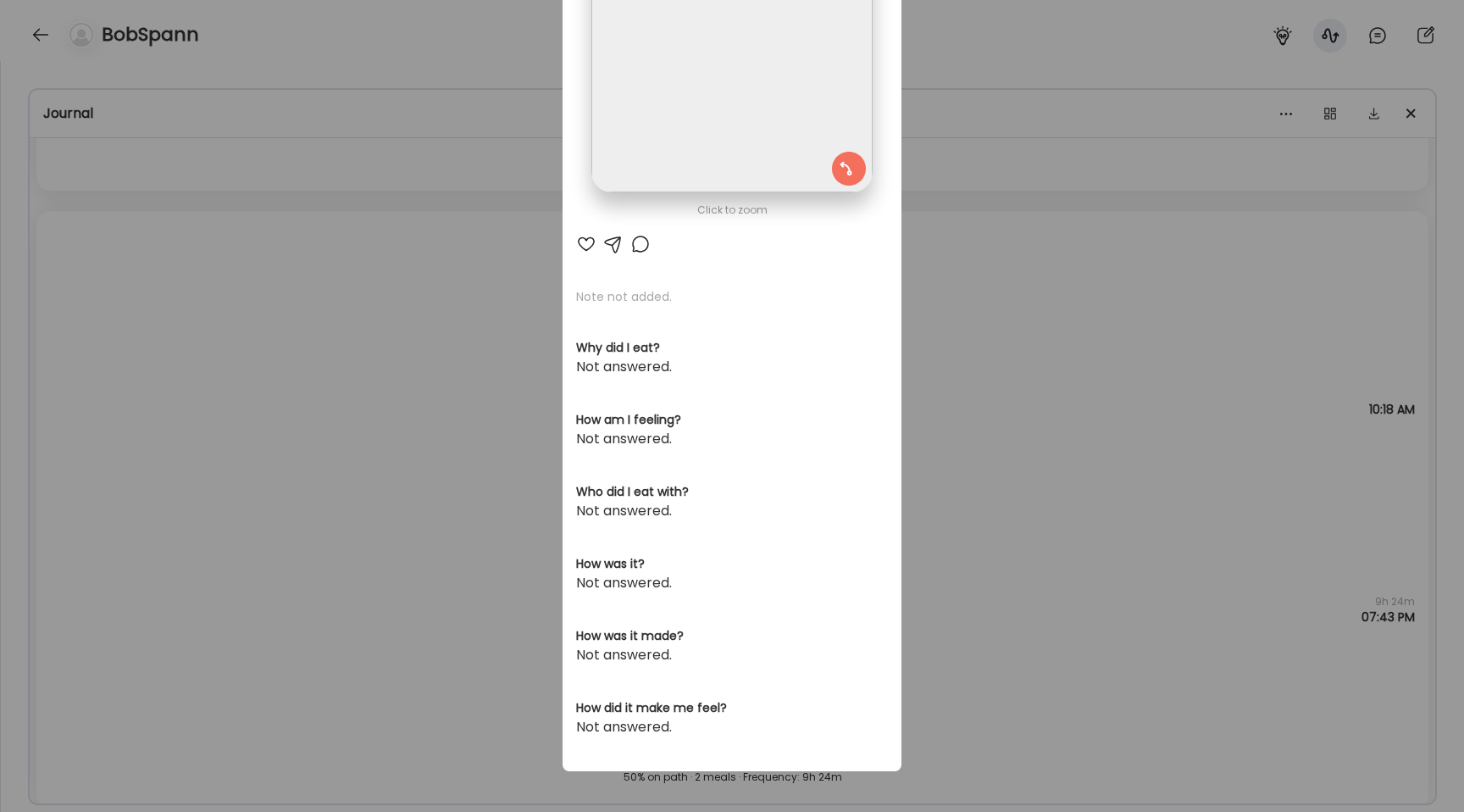
click at [246, 219] on div "Ate Coach Dashboard Wahoo! It’s official Take a moment to set up your Coach Pro…" at bounding box center [732, 406] width 1464 height 812
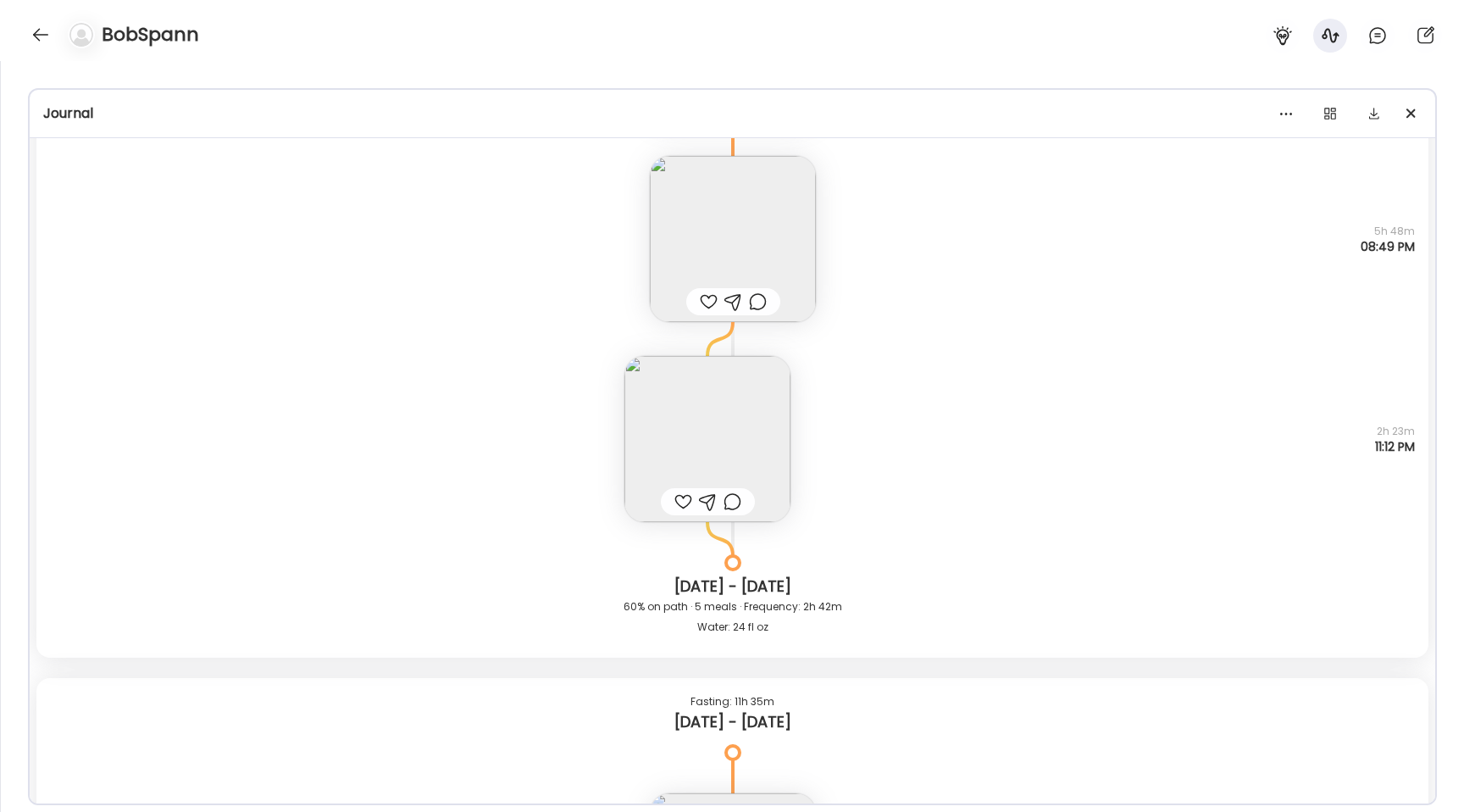
scroll to position [28041, 0]
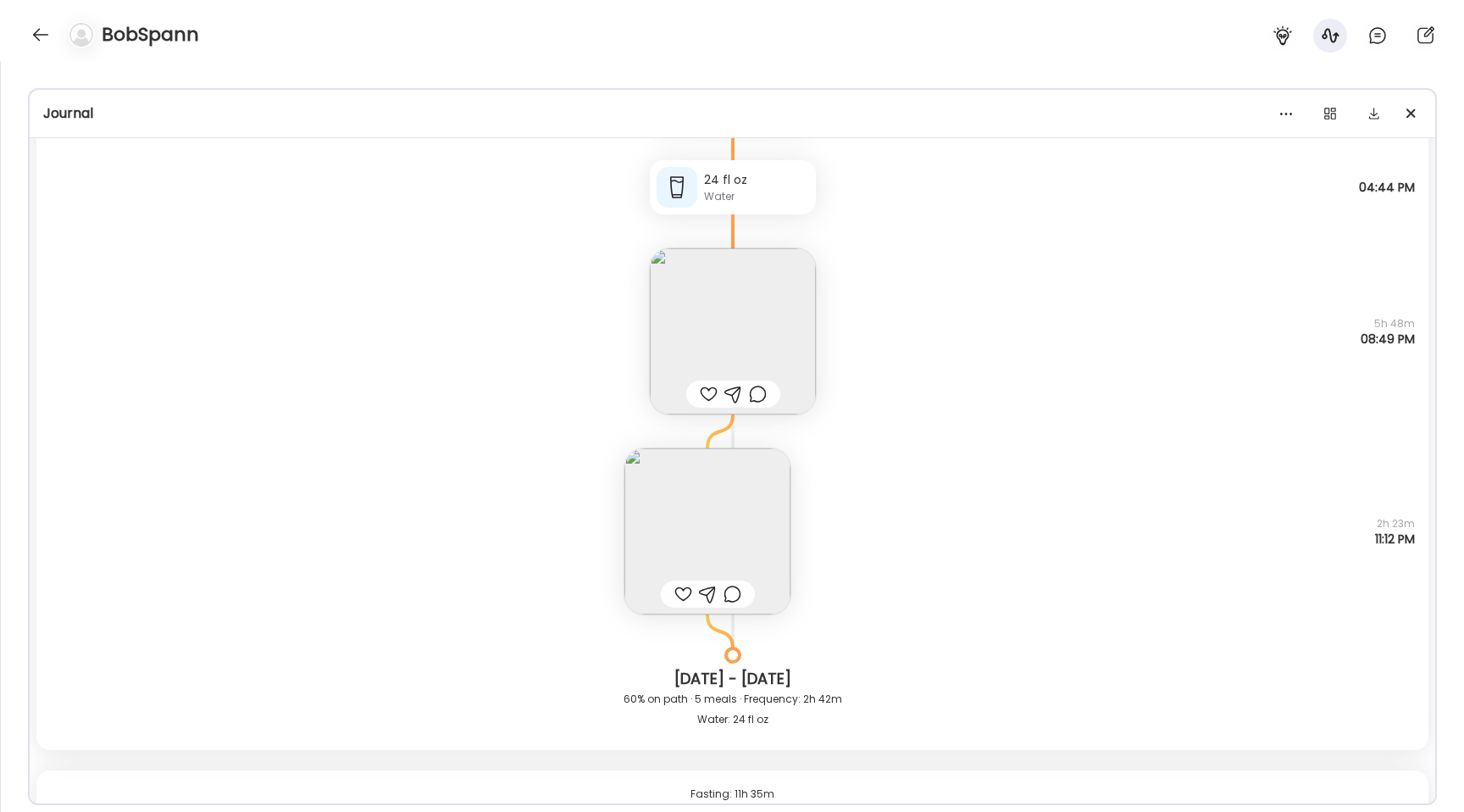
click at [721, 314] on img at bounding box center [733, 331] width 167 height 167
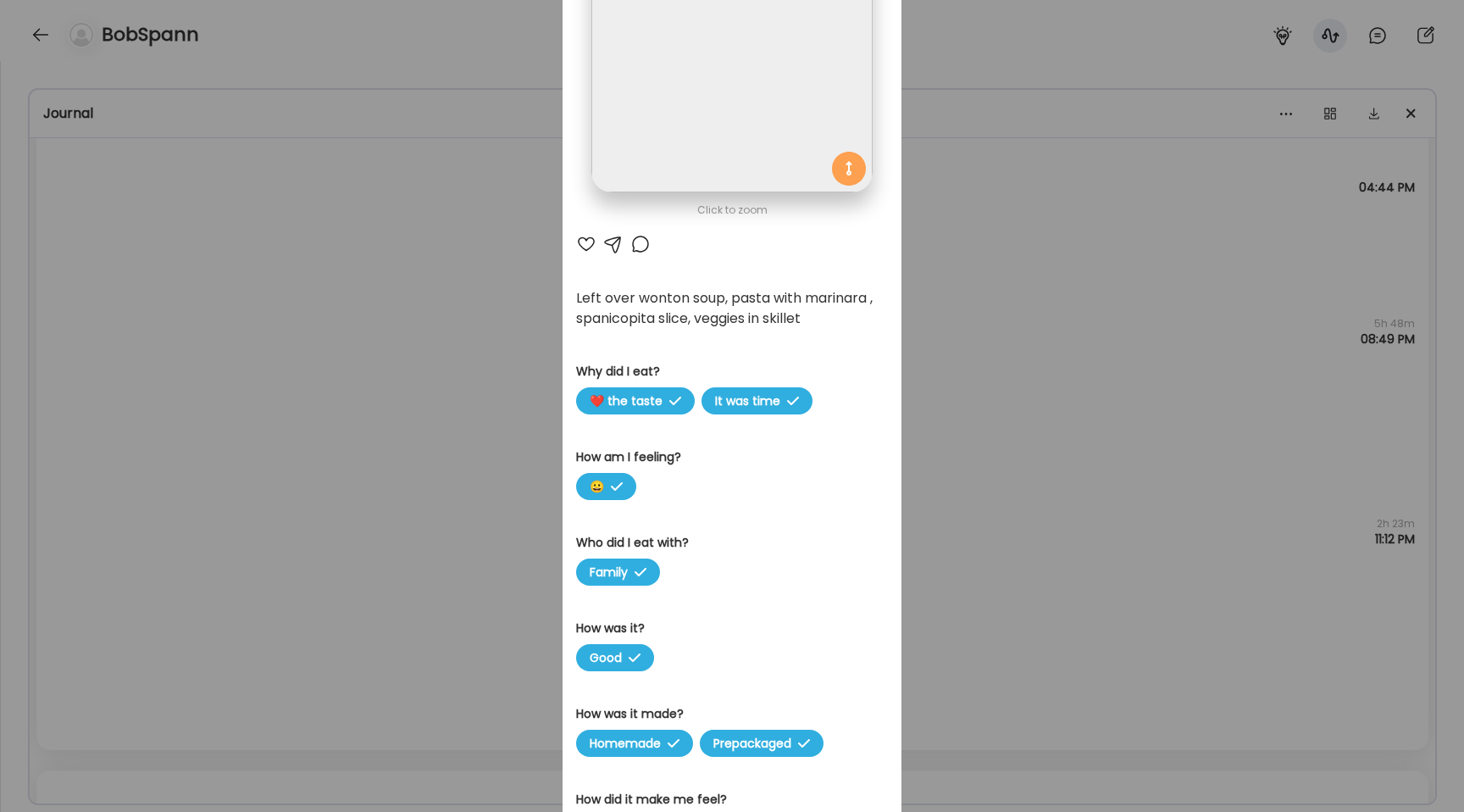
click at [432, 390] on div "Ate Coach Dashboard Wahoo! It’s official Take a moment to set up your Coach Pro…" at bounding box center [732, 406] width 1464 height 812
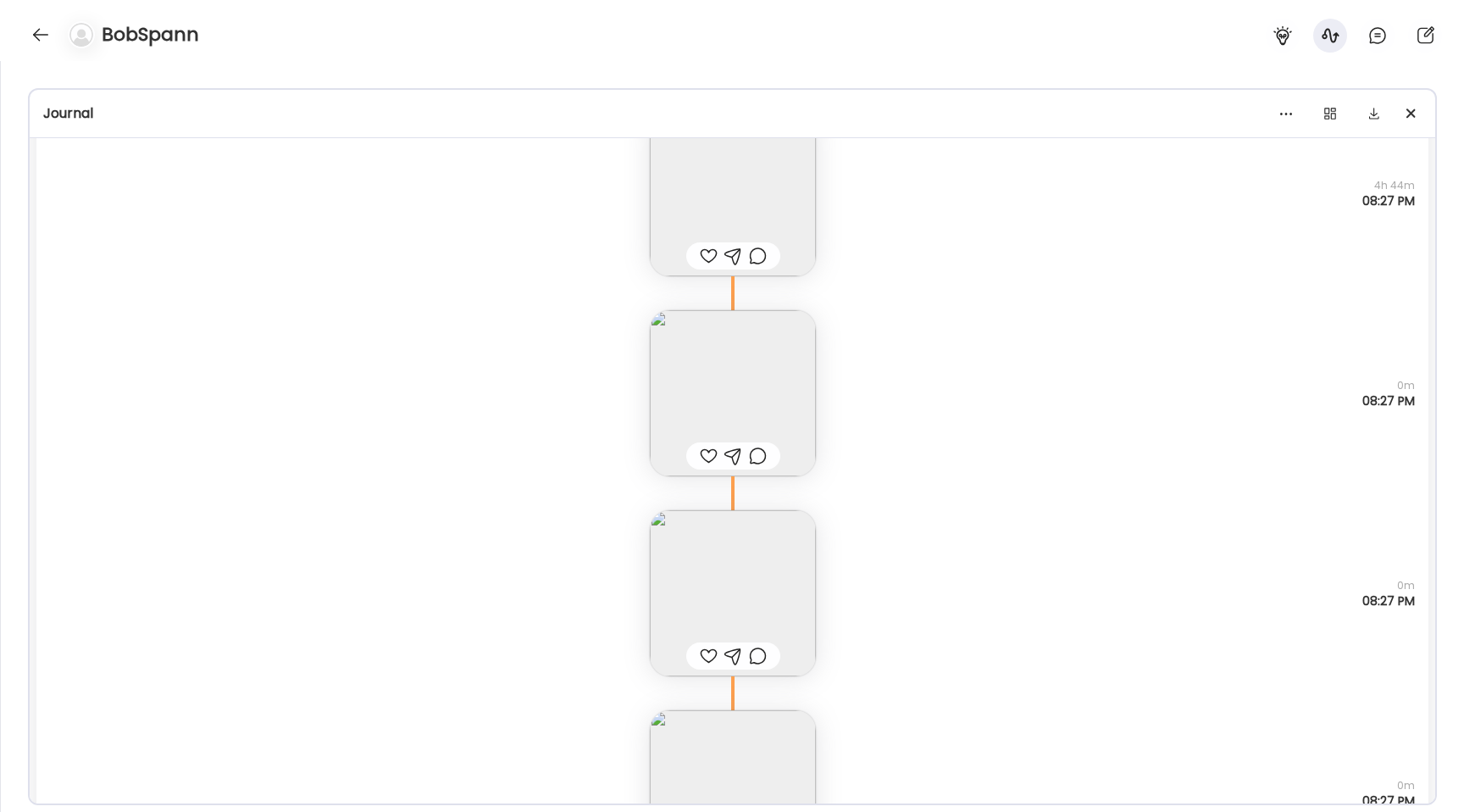
scroll to position [38230, 0]
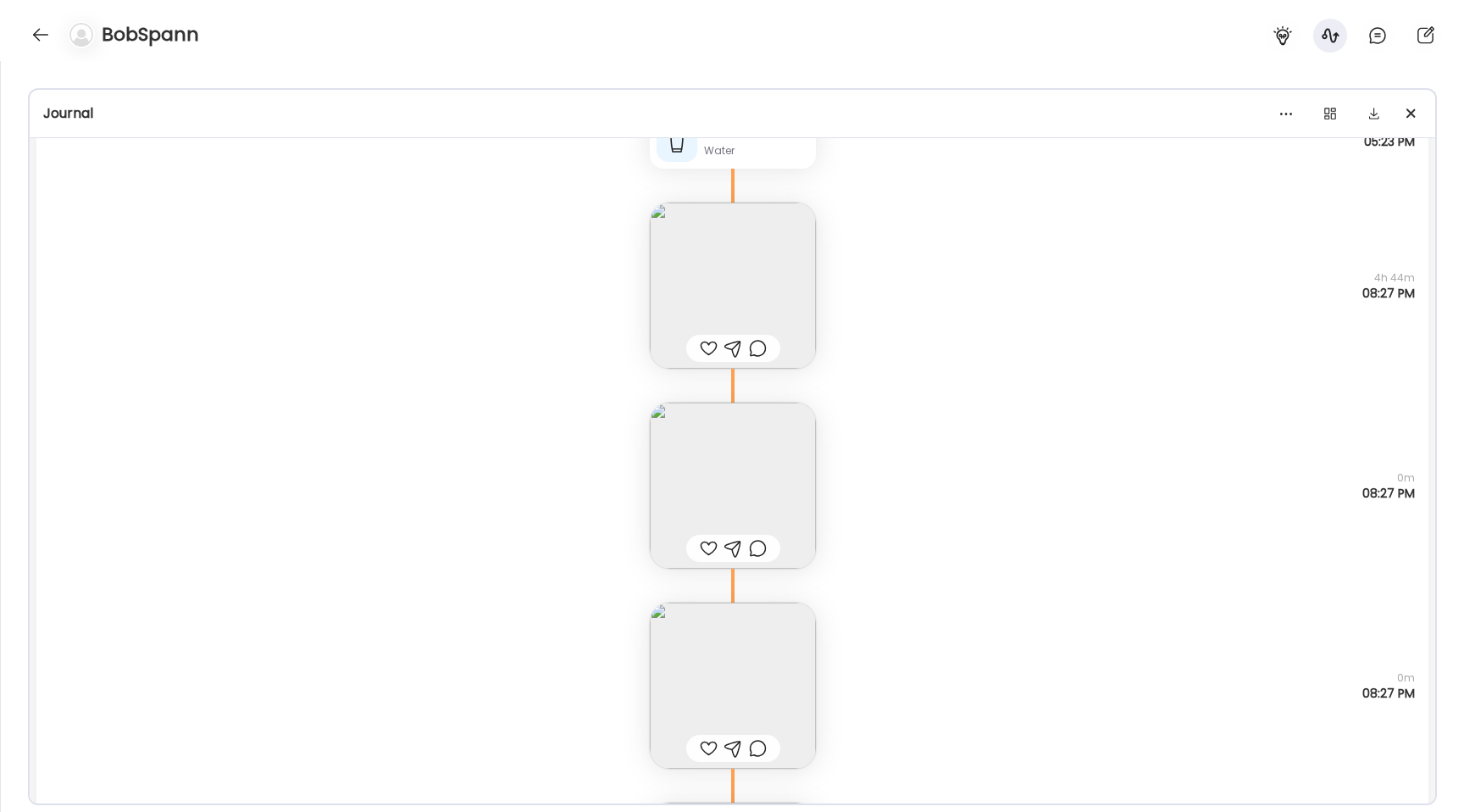
click at [721, 464] on img at bounding box center [733, 485] width 167 height 167
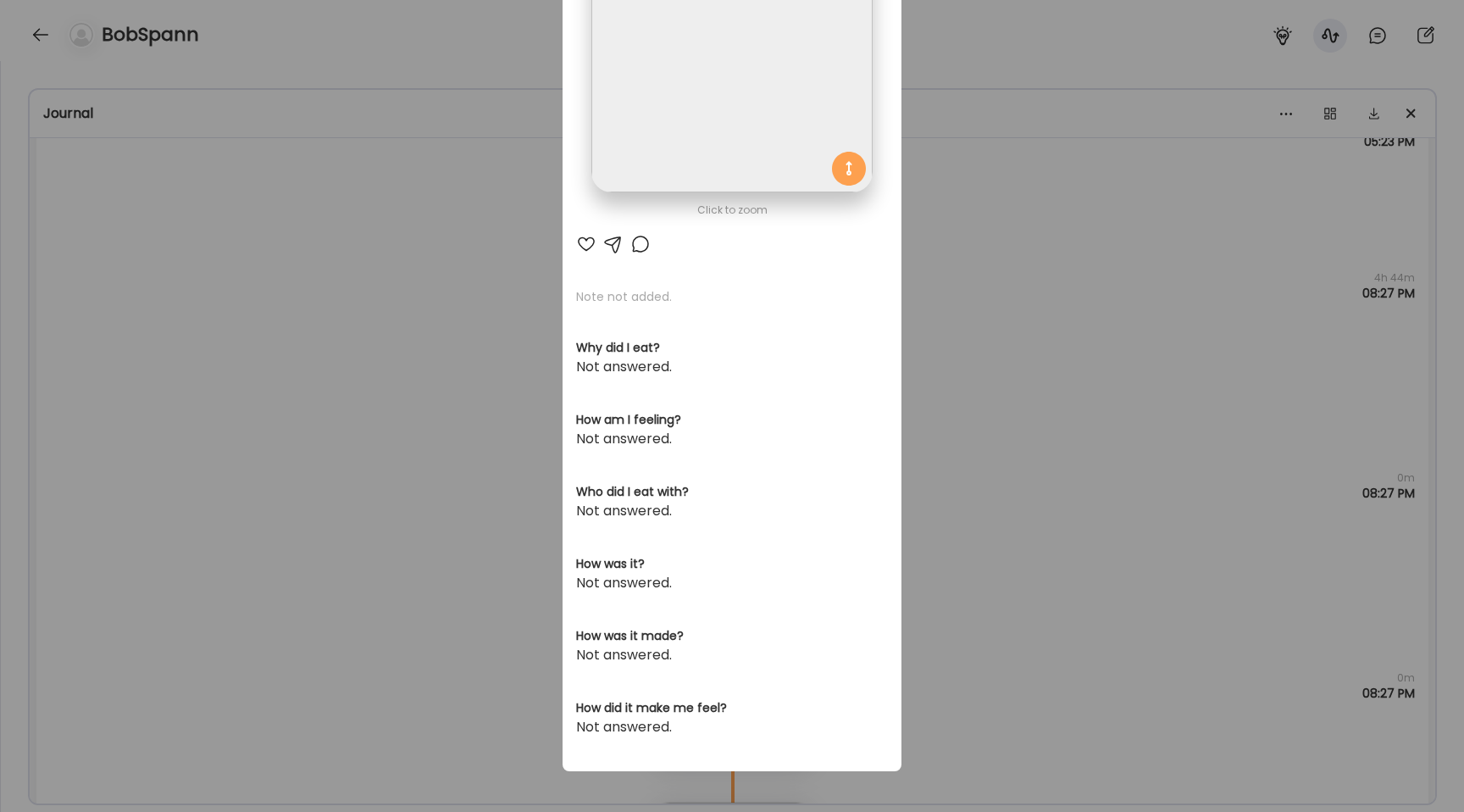
click at [689, 194] on section at bounding box center [732, 71] width 339 height 319
click at [646, 144] on img at bounding box center [732, 52] width 280 height 280
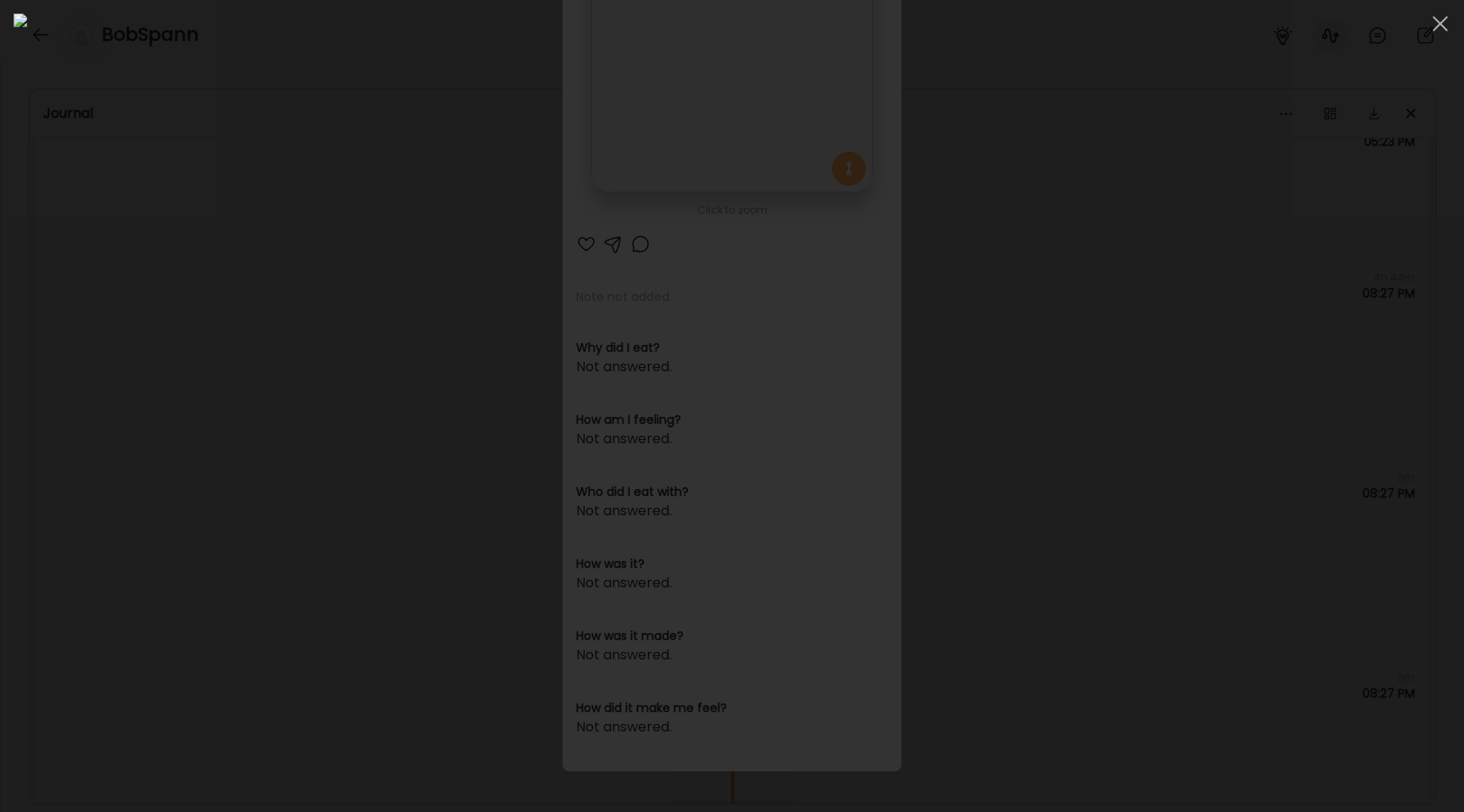
click at [213, 411] on div at bounding box center [732, 405] width 1438 height 785
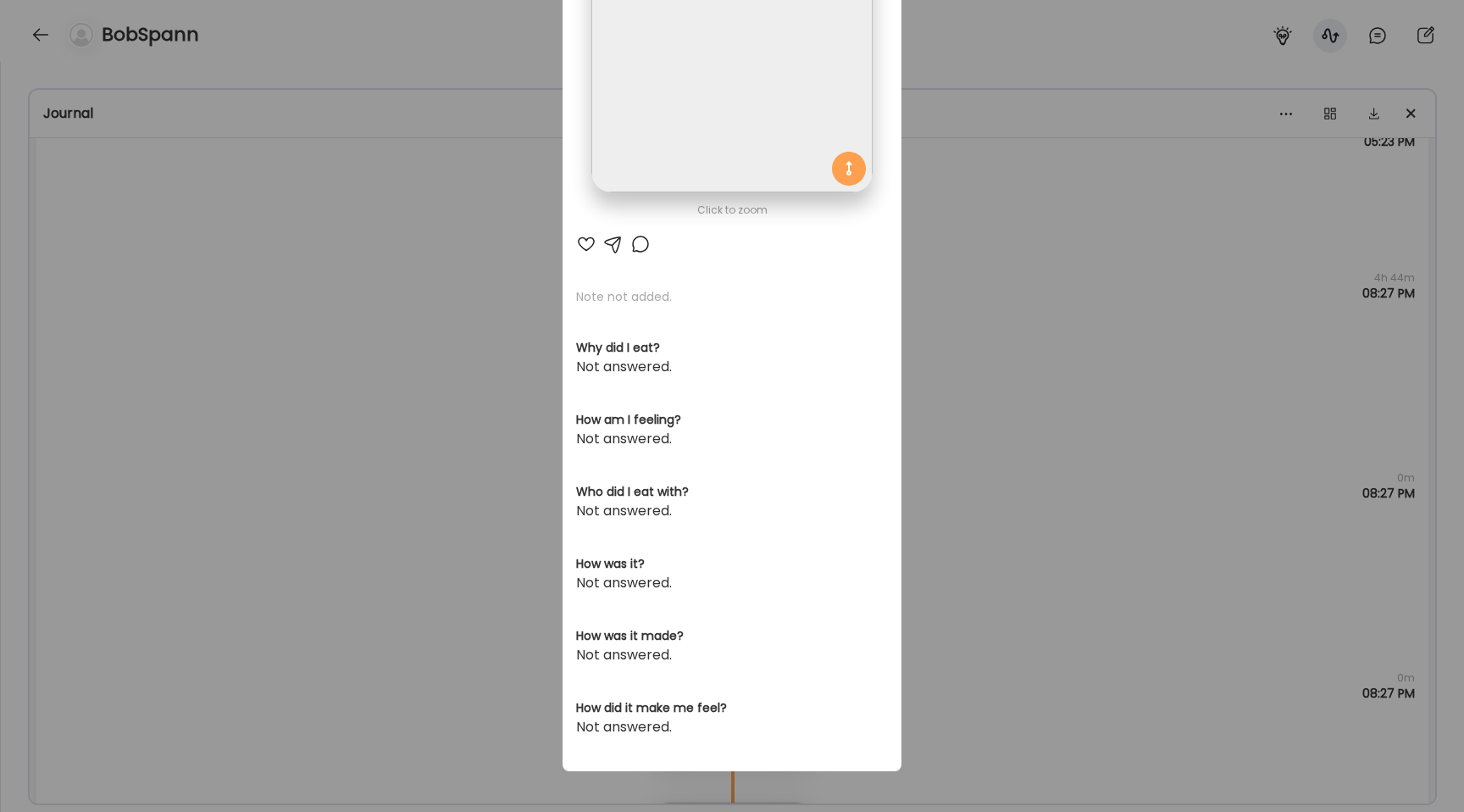
click at [213, 411] on div "Ate Coach Dashboard Wahoo! It’s official Take a moment to set up your Coach Pro…" at bounding box center [732, 406] width 1464 height 812
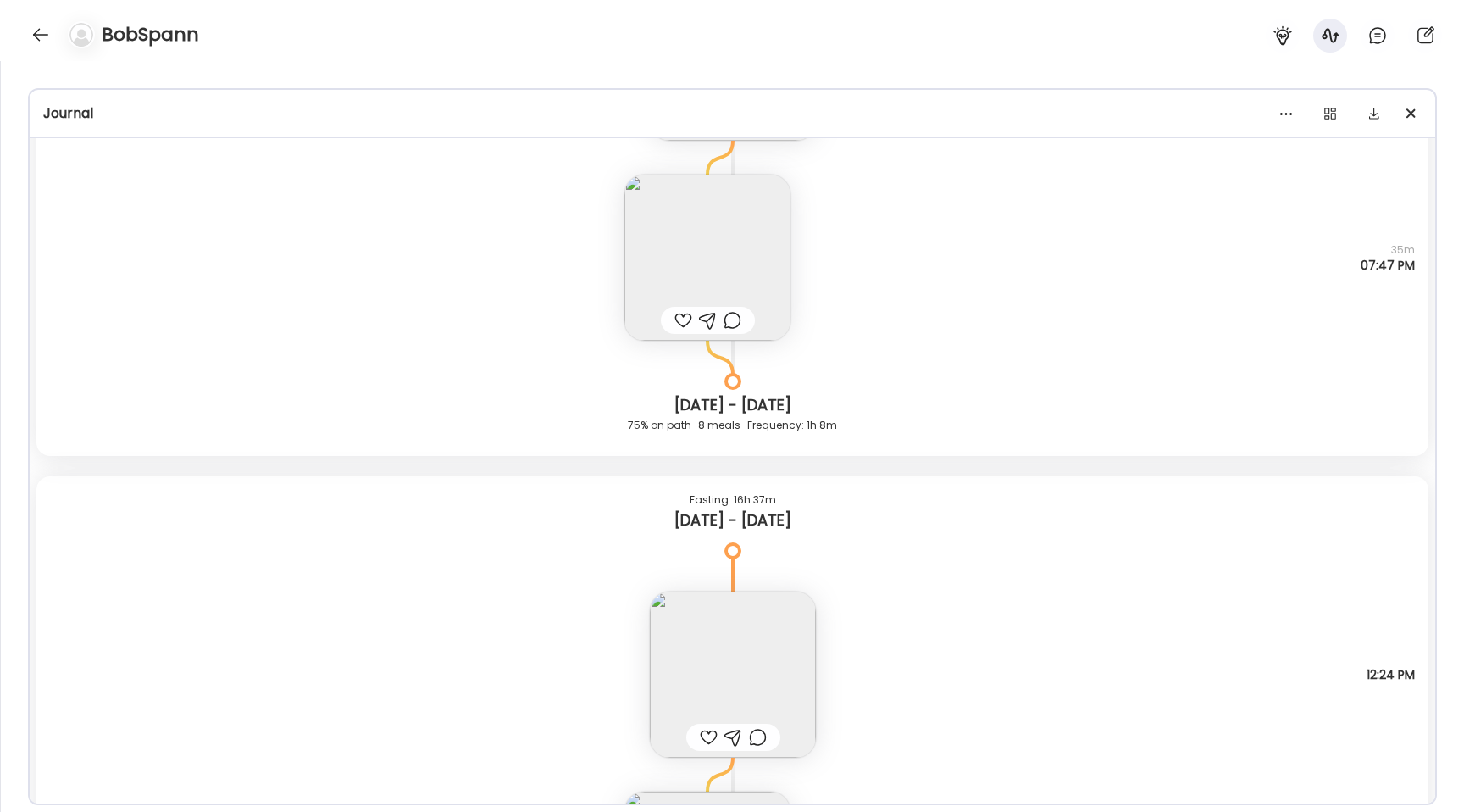
scroll to position [26836, 0]
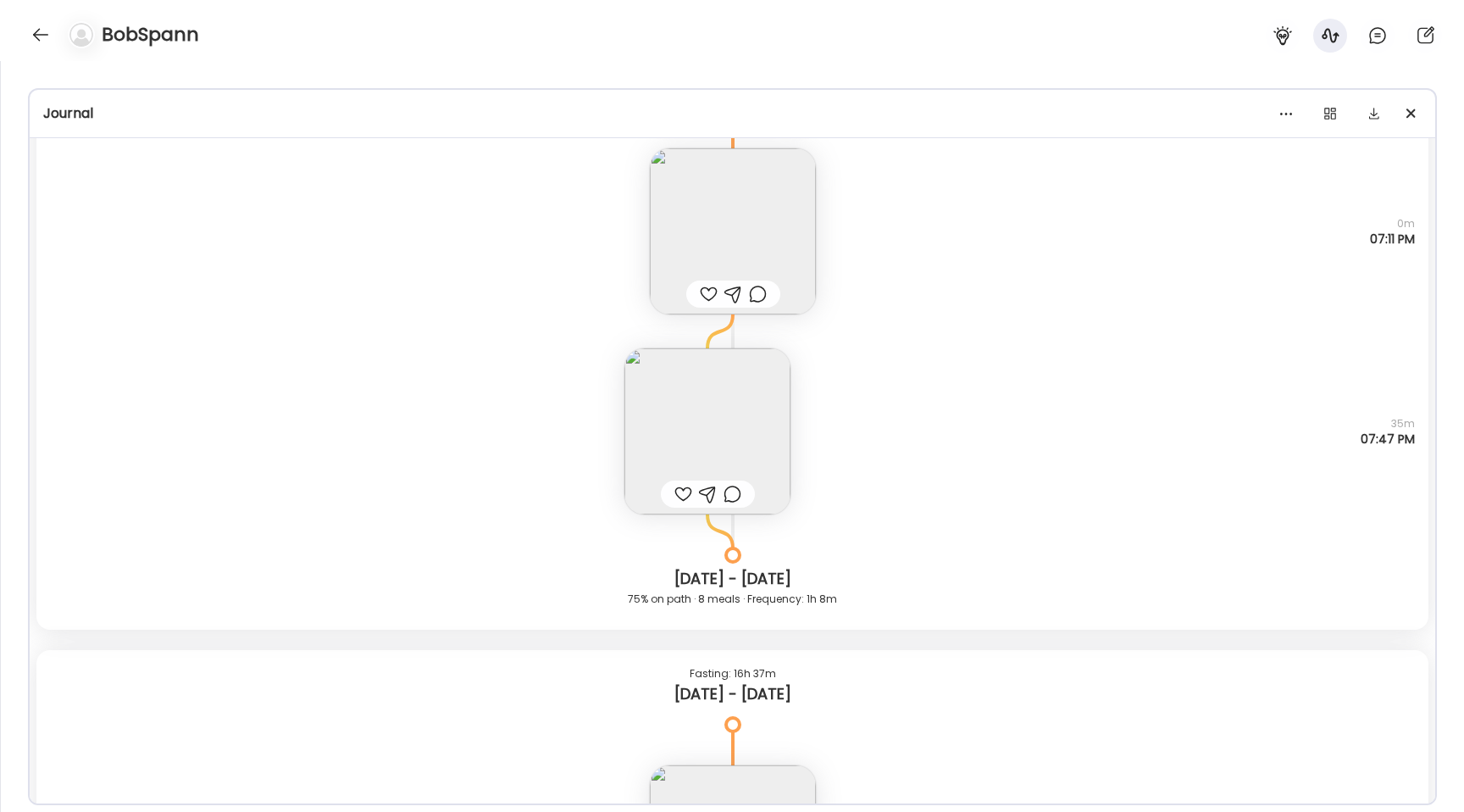
click at [714, 464] on img at bounding box center [708, 432] width 167 height 167
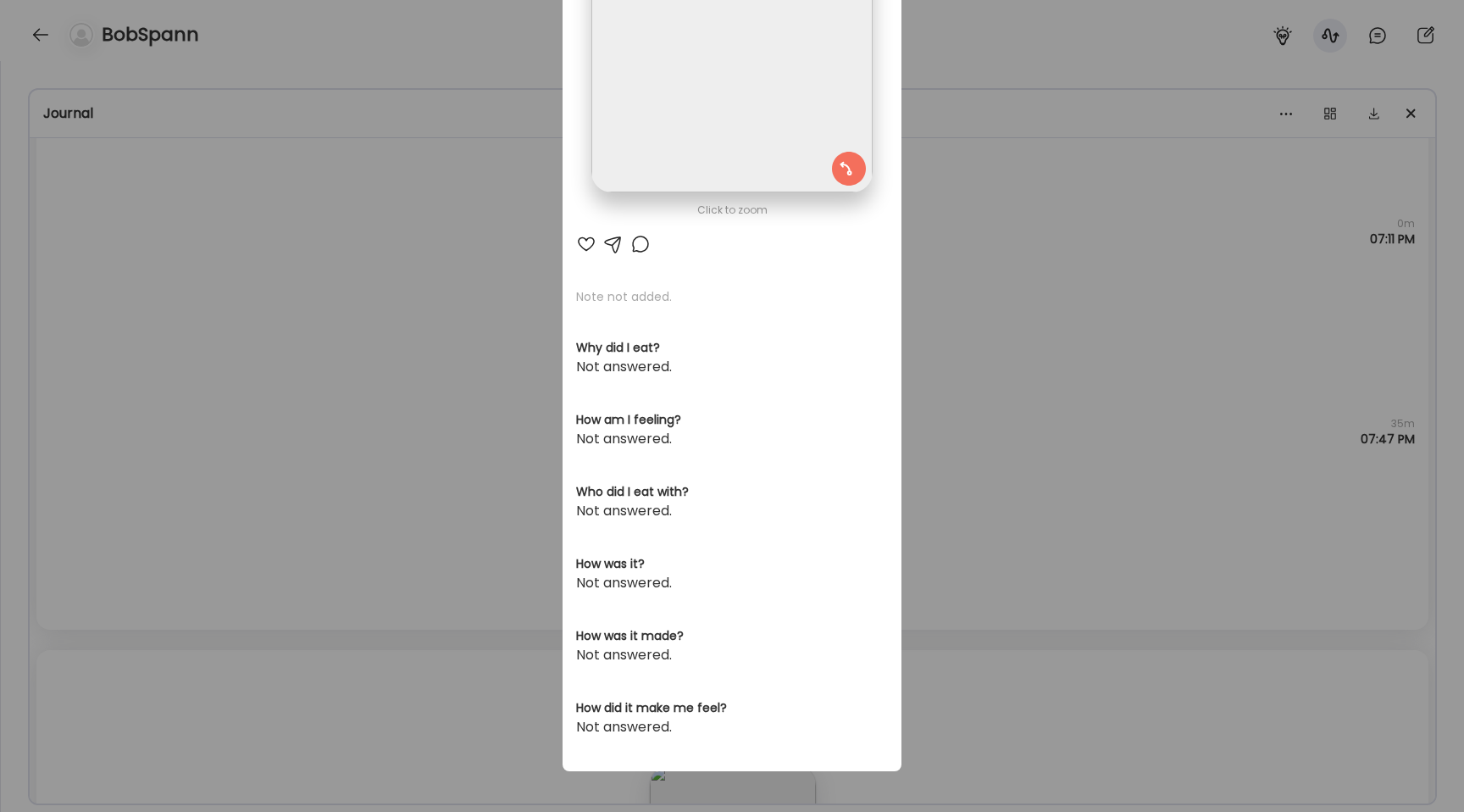
click at [692, 198] on section at bounding box center [732, 71] width 339 height 319
click at [682, 133] on img at bounding box center [732, 52] width 280 height 280
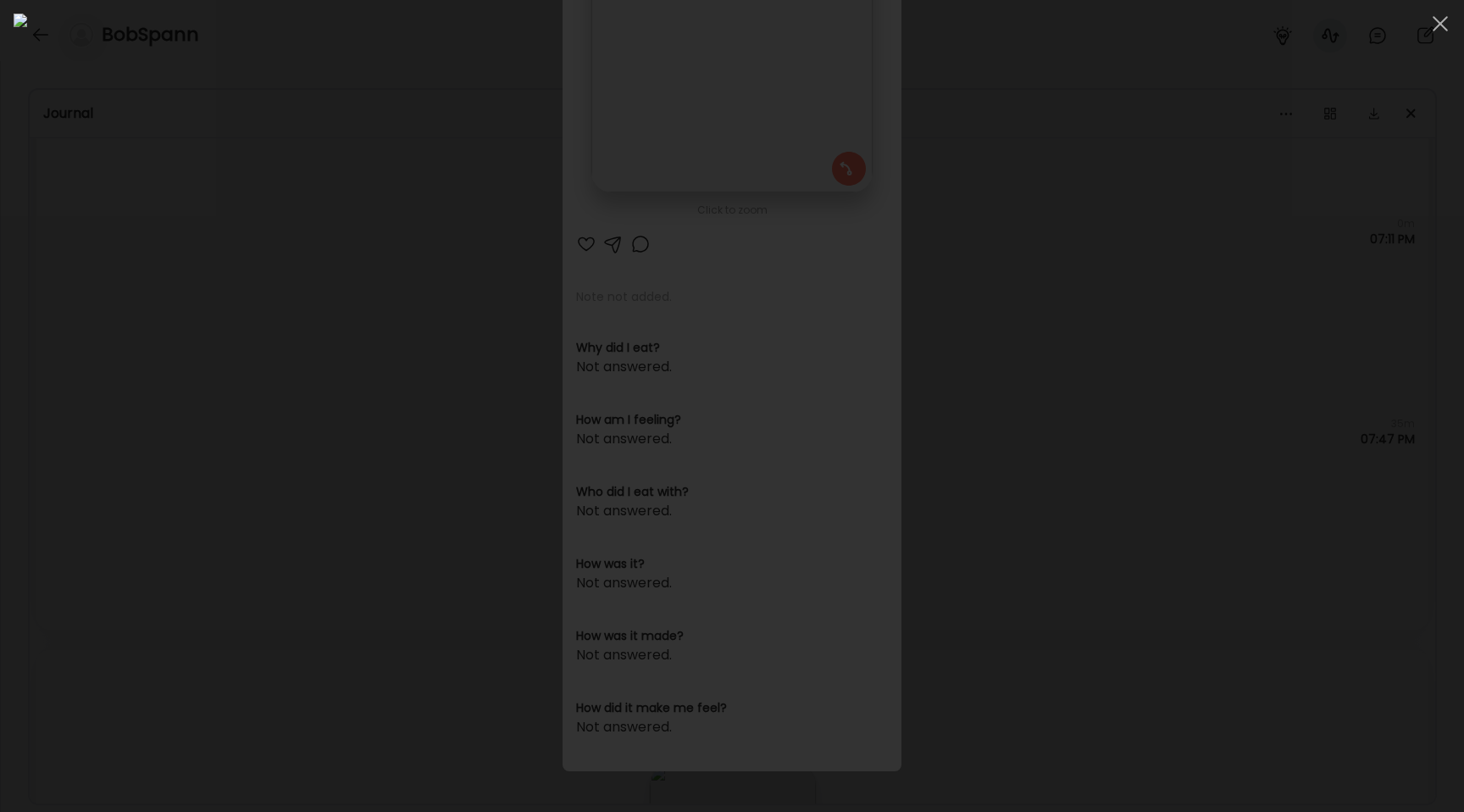
click at [207, 344] on div at bounding box center [732, 405] width 1438 height 785
click at [207, 344] on div "Ate Coach Dashboard Wahoo! It’s official Take a moment to set up your Coach Pro…" at bounding box center [732, 406] width 1464 height 812
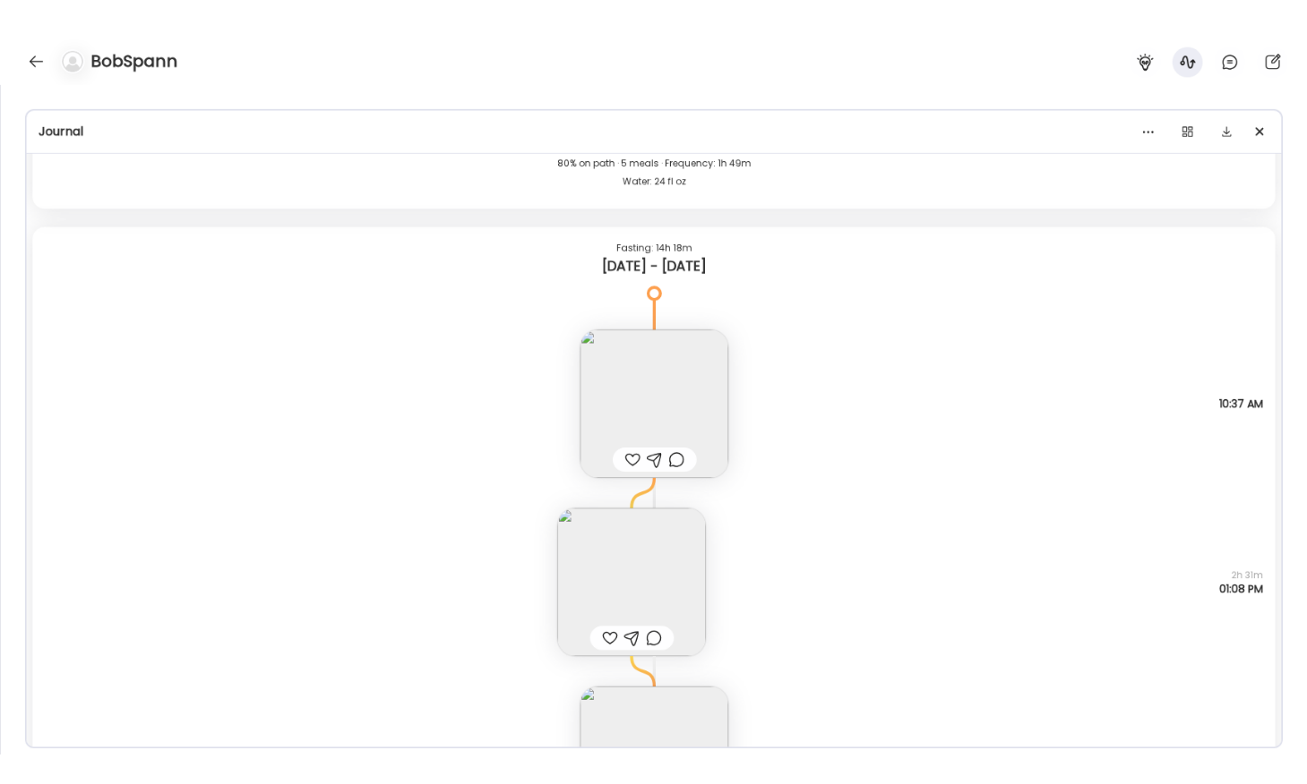
scroll to position [6682, 0]
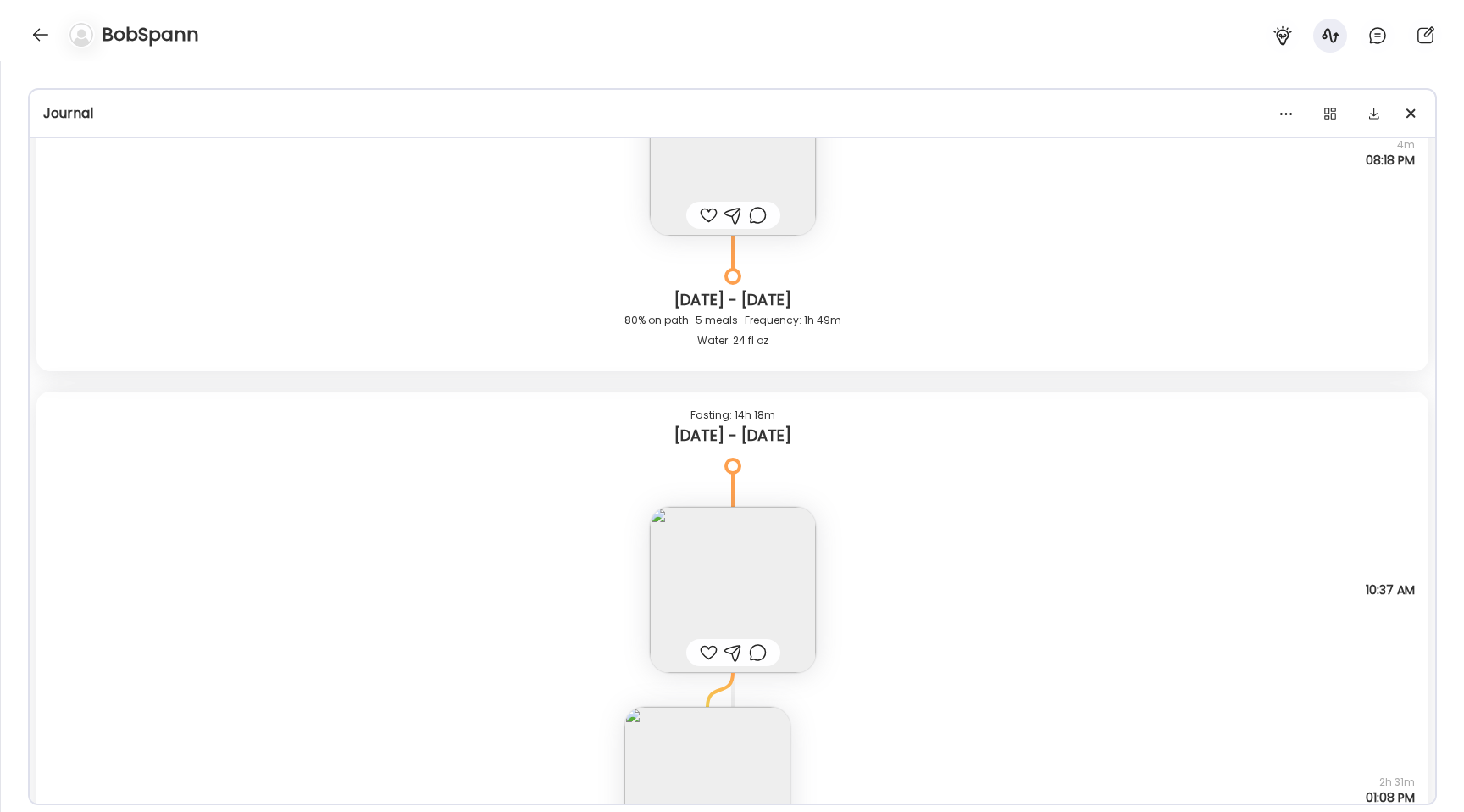
click at [9, 23] on div "BobSpann" at bounding box center [732, 30] width 1464 height 61
click at [37, 35] on div at bounding box center [41, 34] width 27 height 27
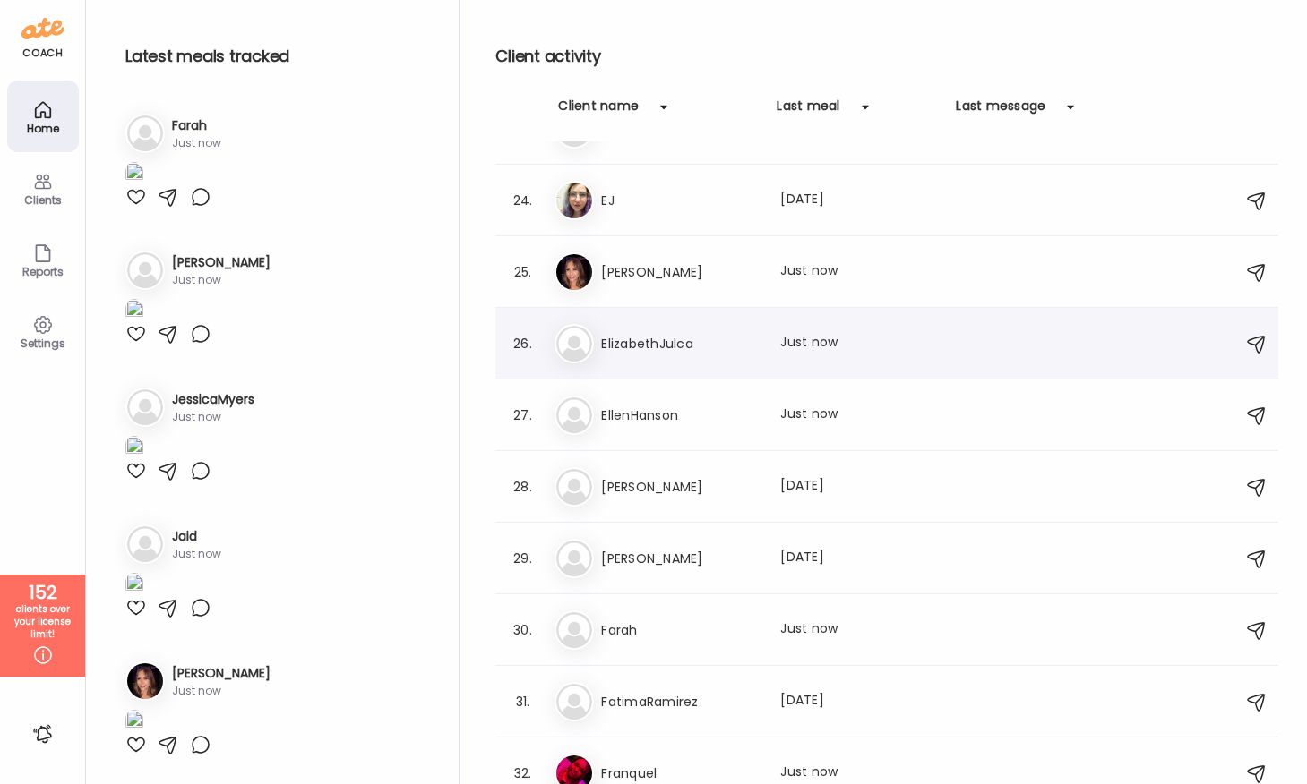
scroll to position [1623, 0]
click at [672, 212] on h3 "EJ" at bounding box center [680, 202] width 158 height 21
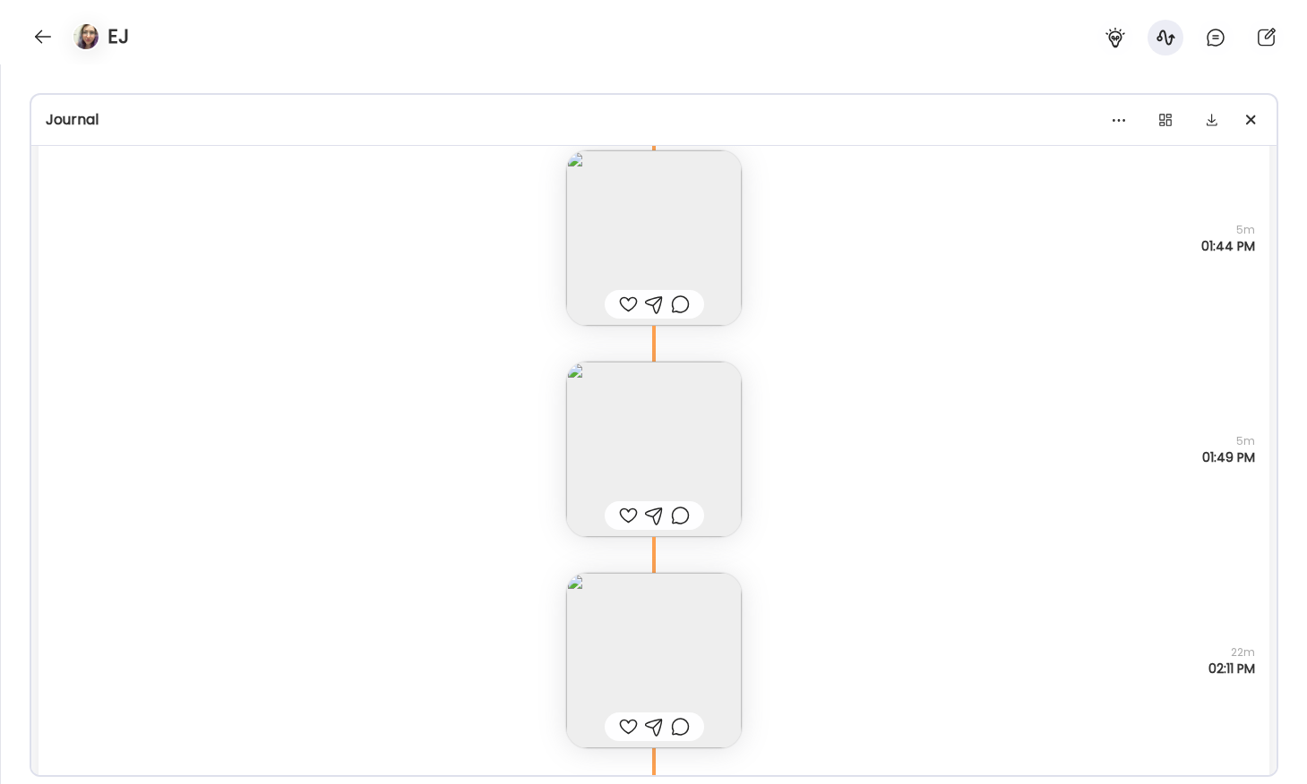
scroll to position [16906, 0]
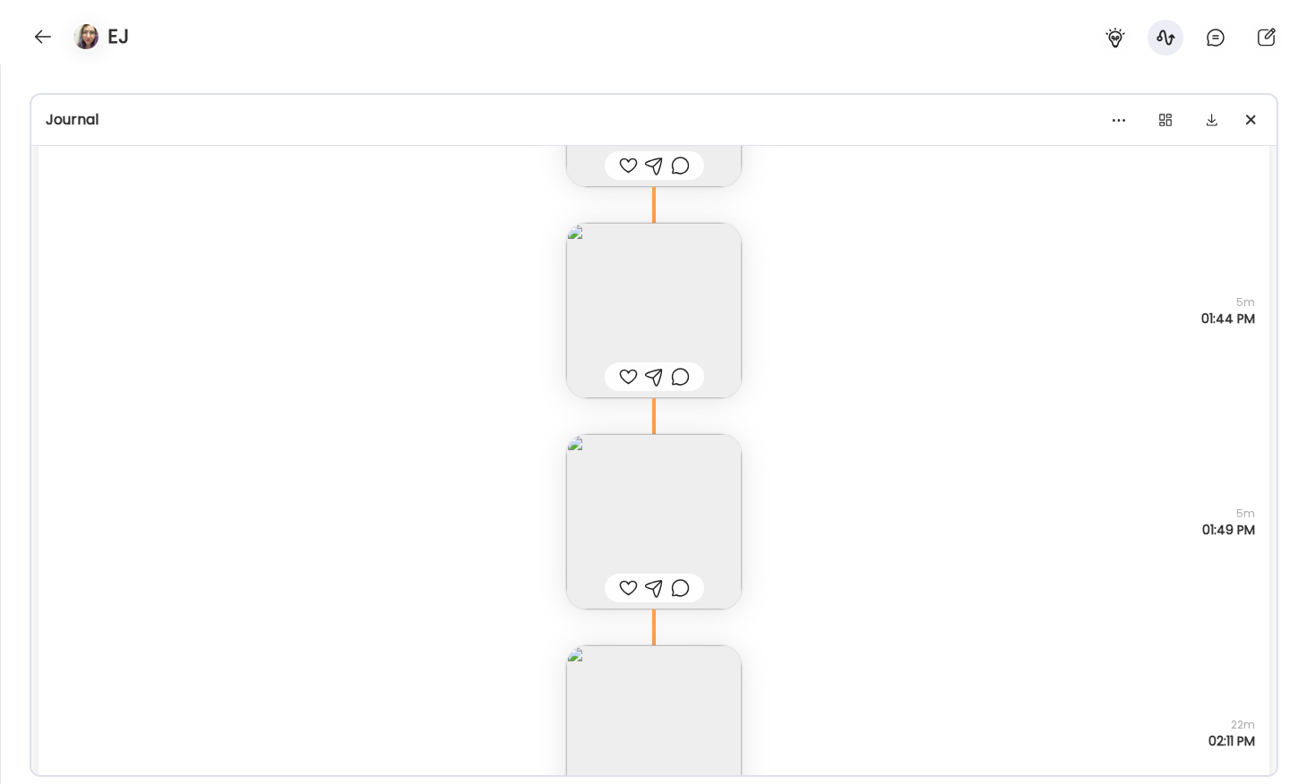
click at [642, 493] on img at bounding box center [654, 522] width 176 height 176
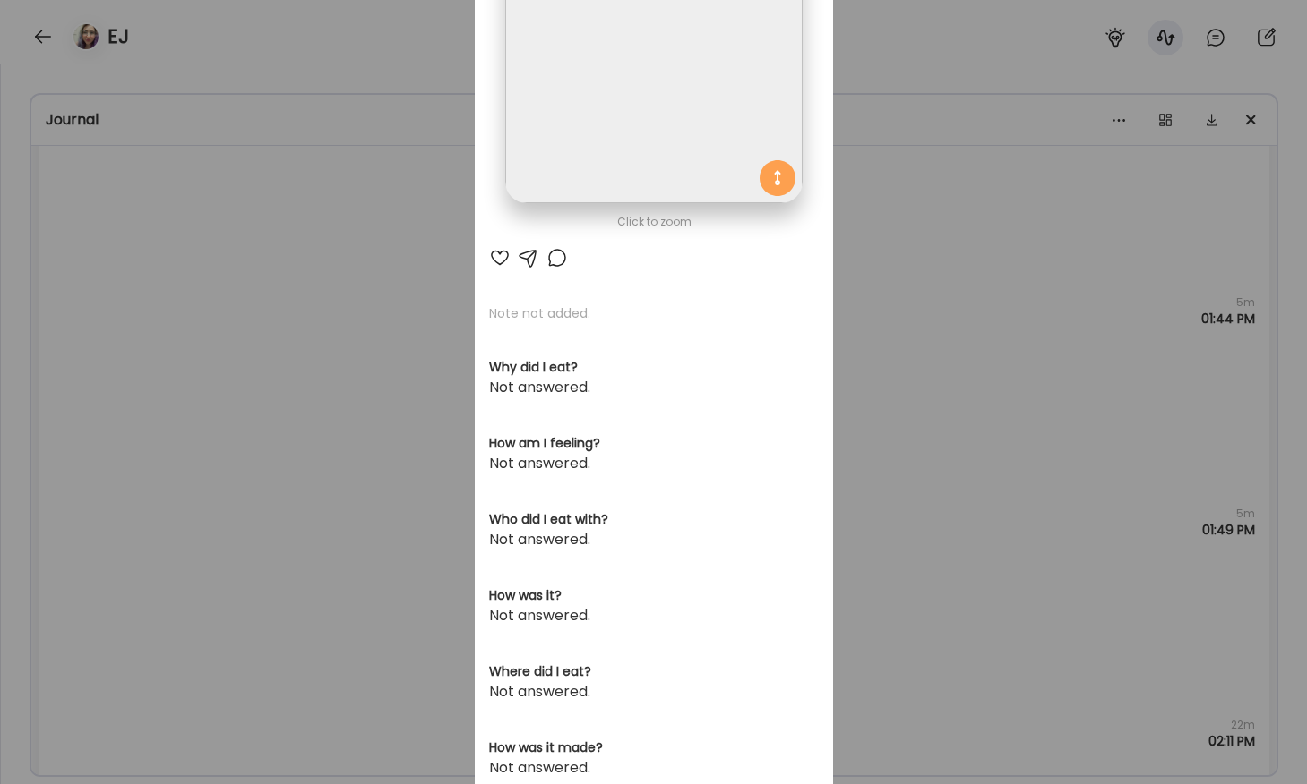
click at [628, 166] on img at bounding box center [653, 55] width 296 height 296
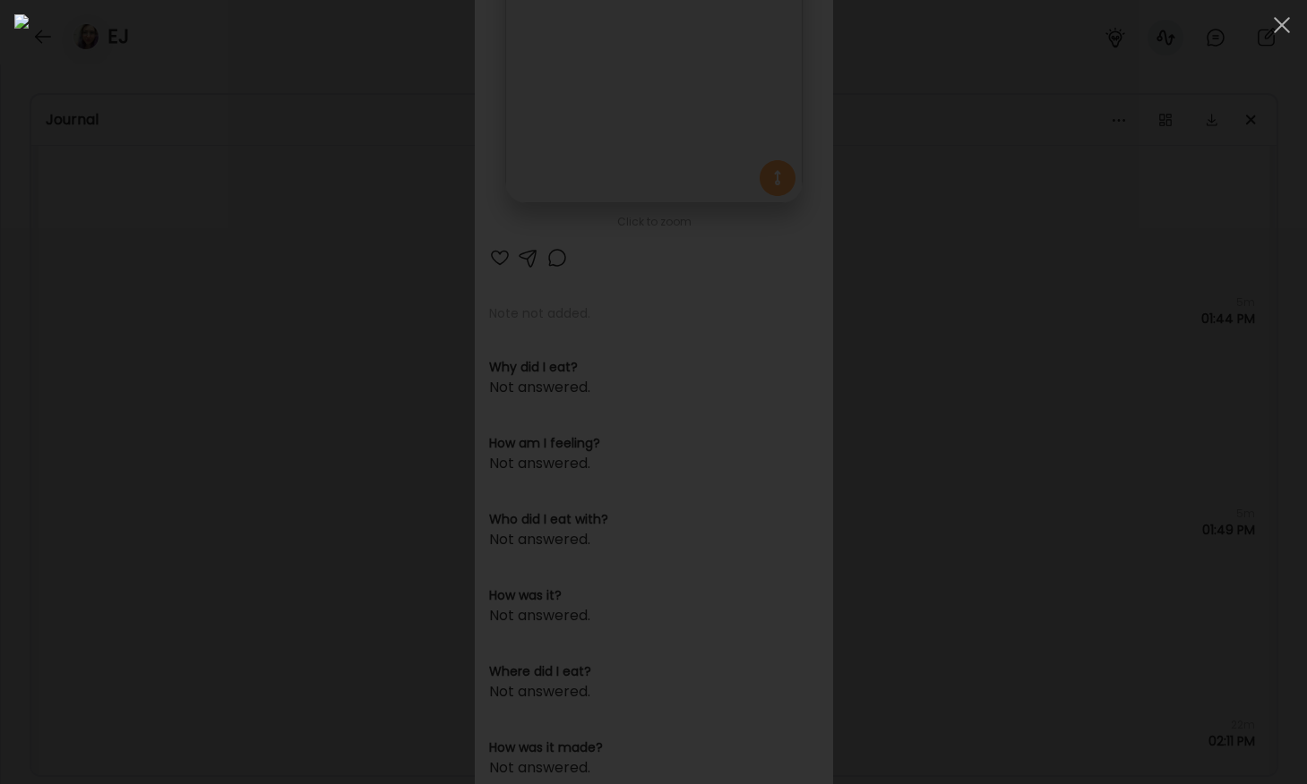
click at [175, 315] on div at bounding box center [653, 392] width 1278 height 756
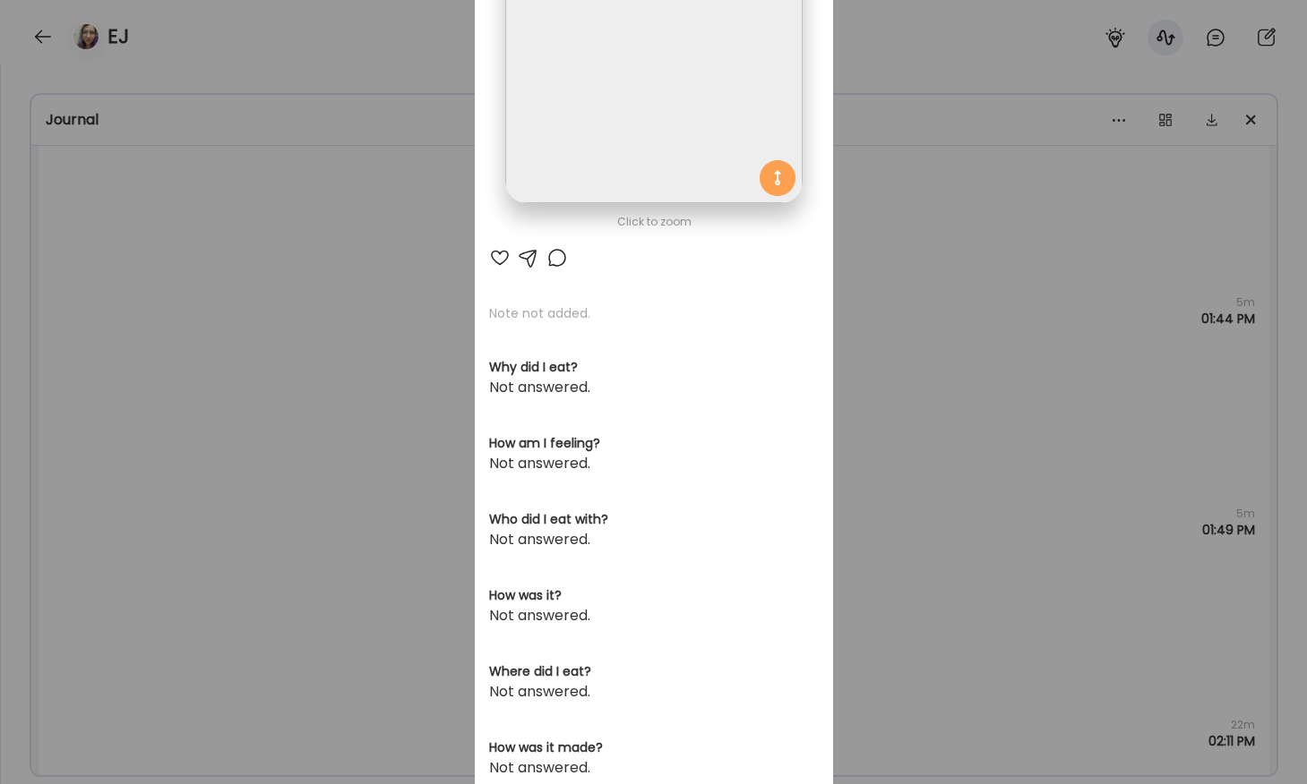
click at [175, 315] on div "Ate Coach Dashboard Wahoo! It’s official Take a moment to set up your Coach Pro…" at bounding box center [653, 392] width 1307 height 784
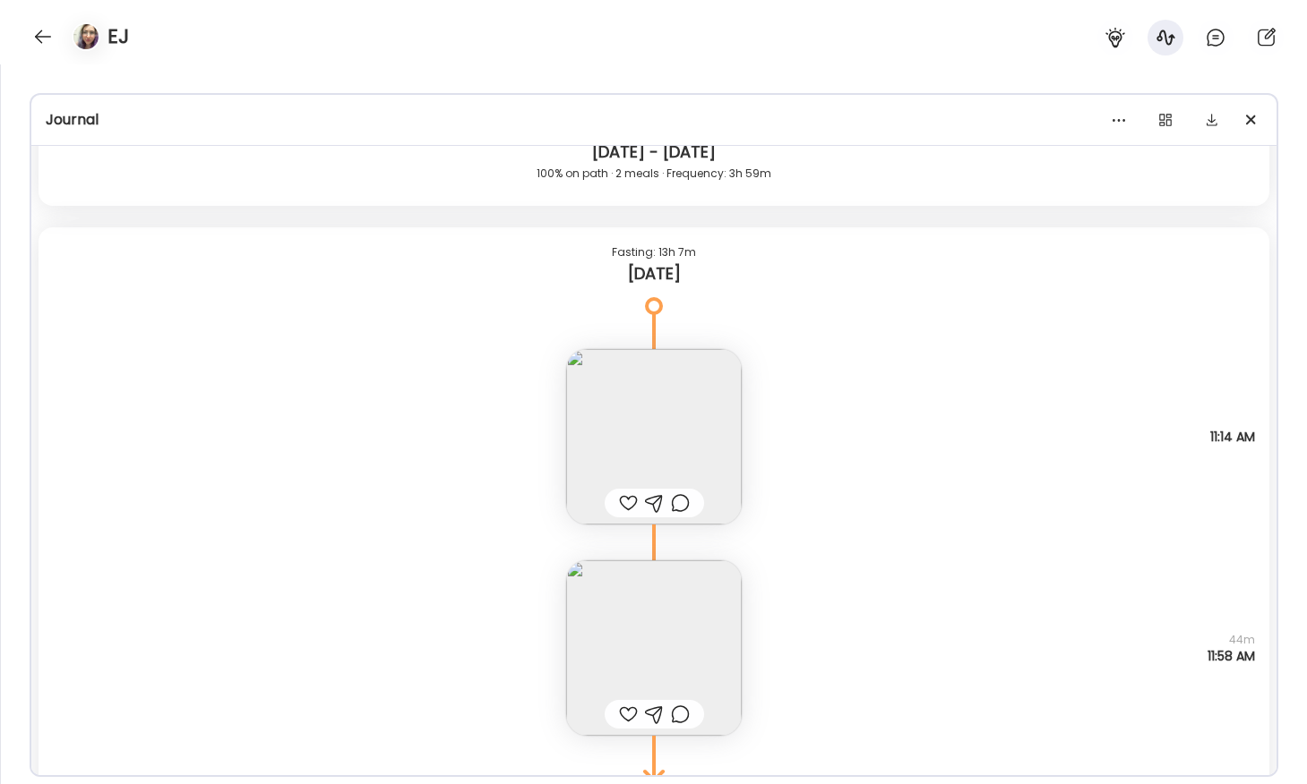
scroll to position [24019, 0]
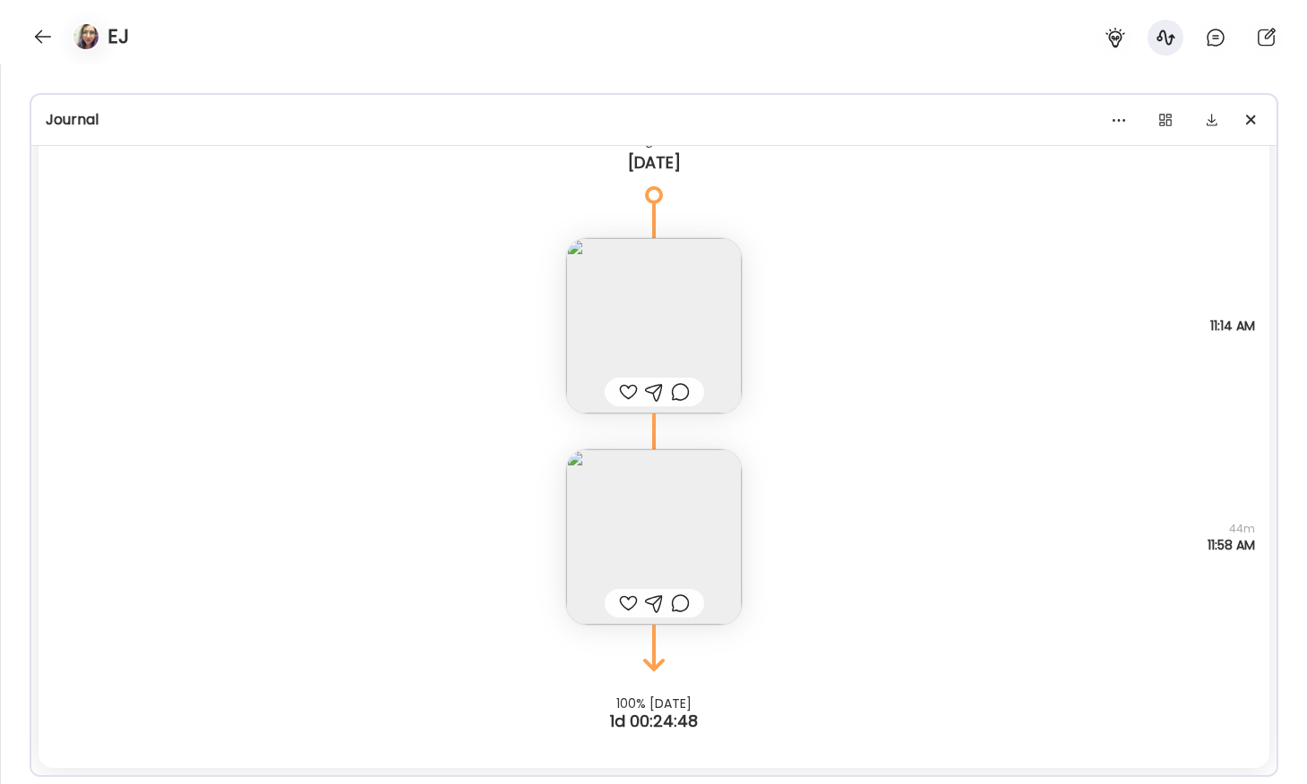
click at [630, 313] on img at bounding box center [654, 326] width 176 height 176
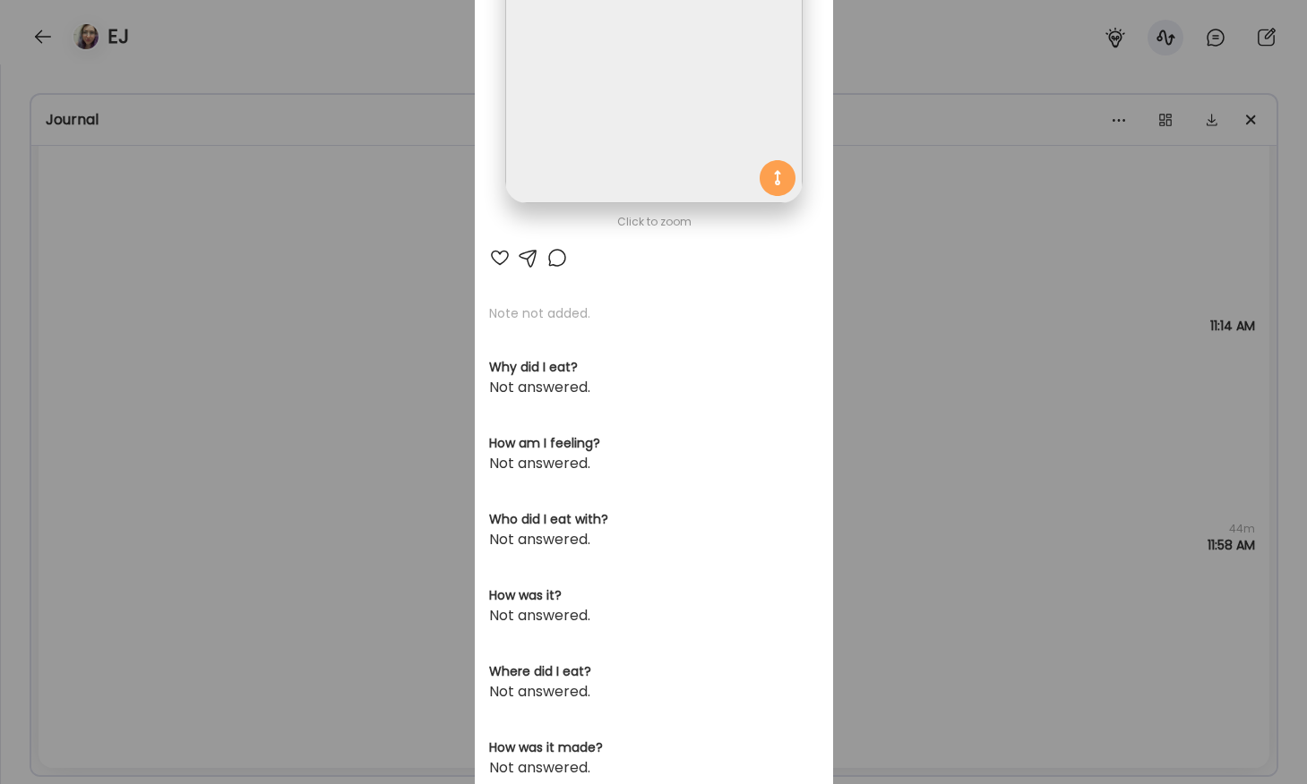
click at [590, 159] on img at bounding box center [653, 55] width 296 height 296
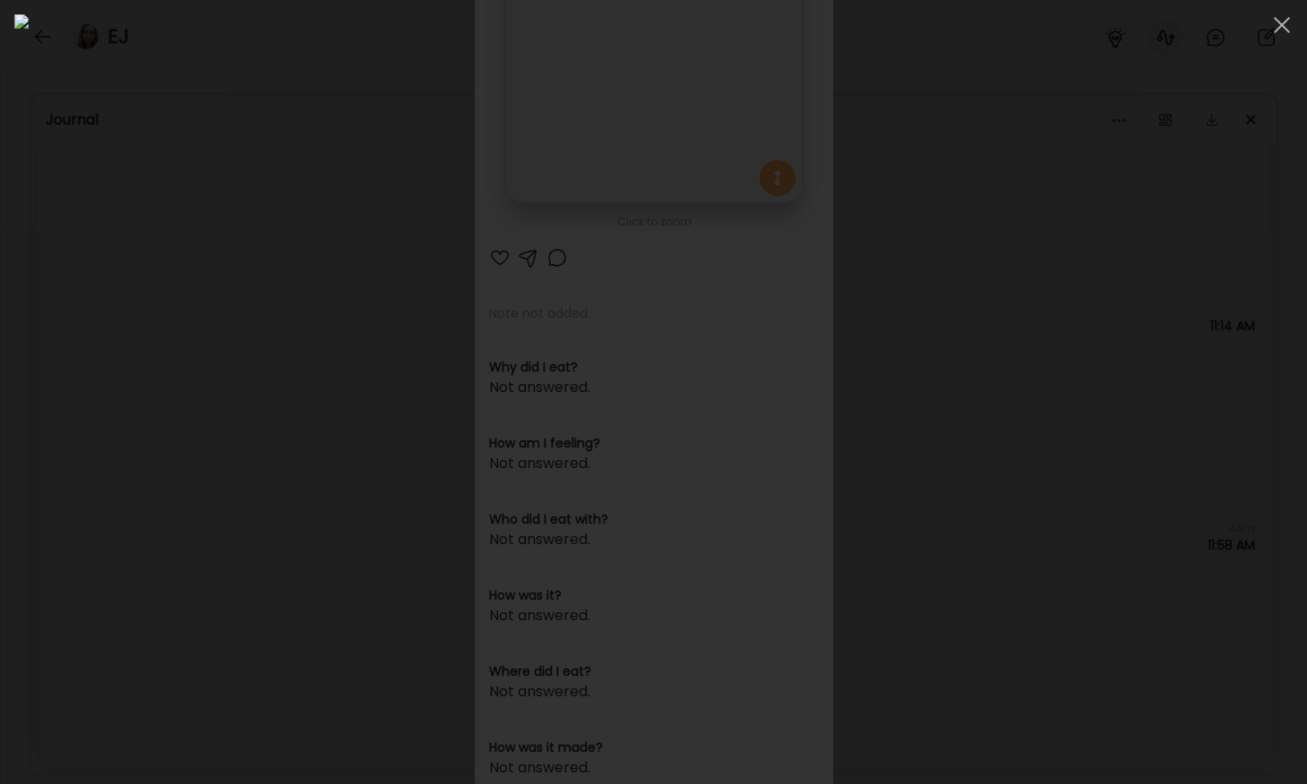
click at [276, 327] on img at bounding box center [653, 392] width 1278 height 756
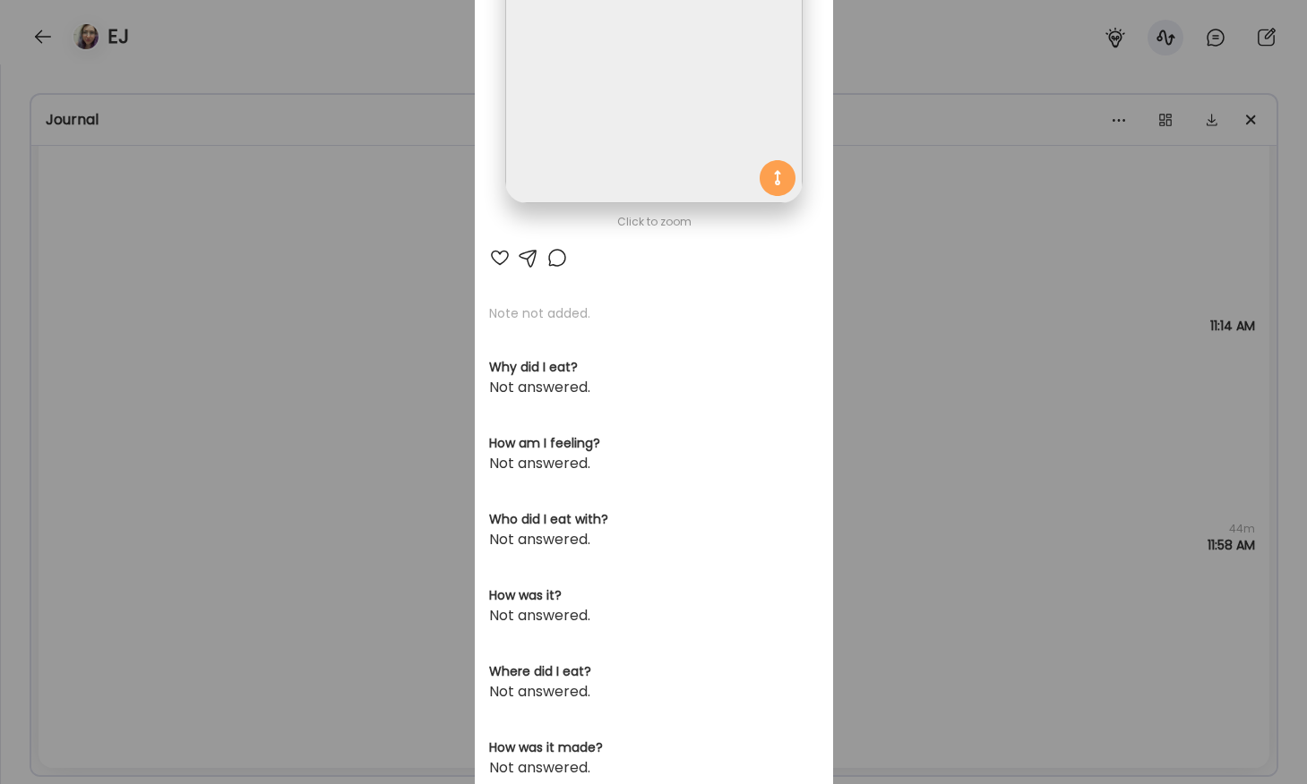
click at [276, 327] on div "Ate Coach Dashboard Wahoo! It’s official Take a moment to set up your Coach Pro…" at bounding box center [653, 392] width 1307 height 784
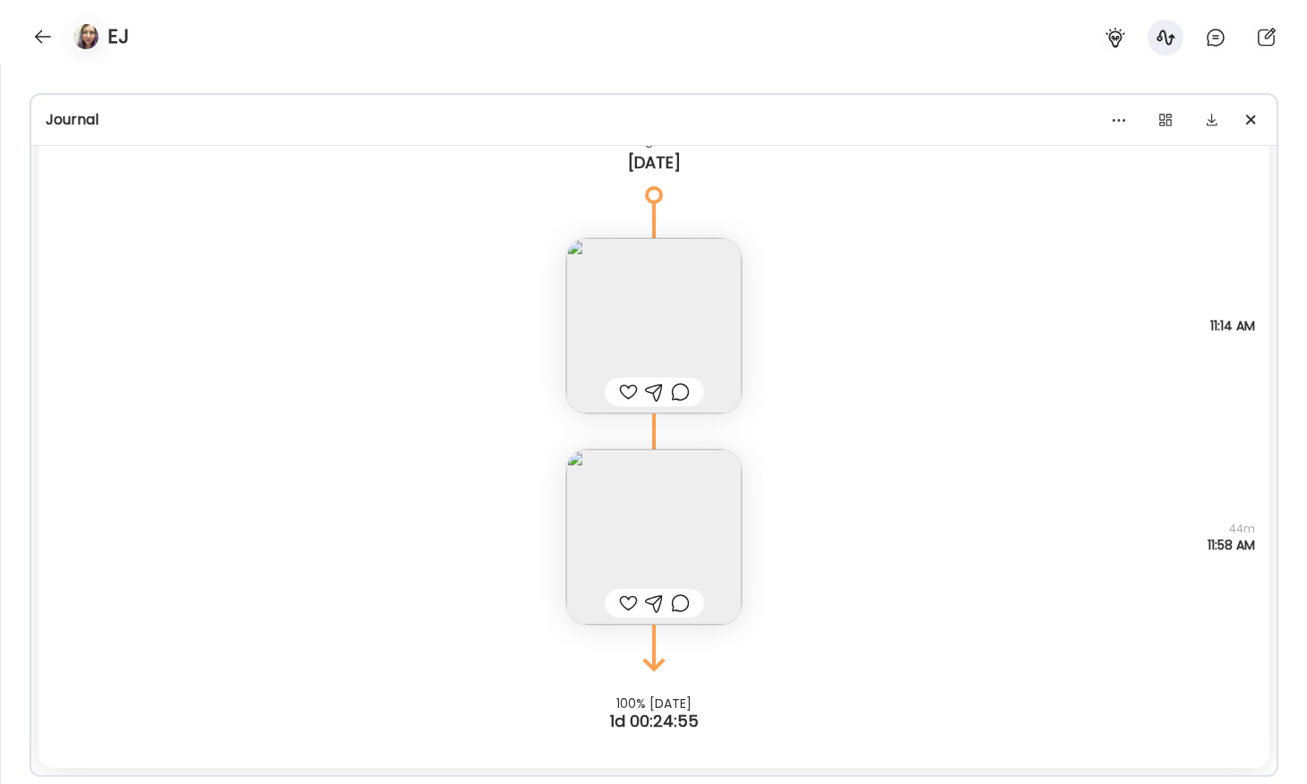
click at [631, 543] on img at bounding box center [654, 538] width 176 height 176
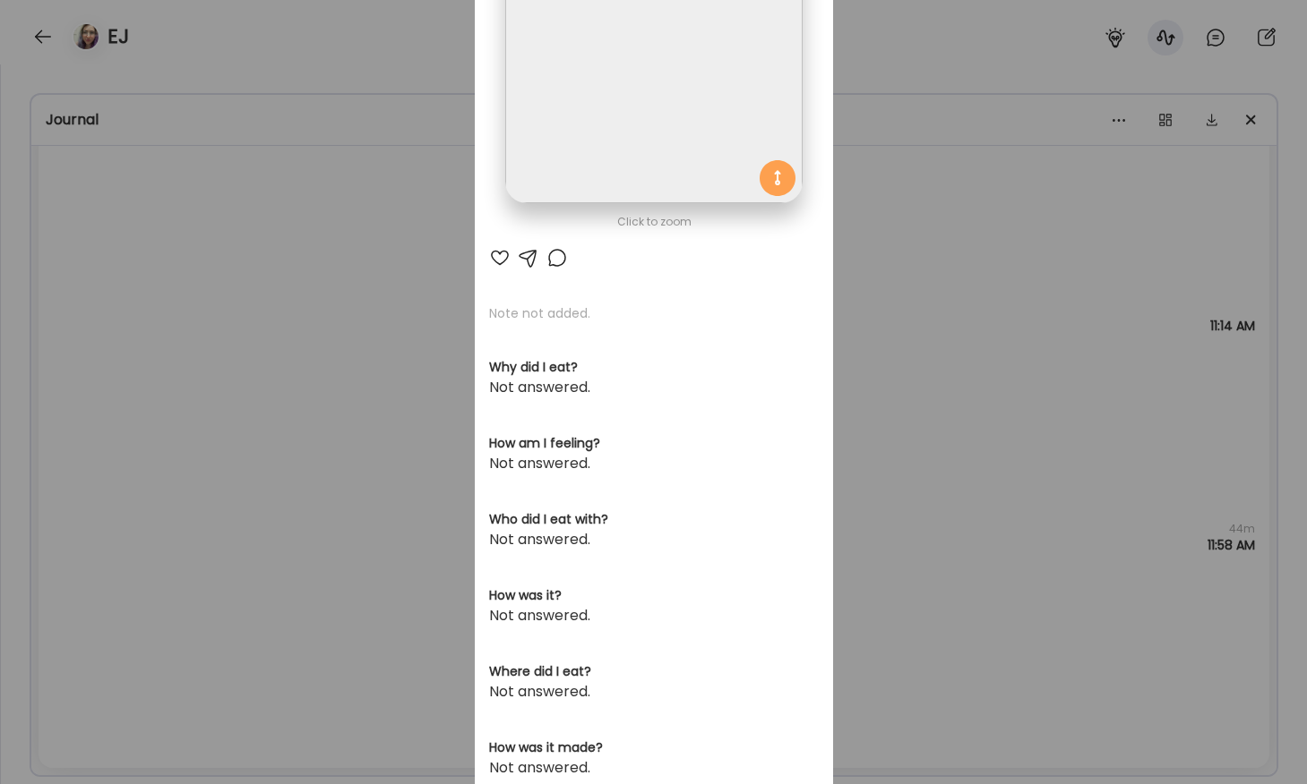
click at [710, 136] on img at bounding box center [653, 55] width 296 height 296
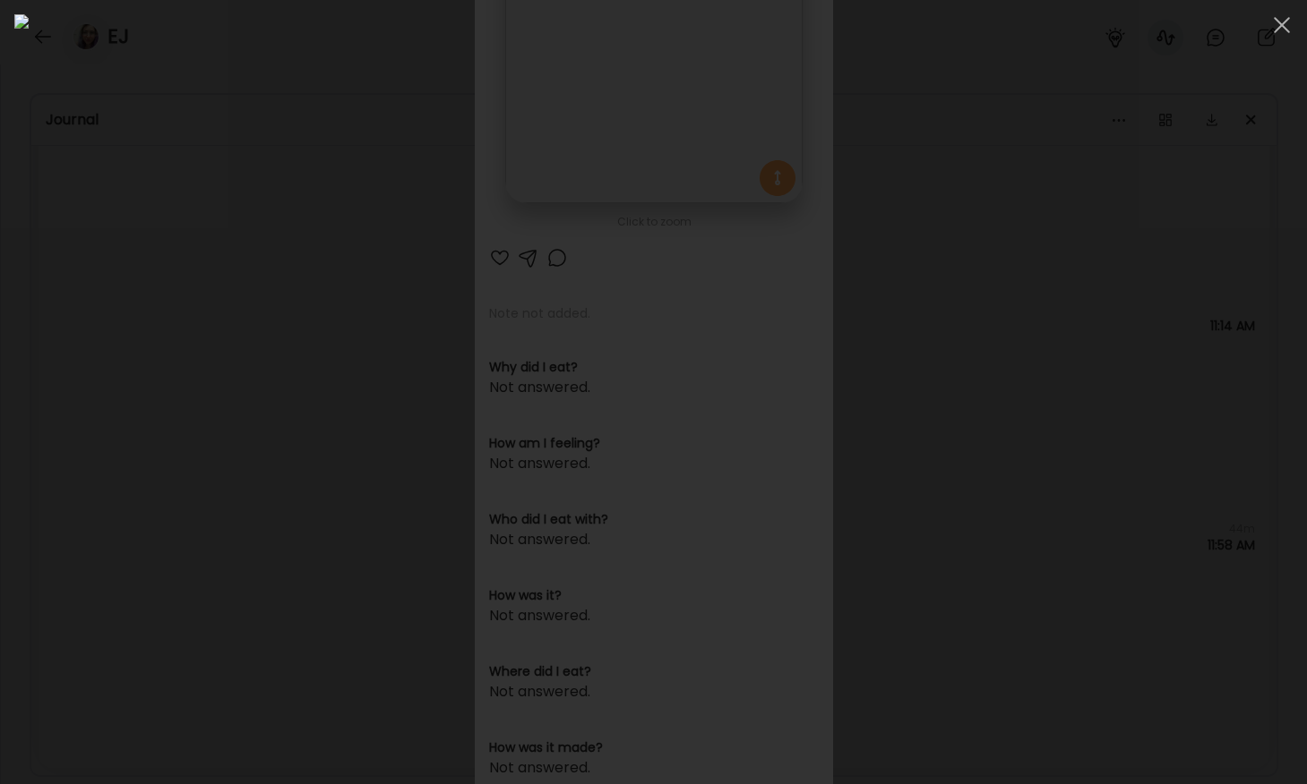
click at [266, 238] on div at bounding box center [653, 392] width 1278 height 756
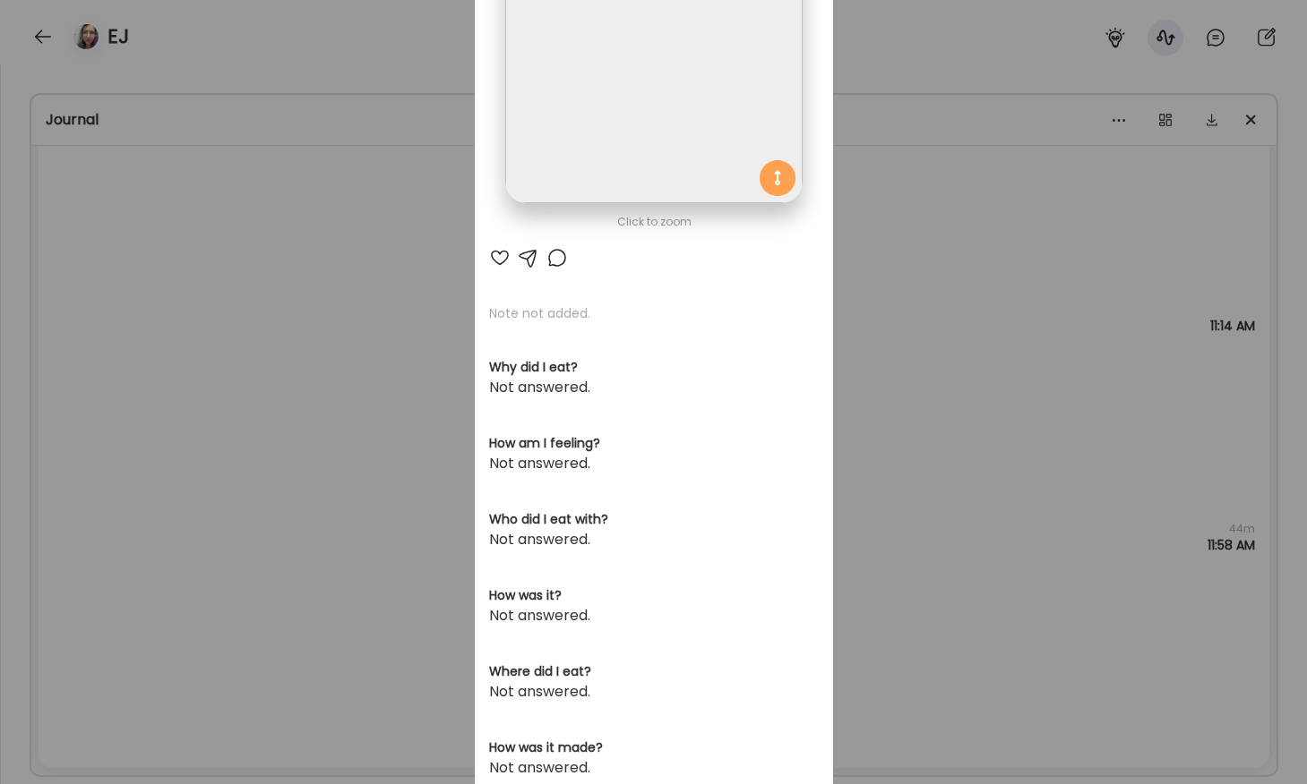
click at [266, 238] on div "Ate Coach Dashboard Wahoo! It’s official Take a moment to set up your Coach Pro…" at bounding box center [653, 392] width 1307 height 784
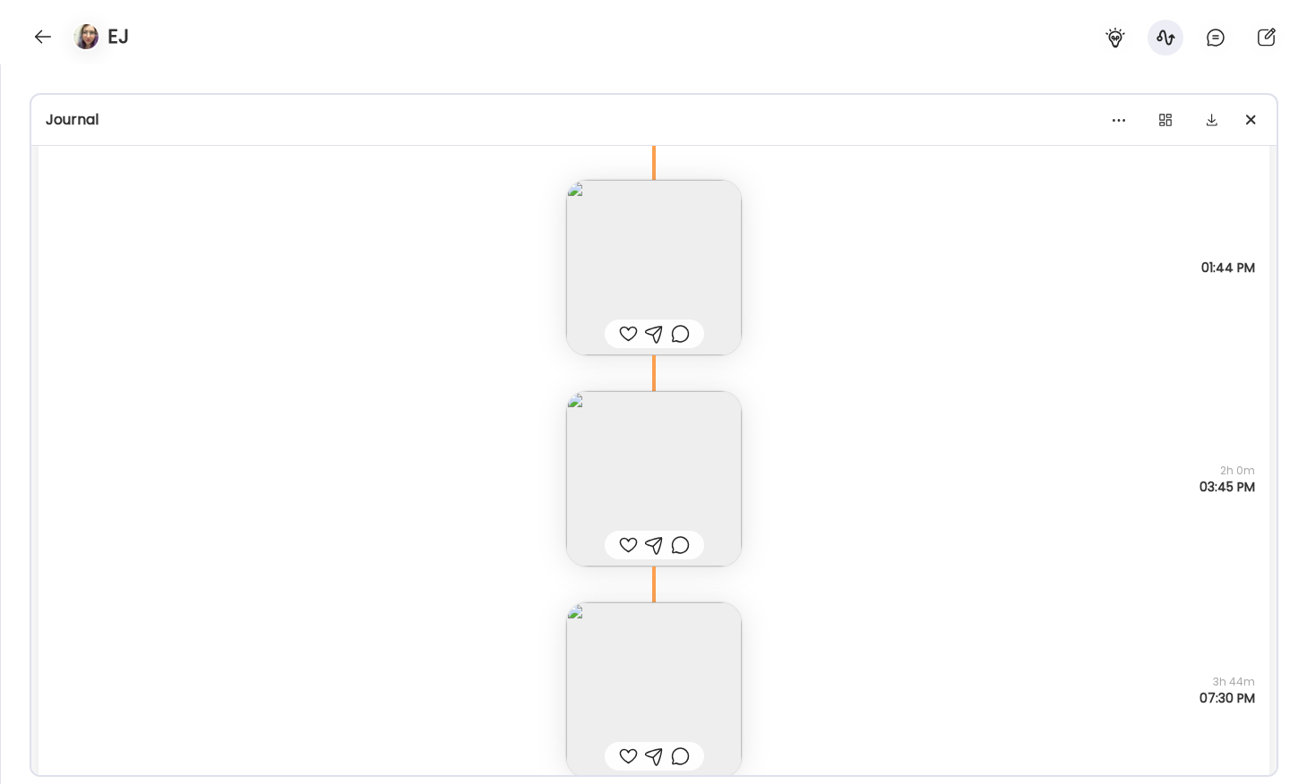
scroll to position [2283, 0]
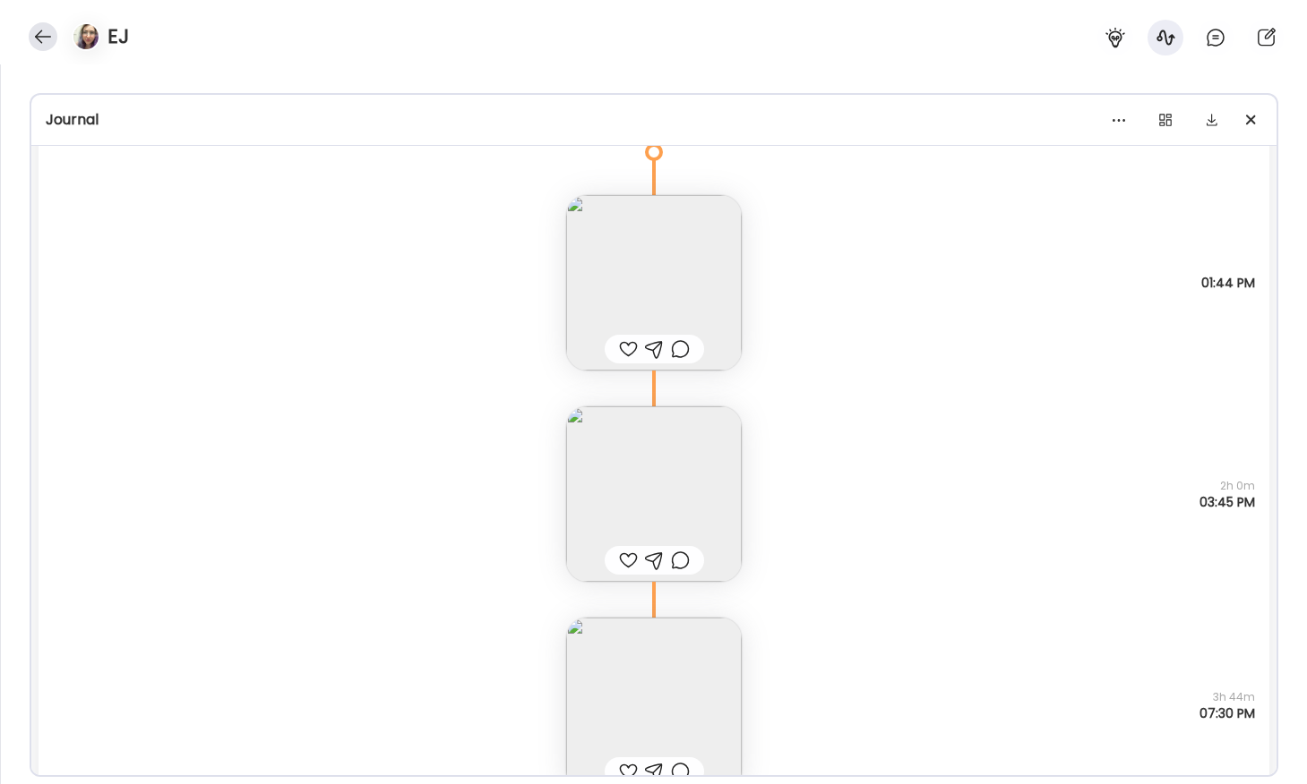
click at [31, 37] on div at bounding box center [43, 36] width 29 height 29
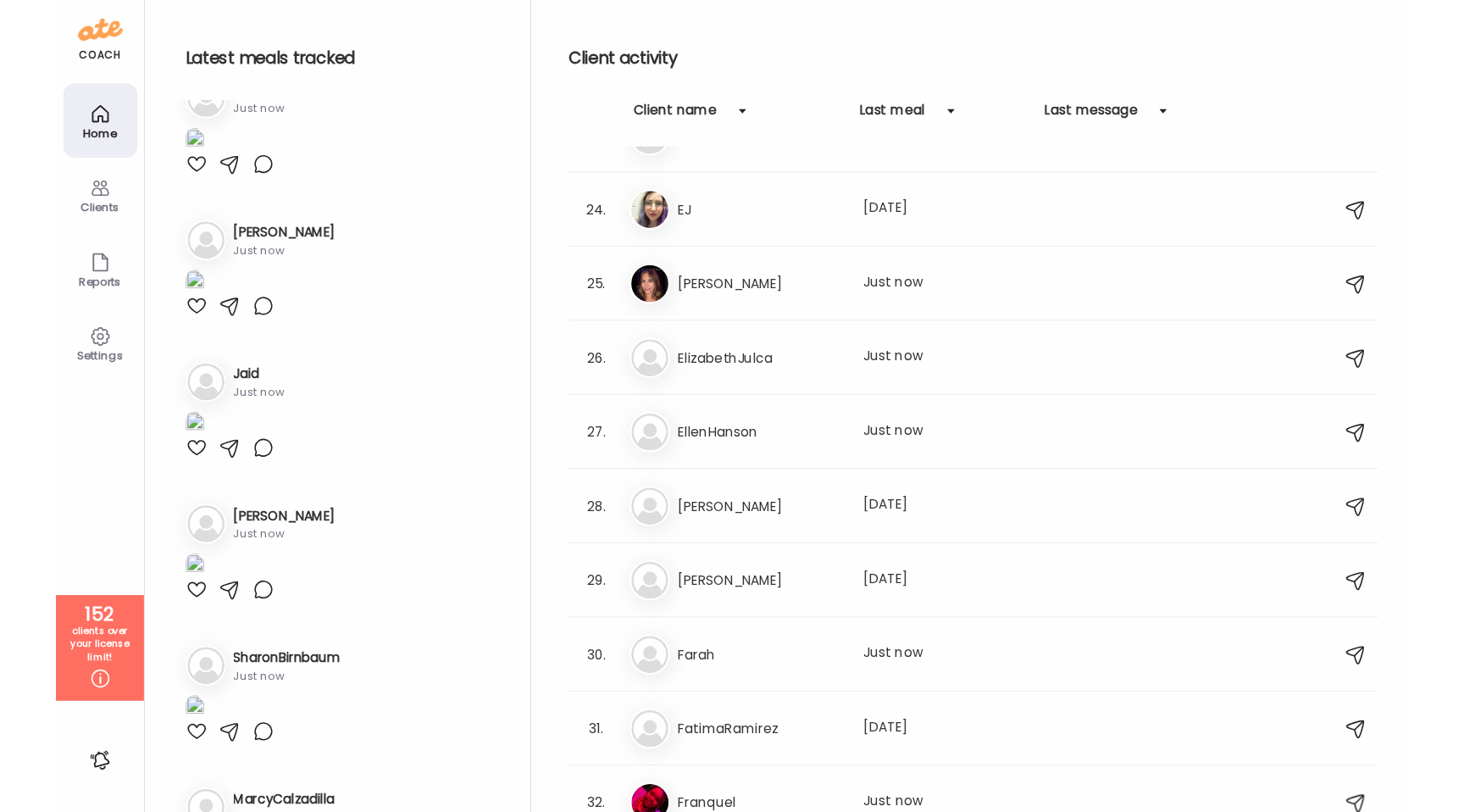
scroll to position [0, 0]
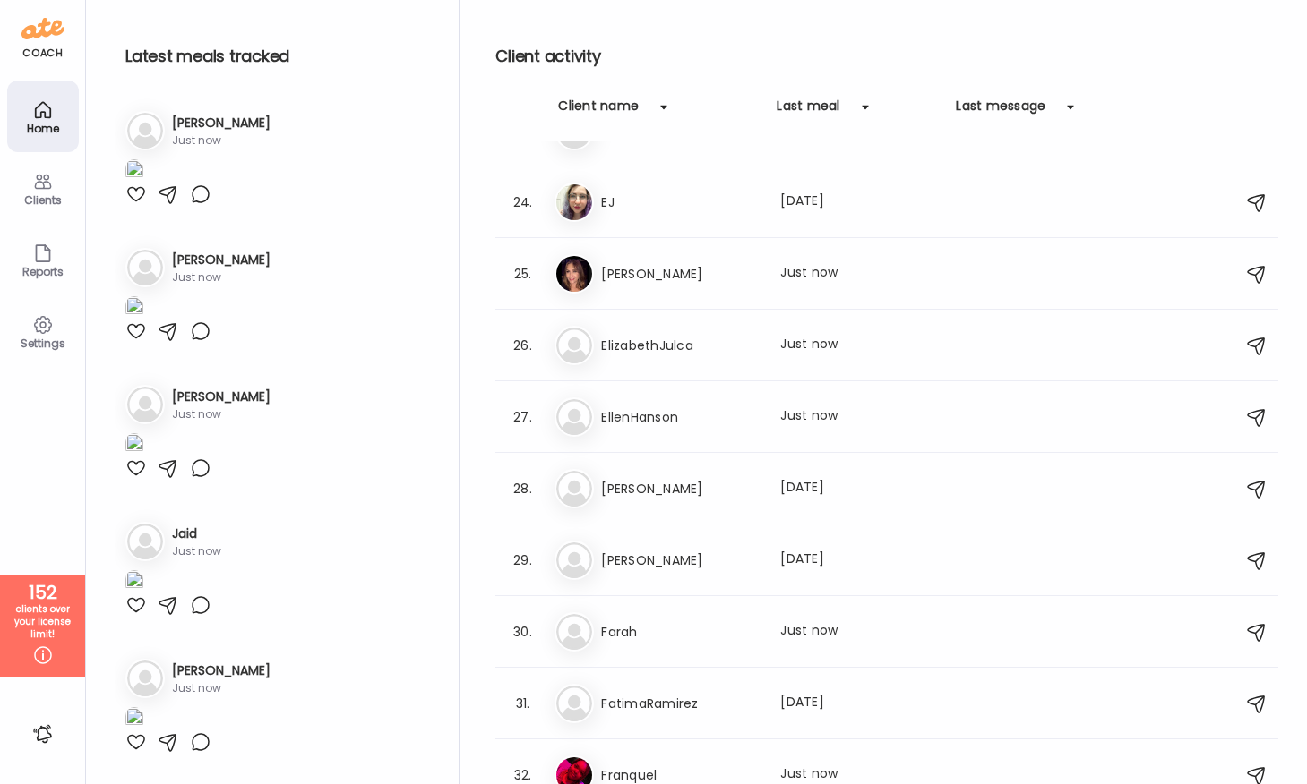
click at [143, 184] on img at bounding box center [134, 171] width 18 height 24
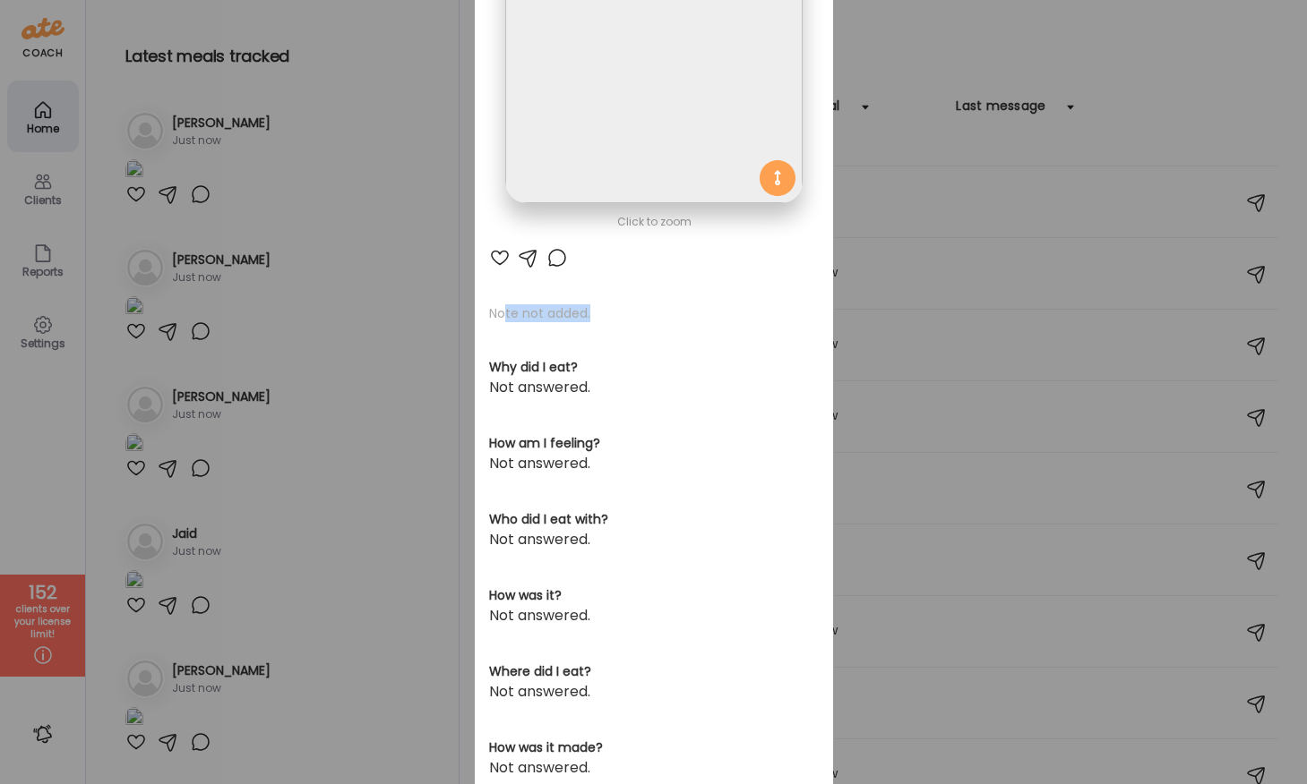
drag, startPoint x: 503, startPoint y: 313, endPoint x: 608, endPoint y: 313, distance: 104.8
click at [608, 313] on p "Note not added." at bounding box center [654, 313] width 330 height 18
click at [622, 312] on p "Note not added." at bounding box center [654, 313] width 330 height 18
drag, startPoint x: 599, startPoint y: 315, endPoint x: 463, endPoint y: 315, distance: 136.1
click at [463, 315] on div "Ate Coach Dashboard Wahoo! It’s official Take a moment to set up your Coach Pro…" at bounding box center [653, 392] width 1307 height 784
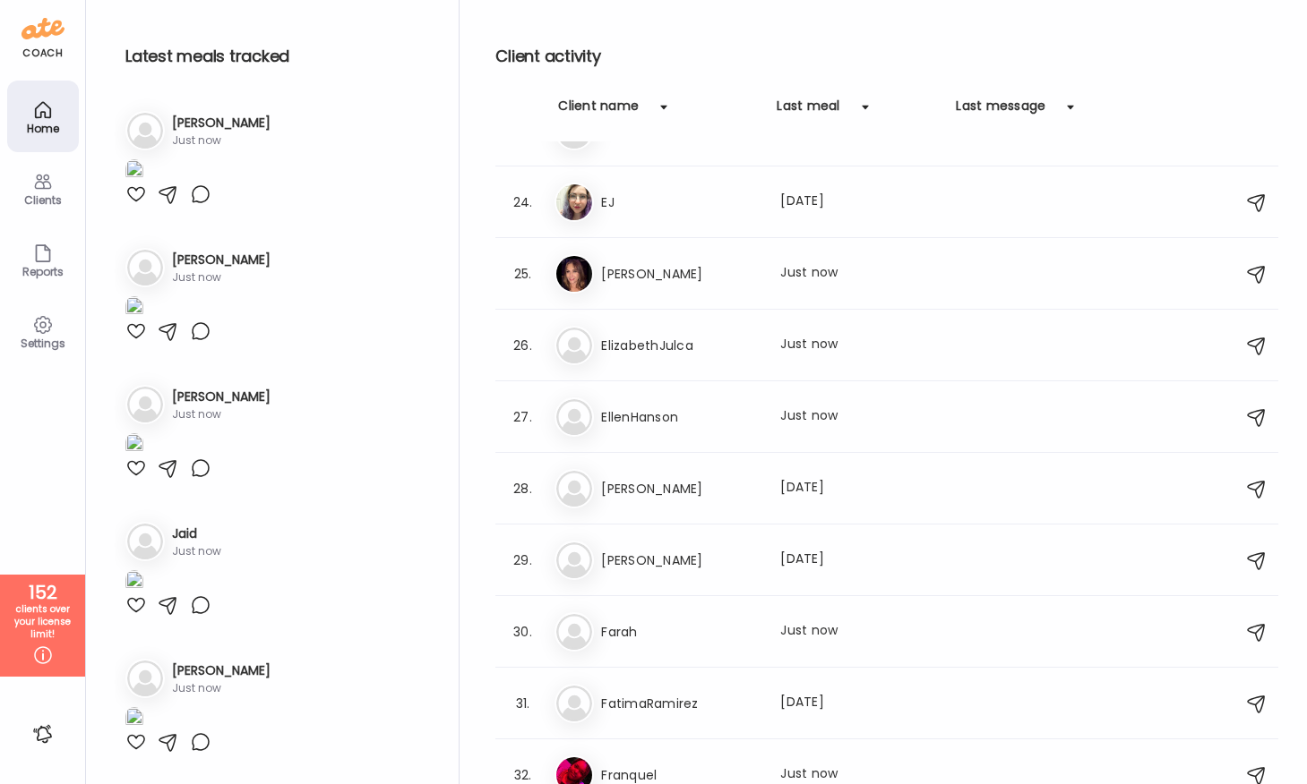
click at [143, 184] on img at bounding box center [134, 171] width 18 height 24
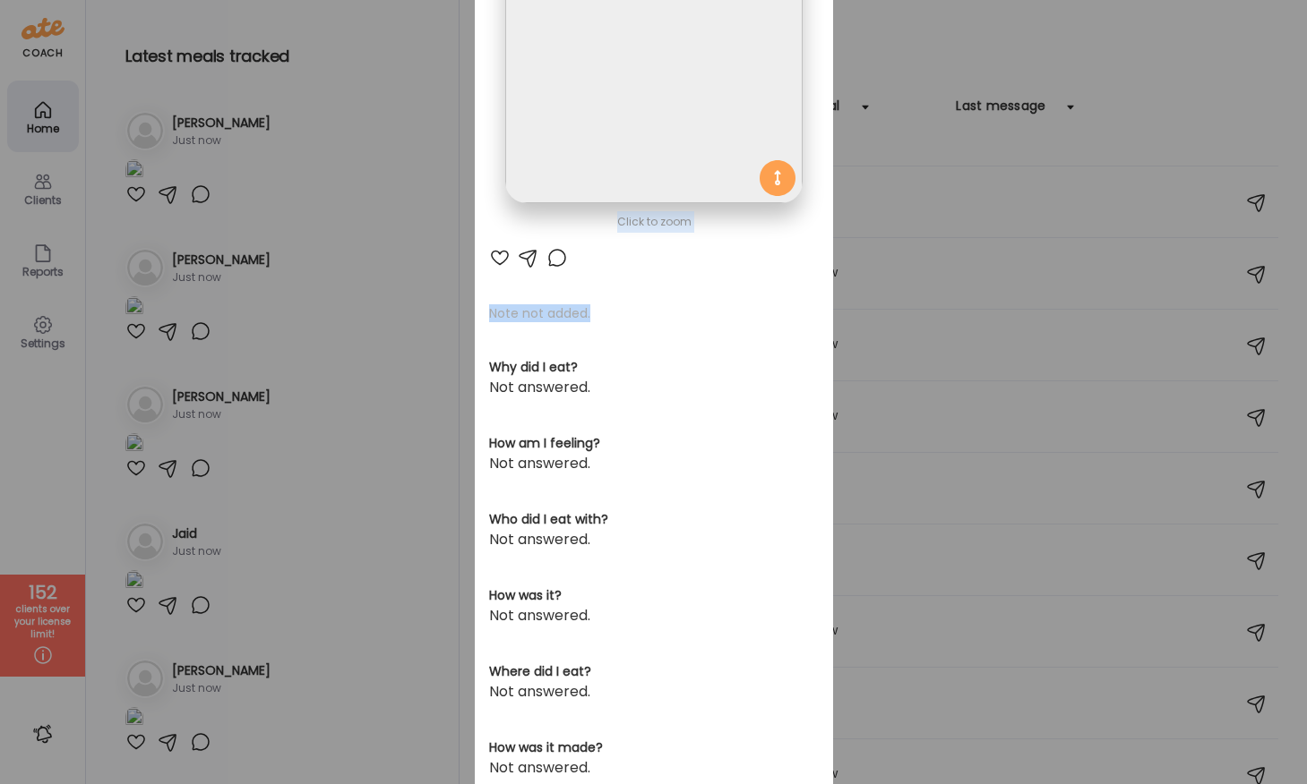
click at [627, 298] on div "Click to zoom AteMate AI Note not added. Why did I eat? Not answered. How am I …" at bounding box center [654, 364] width 358 height 1054
click at [388, 271] on div "Ate Coach Dashboard Wahoo! It’s official Take a moment to set up your Coach Pro…" at bounding box center [653, 392] width 1307 height 784
